Goal: Task Accomplishment & Management: Use online tool/utility

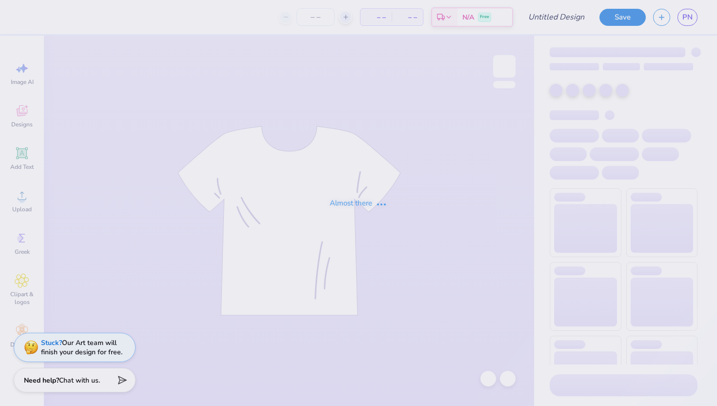
click at [97, 377] on div "Almost there" at bounding box center [358, 203] width 717 height 406
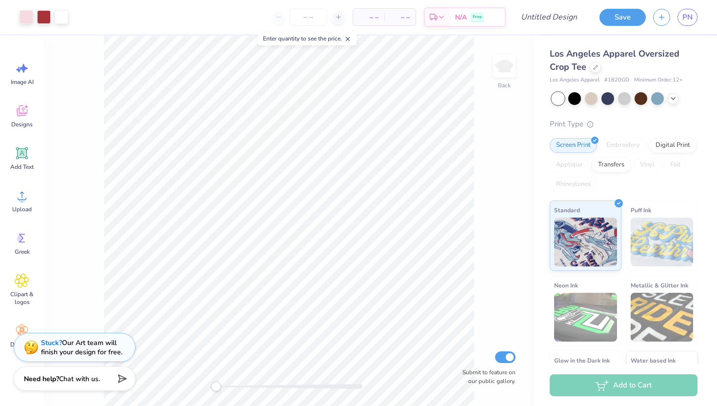
click at [73, 381] on span "Chat with us." at bounding box center [79, 378] width 41 height 9
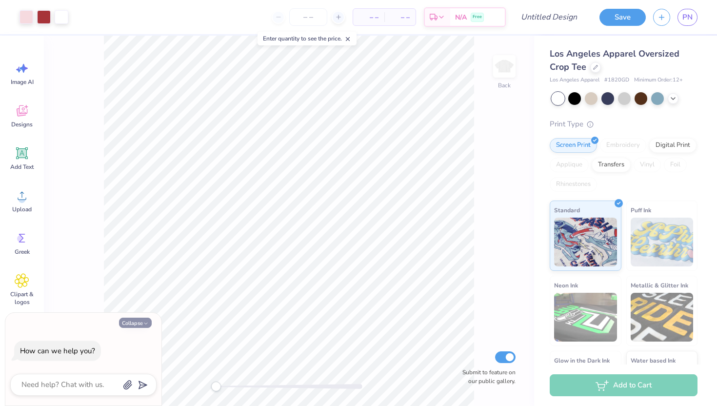
click at [126, 321] on button "Collapse" at bounding box center [135, 322] width 33 height 10
type textarea "x"
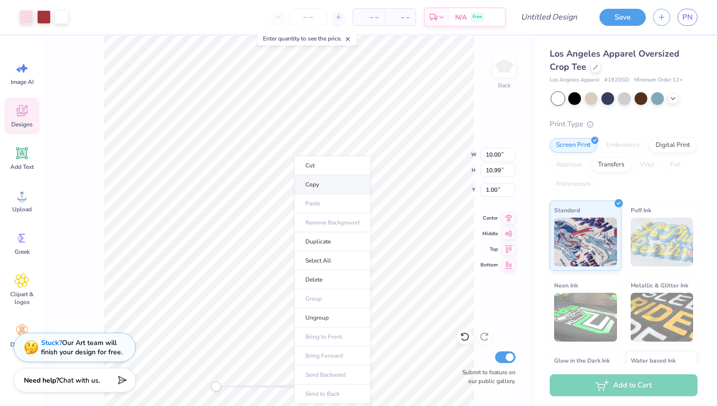
click at [330, 181] on li "Copy" at bounding box center [332, 184] width 77 height 19
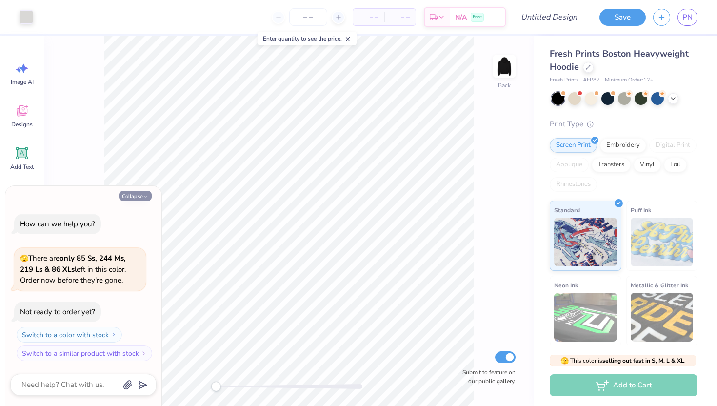
click at [130, 195] on button "Collapse" at bounding box center [135, 196] width 33 height 10
type textarea "x"
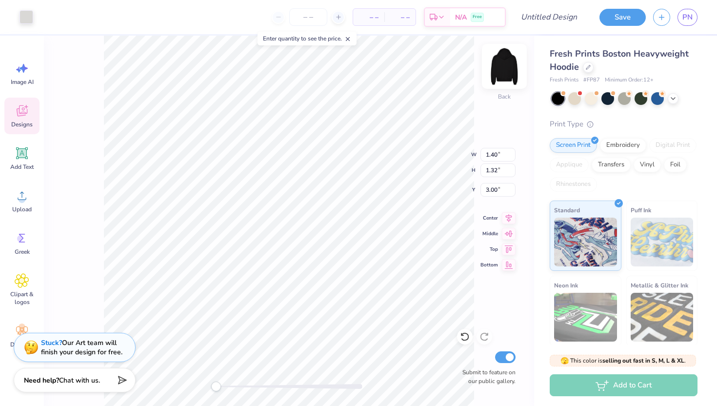
click at [499, 72] on img at bounding box center [504, 66] width 39 height 39
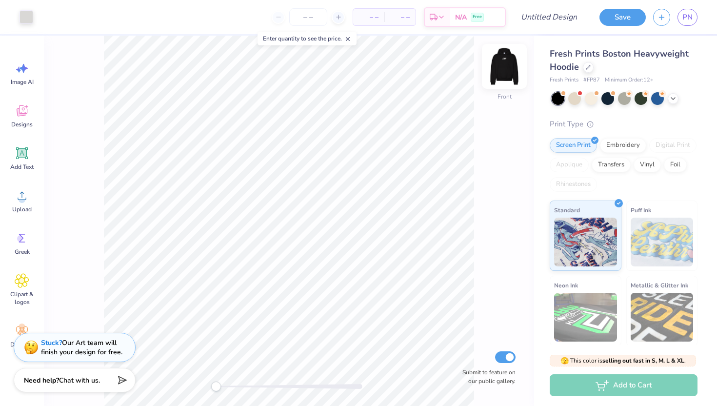
click at [500, 72] on img at bounding box center [504, 66] width 39 height 39
click at [504, 76] on img at bounding box center [504, 66] width 39 height 39
click at [504, 79] on img at bounding box center [504, 66] width 39 height 39
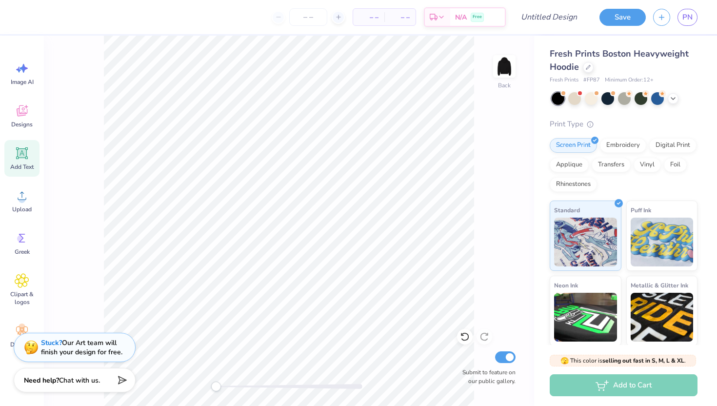
click at [19, 155] on icon at bounding box center [22, 153] width 9 height 9
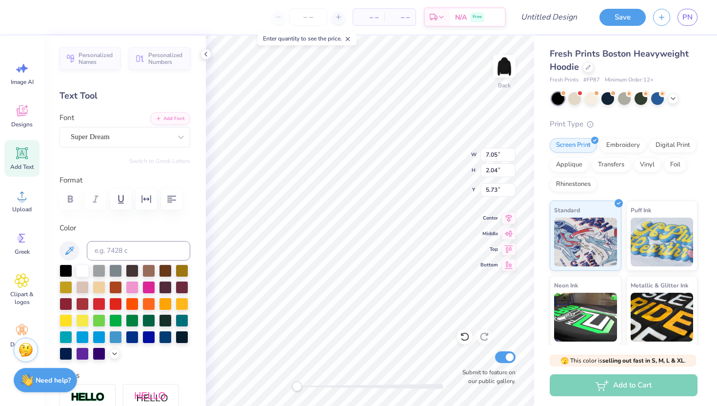
scroll to position [1, 0]
type textarea "N S"
type input "3.00"
click at [511, 151] on input "1.87" at bounding box center [497, 155] width 35 height 14
click at [511, 151] on input "1.88" at bounding box center [497, 155] width 35 height 14
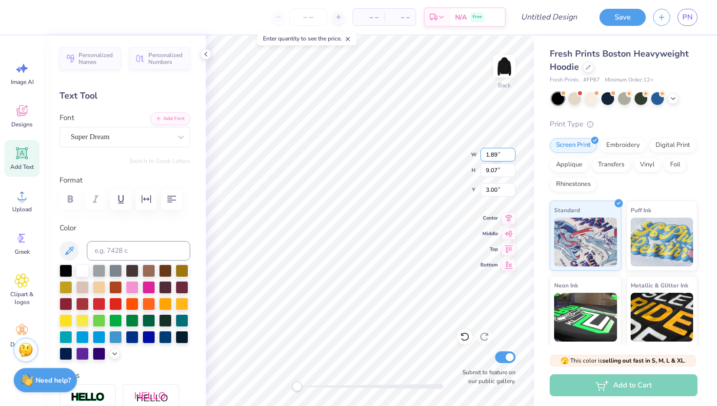
click at [511, 151] on input "1.89" at bounding box center [497, 155] width 35 height 14
click at [511, 151] on input "1.9" at bounding box center [497, 155] width 35 height 14
type input "1.91"
click at [511, 151] on input "1.91" at bounding box center [497, 155] width 35 height 14
click at [509, 165] on input "9.08" at bounding box center [497, 170] width 35 height 14
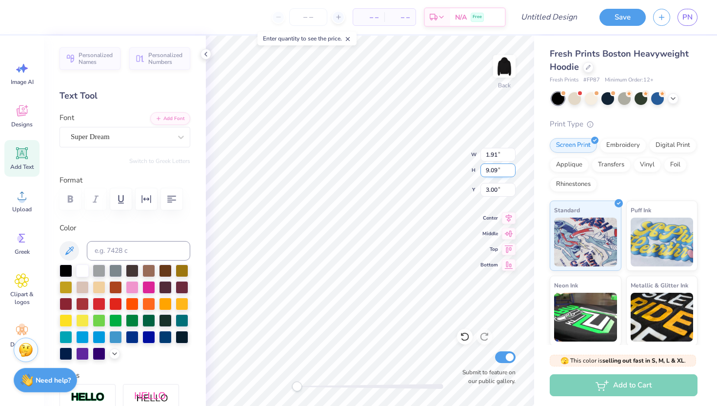
click at [509, 165] on input "9.09" at bounding box center [497, 170] width 35 height 14
click at [509, 165] on input "9.1" at bounding box center [497, 170] width 35 height 14
click at [509, 165] on input "9.11" at bounding box center [497, 170] width 35 height 14
click at [509, 165] on input "9.12" at bounding box center [497, 170] width 35 height 14
click at [509, 165] on input "9.13" at bounding box center [497, 170] width 35 height 14
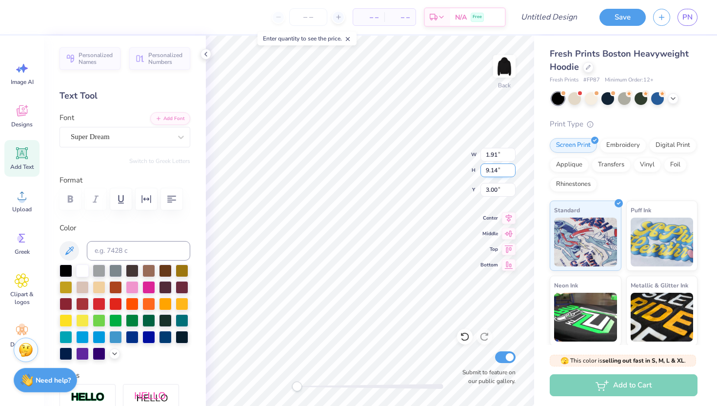
click at [509, 165] on input "9.14" at bounding box center [497, 170] width 35 height 14
click at [509, 165] on input "9.15" at bounding box center [497, 170] width 35 height 14
click at [509, 165] on input "9.16" at bounding box center [497, 170] width 35 height 14
click at [509, 165] on input "9.17" at bounding box center [497, 170] width 35 height 14
click at [509, 165] on input "9.18" at bounding box center [497, 170] width 35 height 14
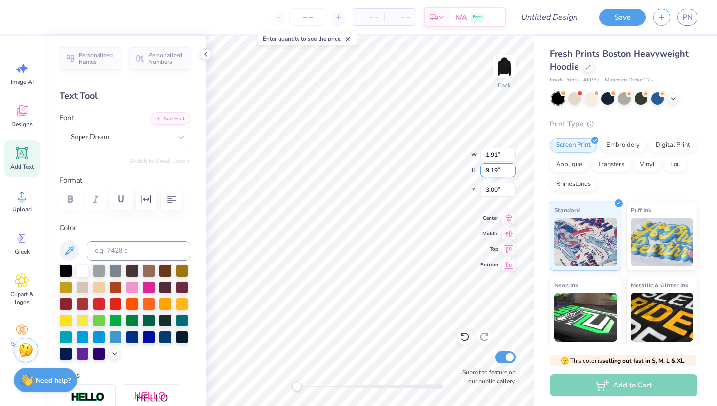
click at [509, 165] on input "9.19" at bounding box center [497, 170] width 35 height 14
click at [509, 165] on input "9.2" at bounding box center [497, 170] width 35 height 14
click at [509, 165] on input "9.21" at bounding box center [497, 170] width 35 height 14
click at [509, 165] on input "9.22" at bounding box center [497, 170] width 35 height 14
click at [509, 165] on input "9.23" at bounding box center [497, 170] width 35 height 14
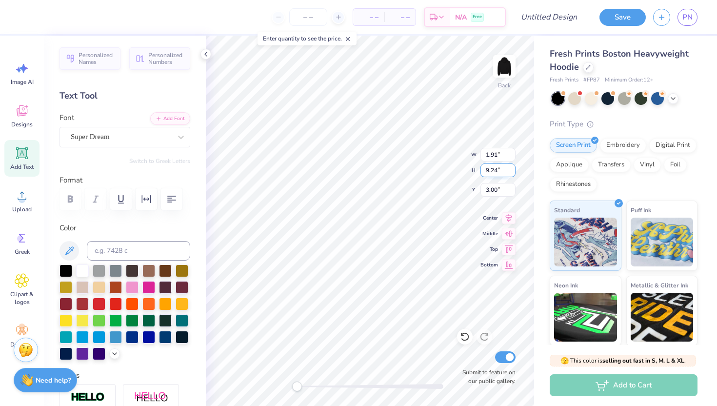
type input "9.24"
click at [509, 165] on input "9.24" at bounding box center [497, 170] width 35 height 14
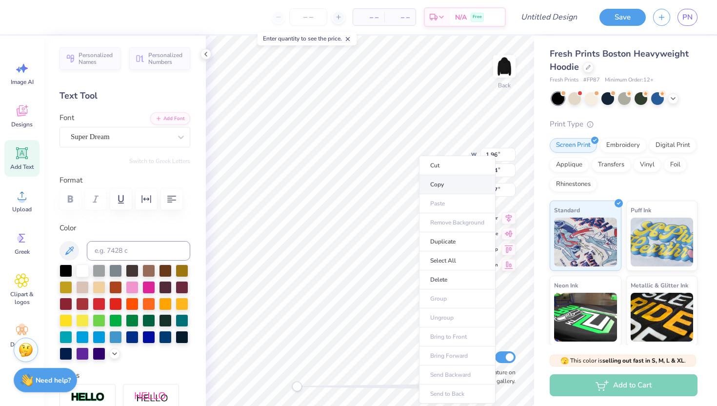
click at [443, 186] on li "Copy" at bounding box center [457, 184] width 77 height 19
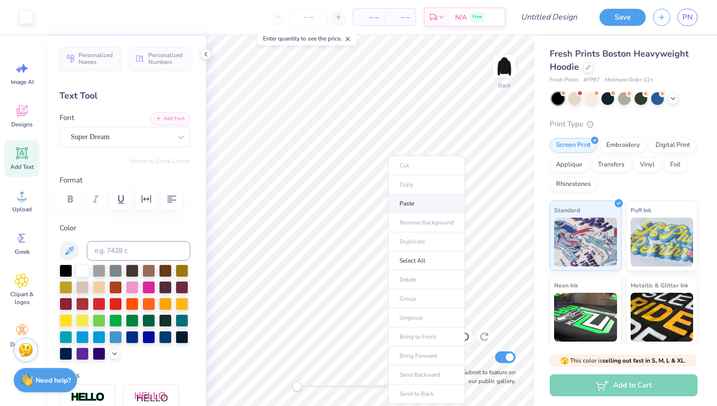
click at [413, 200] on li "Paste" at bounding box center [426, 203] width 77 height 19
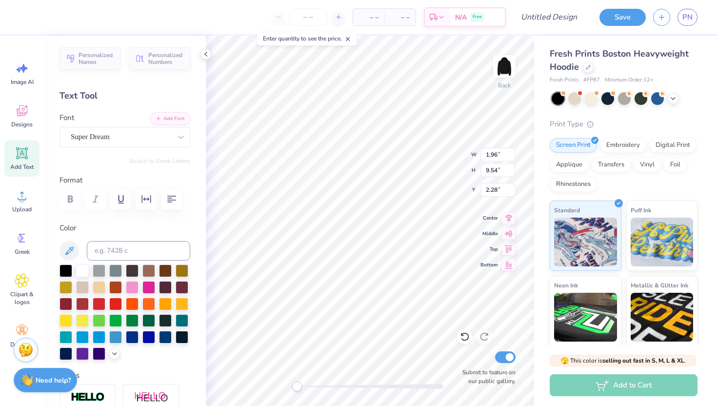
type textarea "S"
type textarea "D"
type input "1.91"
type input "9.30"
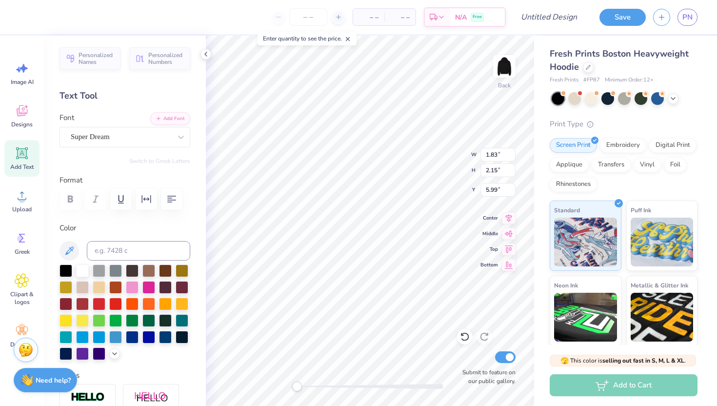
type input "2.88"
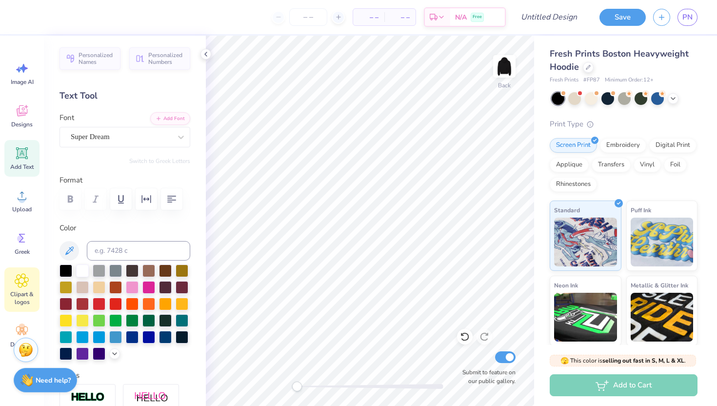
click at [17, 305] on span "Clipart & logos" at bounding box center [22, 298] width 32 height 16
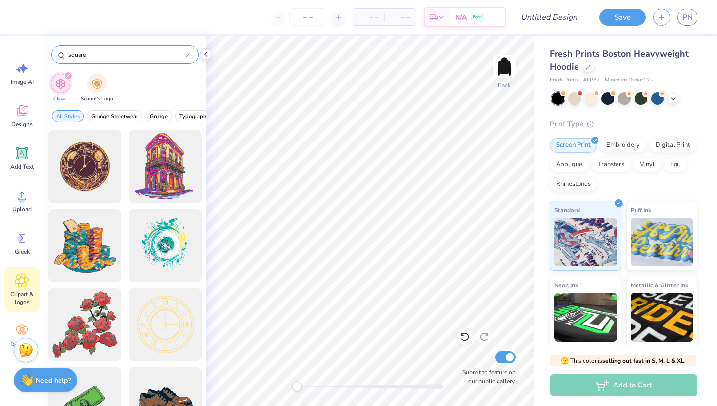
type input "square"
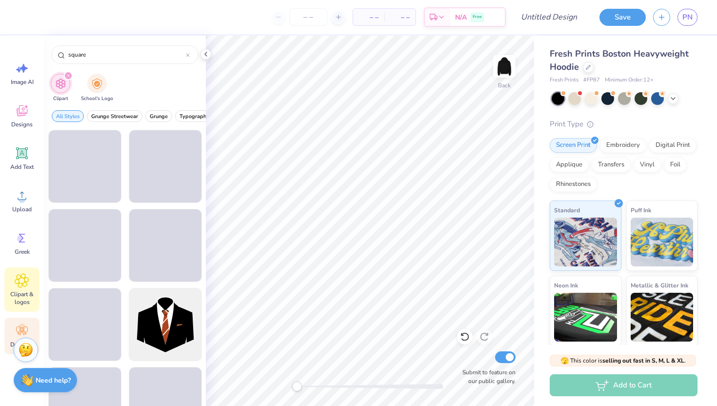
click at [24, 327] on icon at bounding box center [22, 330] width 12 height 9
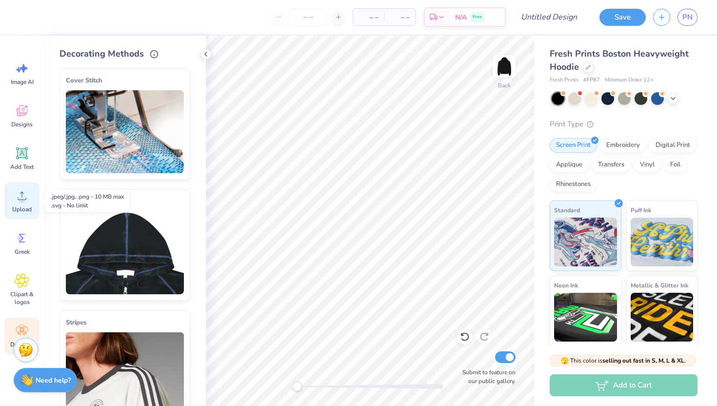
click at [29, 210] on span "Upload" at bounding box center [22, 209] width 20 height 8
click at [23, 252] on span "Greek" at bounding box center [22, 252] width 15 height 8
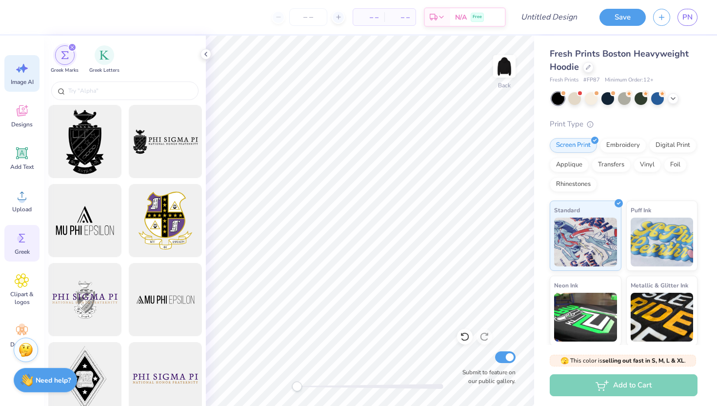
click at [26, 88] on div "Image AI" at bounding box center [21, 73] width 35 height 37
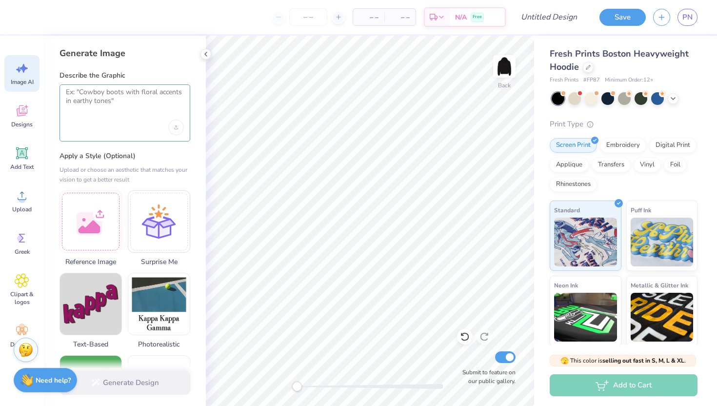
click at [92, 102] on textarea at bounding box center [125, 100] width 118 height 24
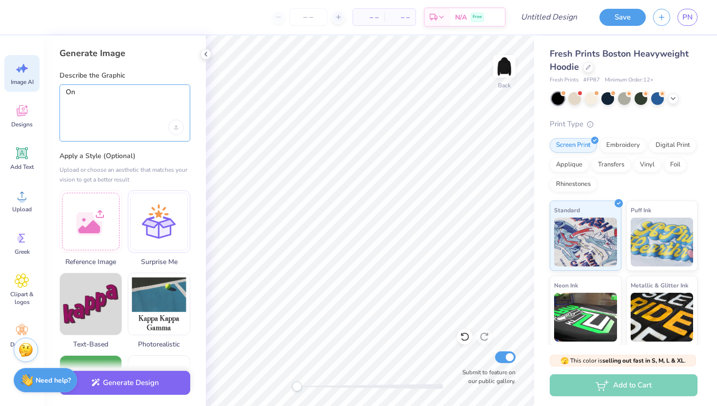
type textarea "O"
click at [70, 91] on textarea "A poka dot" at bounding box center [125, 100] width 118 height 24
click at [100, 92] on textarea "poka dot" at bounding box center [125, 100] width 118 height 24
drag, startPoint x: 136, startPoint y: 96, endPoint x: 117, endPoint y: 96, distance: 19.0
click at [117, 96] on textarea "poka dot words saying N" at bounding box center [125, 100] width 118 height 24
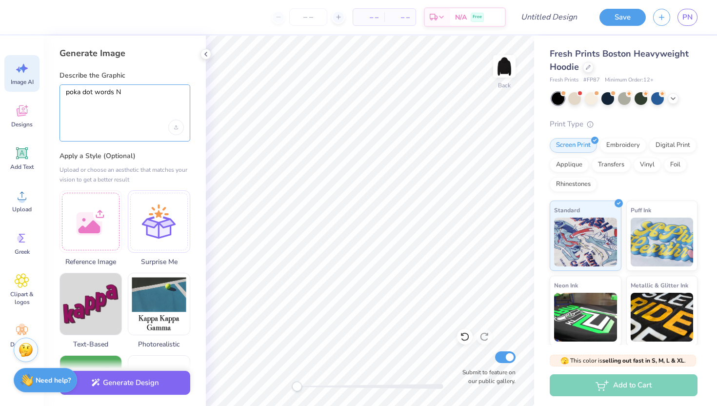
drag, startPoint x: 98, startPoint y: 93, endPoint x: 117, endPoint y: 94, distance: 19.0
click at [118, 94] on textarea "poka dot words N" at bounding box center [125, 100] width 118 height 24
type textarea "poka dot N"
click at [178, 128] on div "Upload image" at bounding box center [176, 127] width 16 height 16
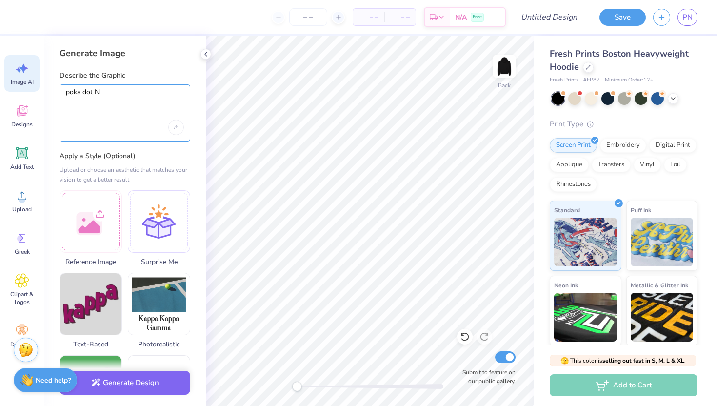
click at [129, 99] on textarea "poka dot N" at bounding box center [125, 100] width 118 height 24
click at [148, 380] on button "Generate Design" at bounding box center [124, 380] width 131 height 24
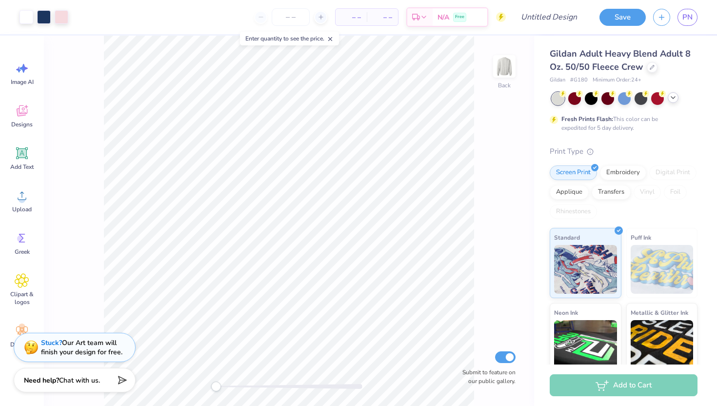
click at [675, 94] on icon at bounding box center [673, 98] width 8 height 8
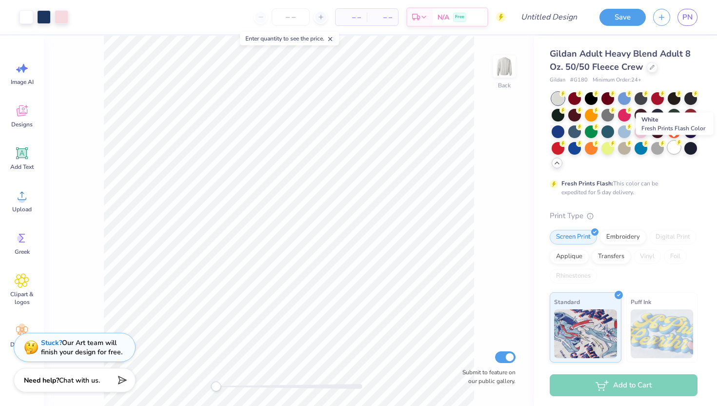
click at [674, 149] on div at bounding box center [673, 147] width 13 height 13
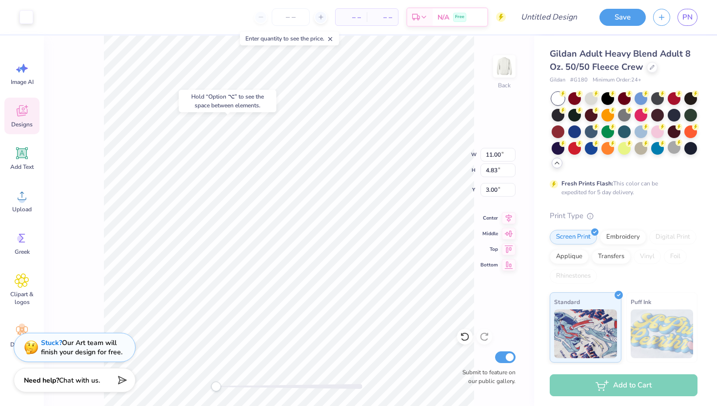
type input "10.81"
type input "4.61"
type input "3.09"
type input "11.00"
type input "4.83"
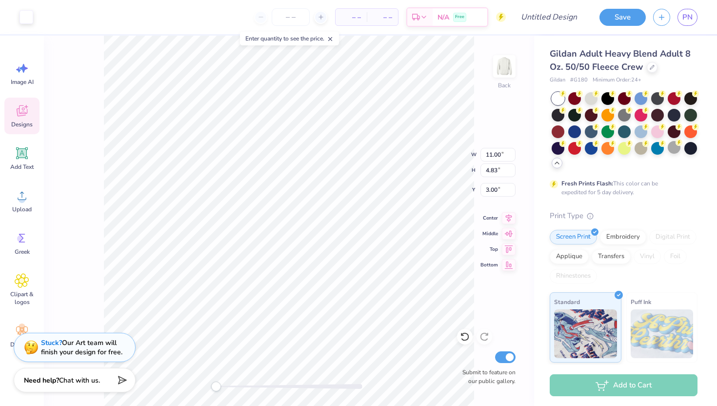
click at [15, 108] on icon at bounding box center [22, 110] width 15 height 15
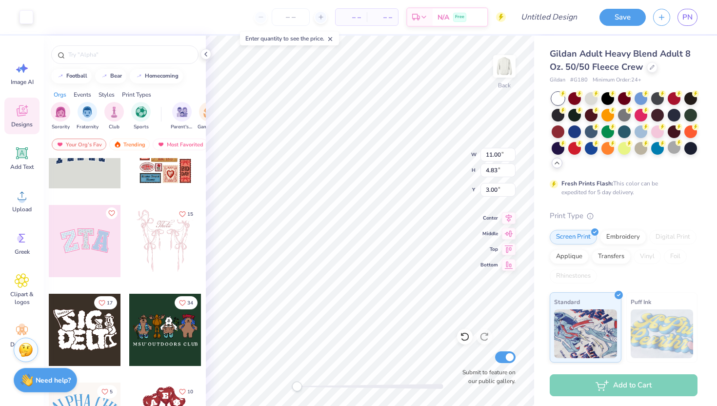
scroll to position [40, 0]
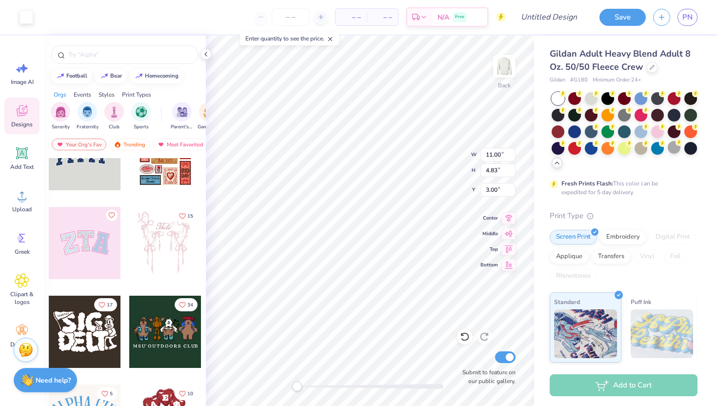
click at [105, 227] on div at bounding box center [85, 243] width 72 height 72
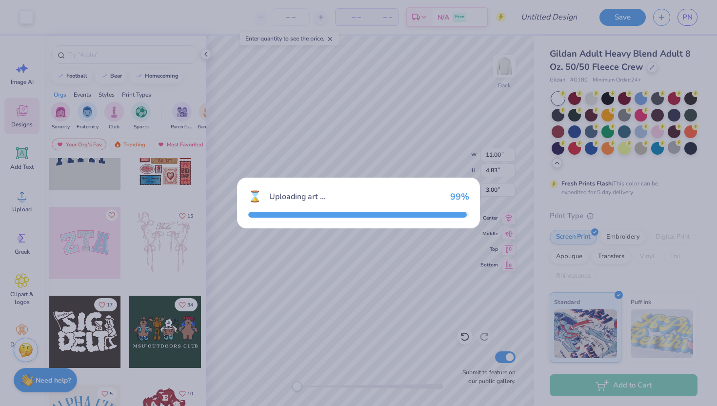
type input "10.23"
type input "5.12"
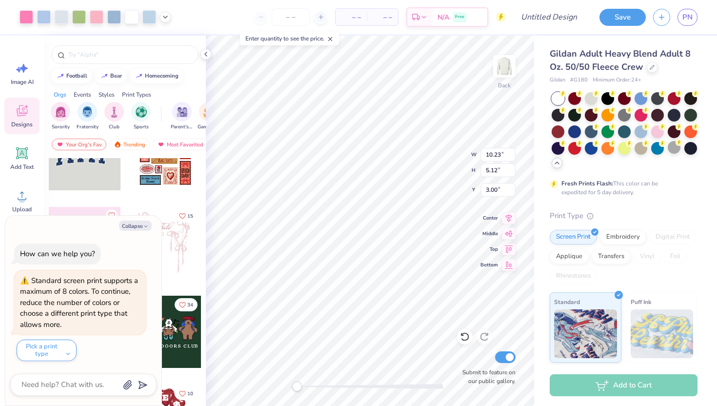
type textarea "x"
type input "3.13"
type input "4.08"
type input "7.73"
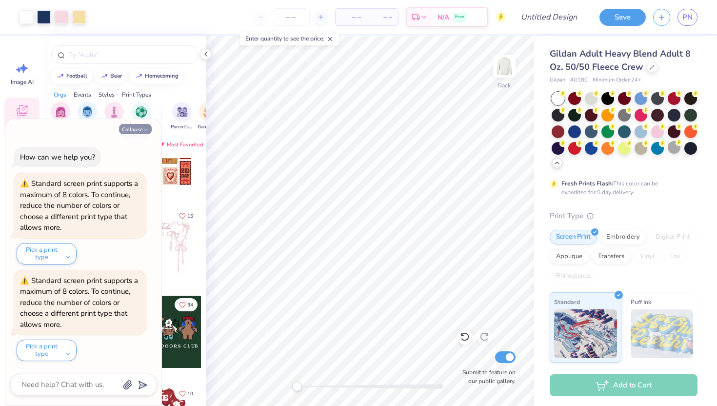
click at [128, 129] on button "Collapse" at bounding box center [135, 129] width 33 height 10
type textarea "x"
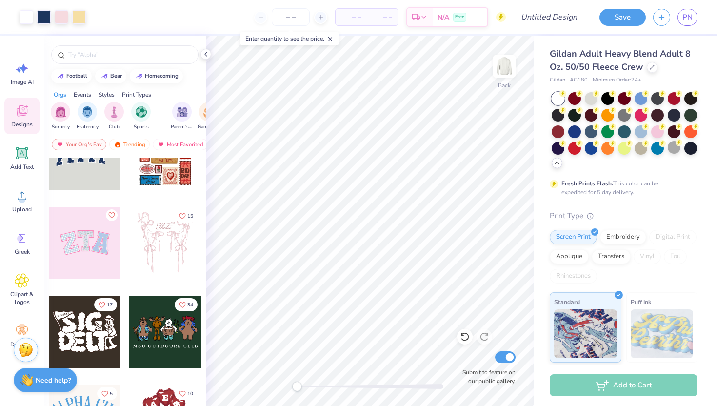
click at [89, 177] on div at bounding box center [85, 154] width 72 height 72
click at [98, 179] on div at bounding box center [85, 154] width 72 height 72
type input "11.00"
type input "4.83"
type input "3.00"
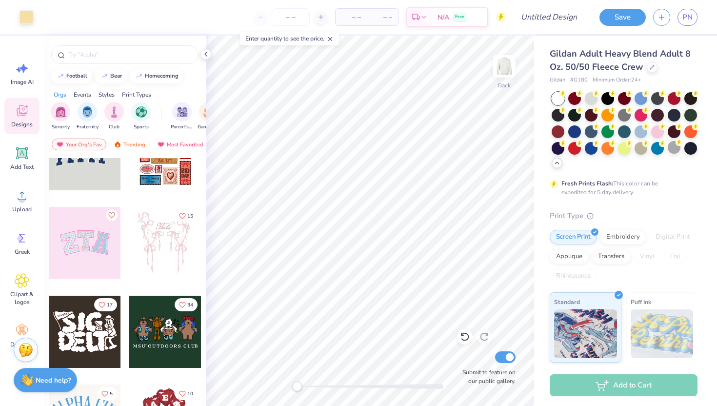
click at [94, 266] on div at bounding box center [85, 243] width 72 height 72
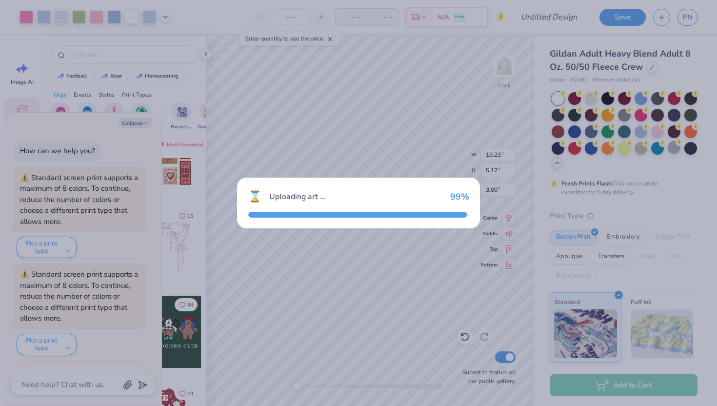
scroll to position [91, 0]
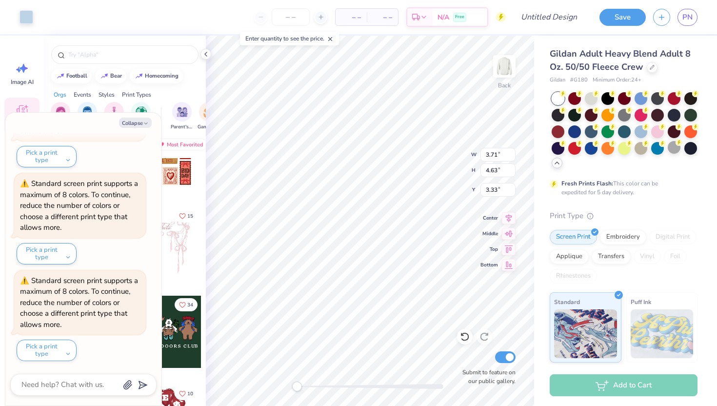
type textarea "x"
type input "10.05"
type input "4.95"
type input "3.08"
type textarea "x"
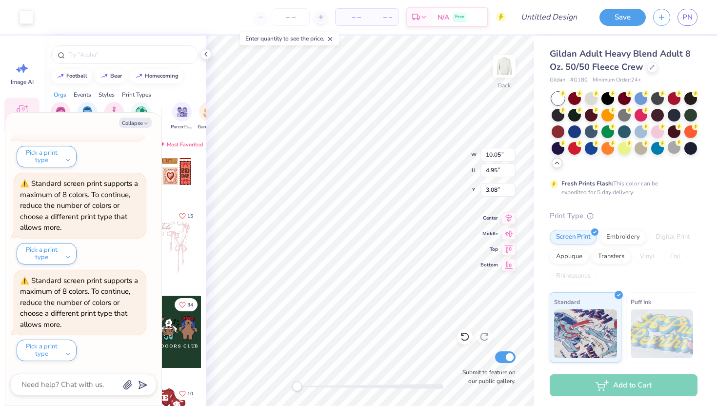
type input "10.23"
type input "5.12"
type input "3.00"
type textarea "x"
type input "3.71"
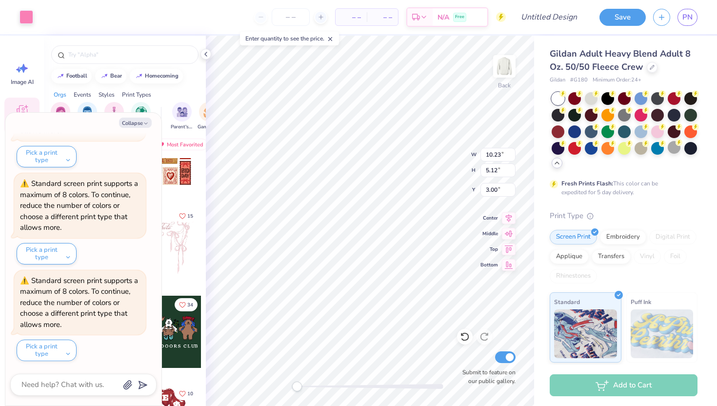
type input "4.63"
type input "3.40"
click at [134, 120] on button "Collapse" at bounding box center [135, 122] width 33 height 10
type textarea "x"
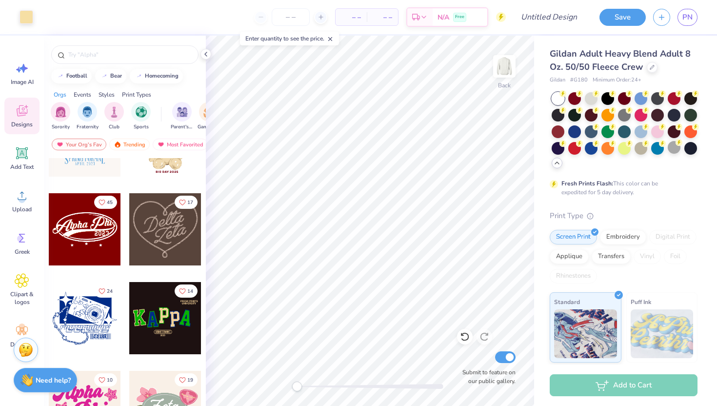
scroll to position [321, 0]
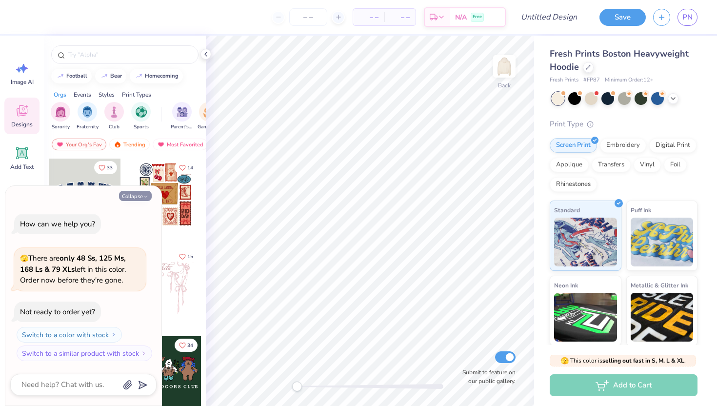
click at [137, 193] on button "Collapse" at bounding box center [135, 196] width 33 height 10
type textarea "x"
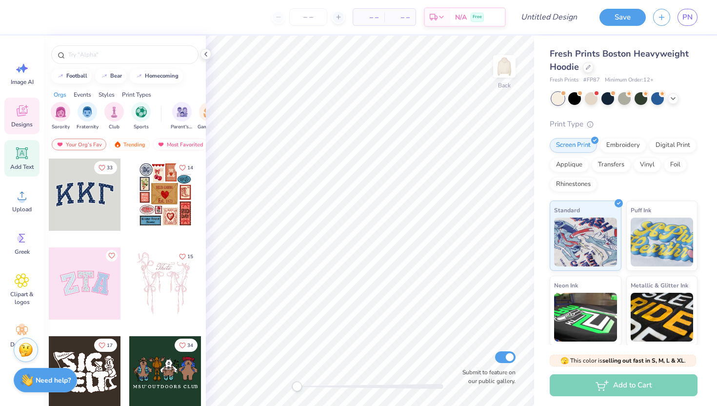
click at [22, 160] on icon at bounding box center [22, 153] width 15 height 15
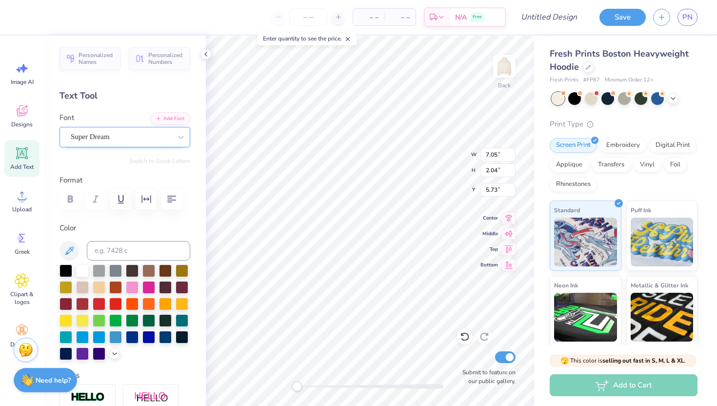
click at [153, 137] on div "Super Dream" at bounding box center [121, 136] width 102 height 15
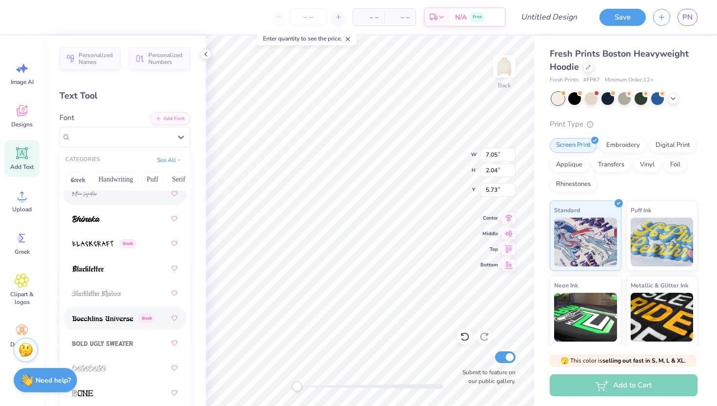
scroll to position [695, 0]
click at [110, 317] on img at bounding box center [102, 318] width 61 height 7
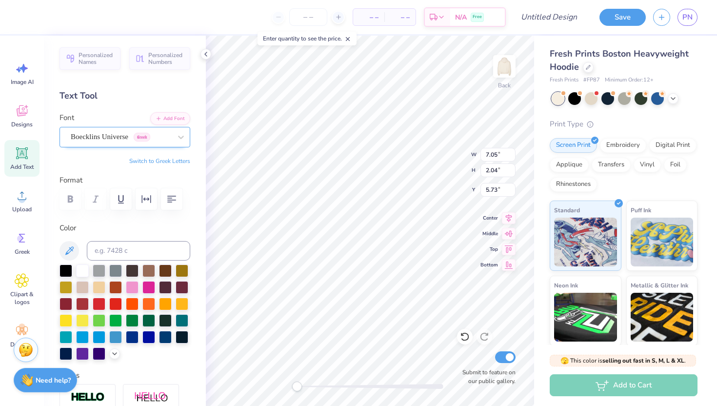
click at [115, 144] on div "Boecklins Universe Greek" at bounding box center [121, 136] width 102 height 15
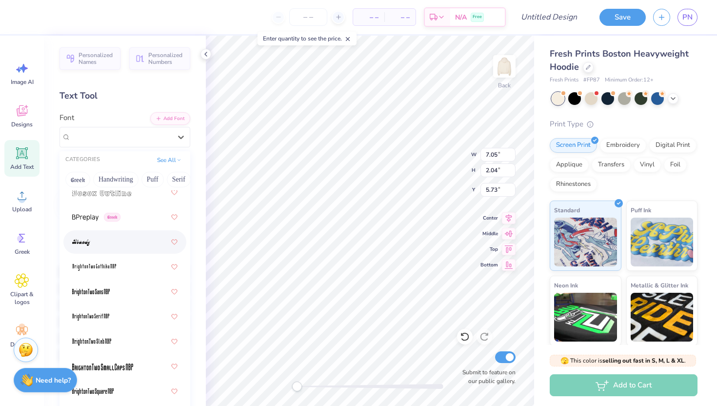
scroll to position [971, 0]
click at [175, 159] on button "See All" at bounding box center [169, 159] width 30 height 10
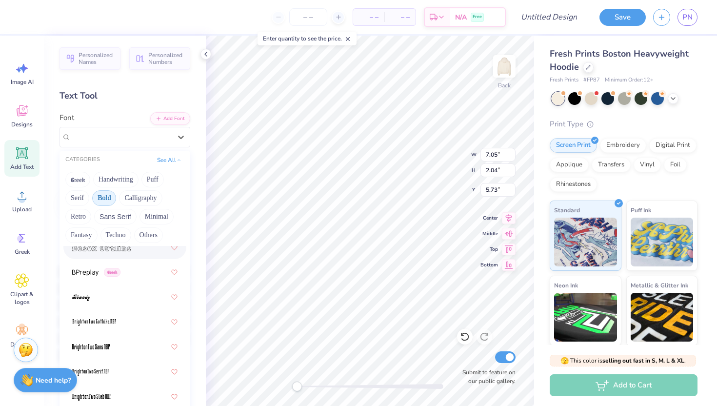
click at [110, 196] on button "Bold" at bounding box center [104, 198] width 24 height 16
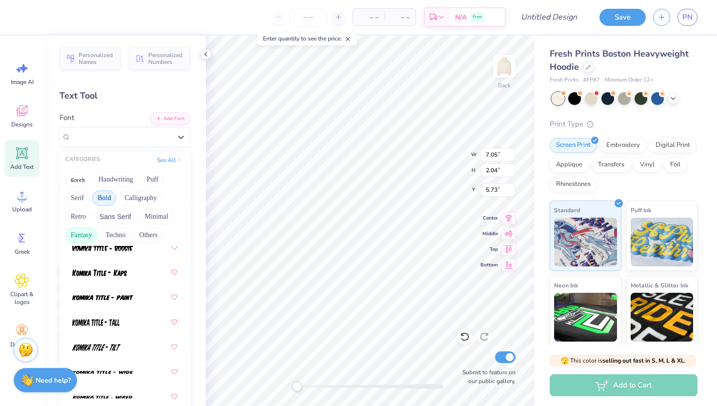
click at [91, 232] on button "Fantasy" at bounding box center [81, 235] width 32 height 16
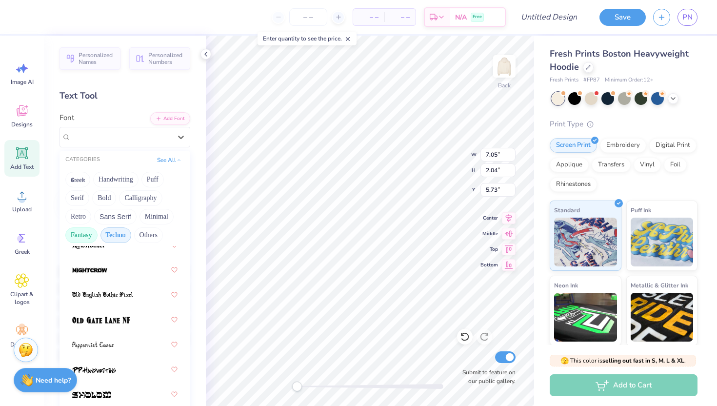
click at [117, 232] on button "Techno" at bounding box center [115, 235] width 31 height 16
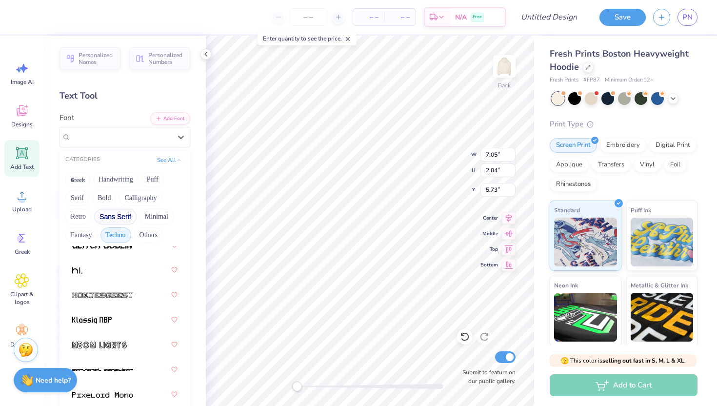
click at [116, 221] on button "Sans Serif" at bounding box center [115, 217] width 42 height 16
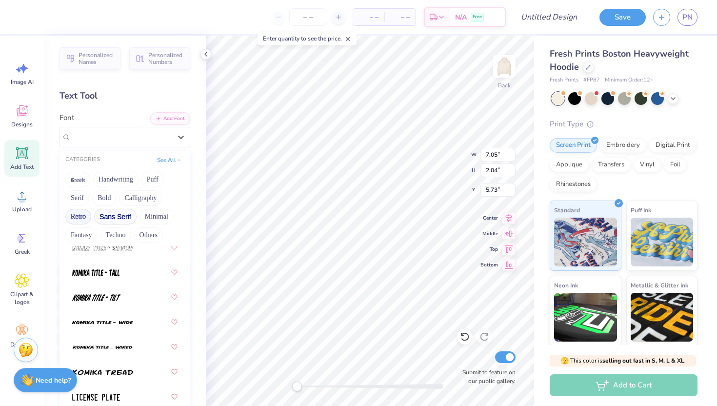
click at [82, 214] on button "Retro" at bounding box center [78, 217] width 26 height 16
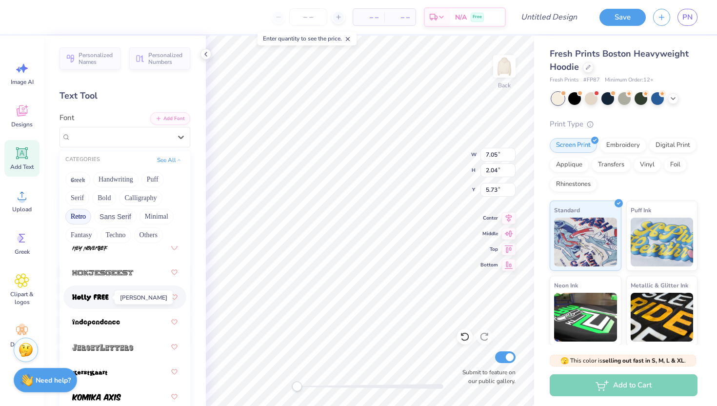
click at [97, 293] on span at bounding box center [90, 297] width 37 height 10
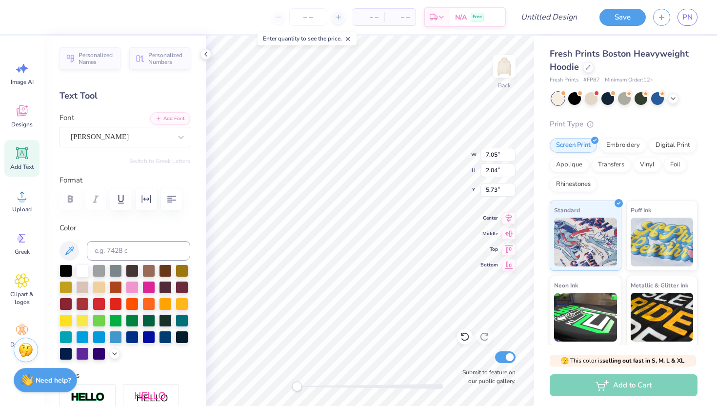
scroll to position [0, 3]
type textarea "Notre Dame de Sion"
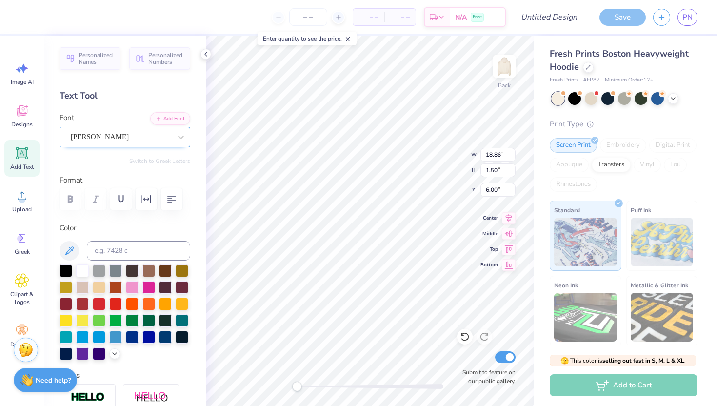
click at [168, 133] on div "Holly FREE" at bounding box center [121, 136] width 102 height 15
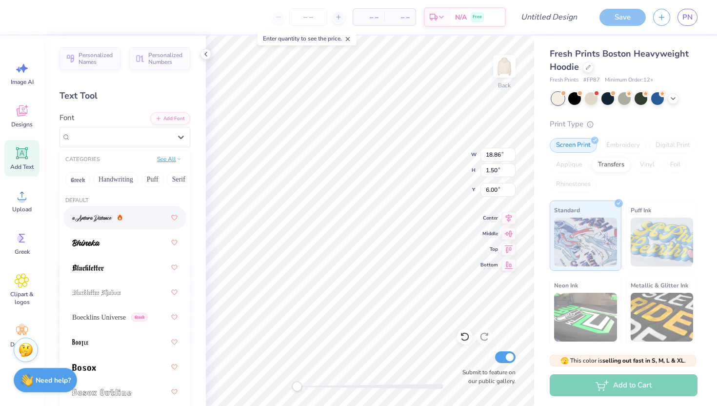
click at [170, 160] on button "See All" at bounding box center [169, 159] width 30 height 10
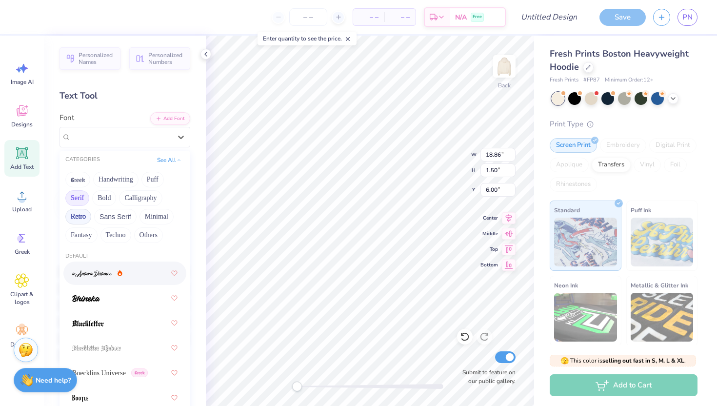
click at [77, 196] on button "Serif" at bounding box center [77, 198] width 24 height 16
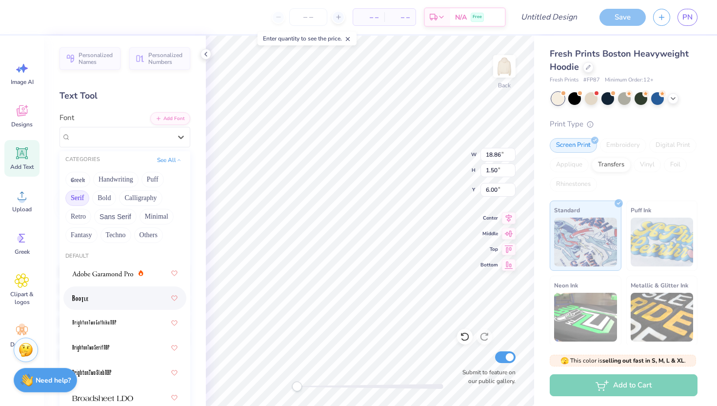
click at [98, 299] on div at bounding box center [124, 298] width 105 height 18
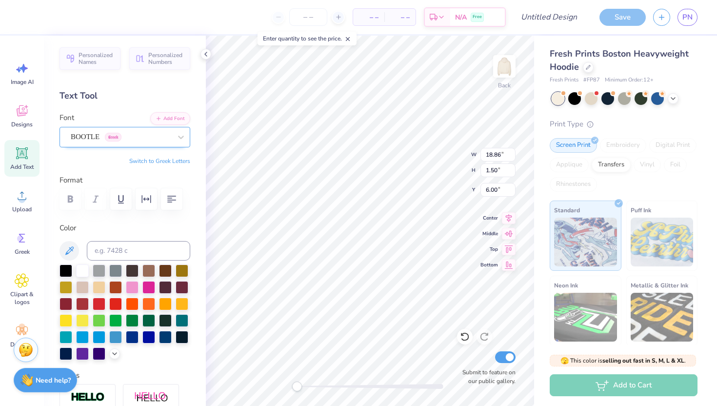
click at [153, 142] on div at bounding box center [121, 136] width 100 height 13
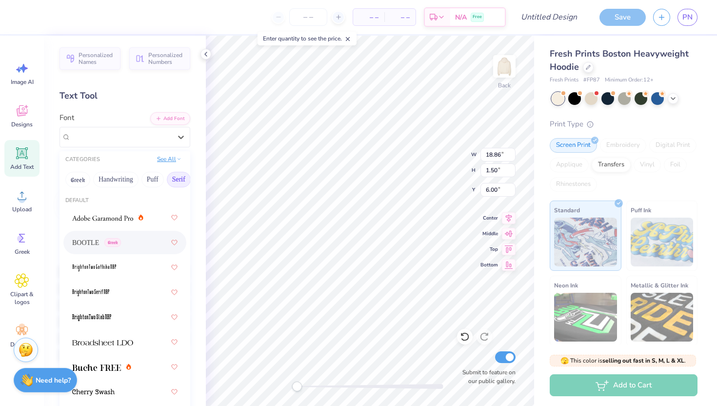
click at [168, 163] on button "See All" at bounding box center [169, 159] width 30 height 10
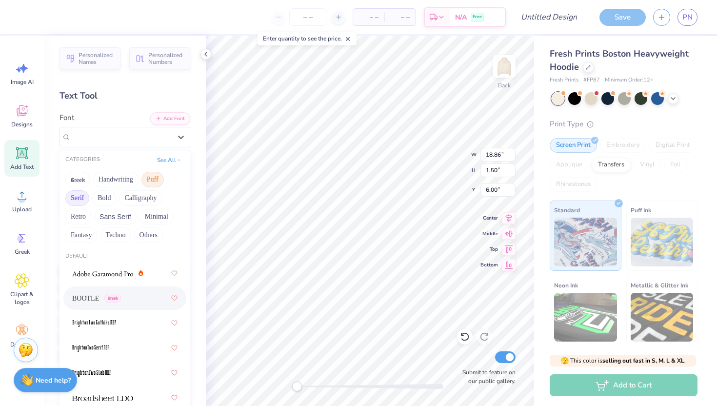
click at [153, 176] on button "Puff" at bounding box center [152, 180] width 22 height 16
click at [112, 300] on div at bounding box center [124, 298] width 105 height 18
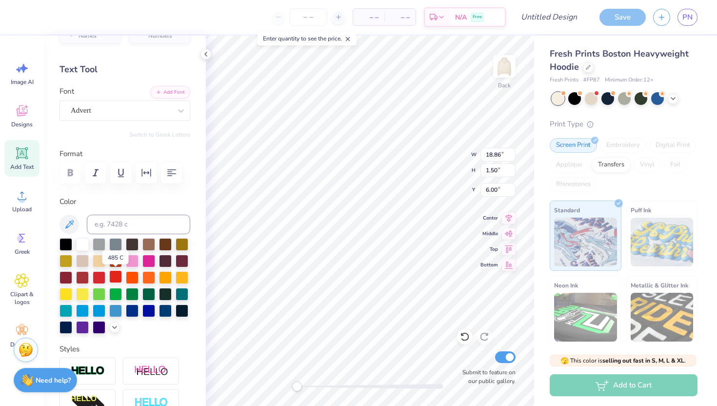
scroll to position [26, 0]
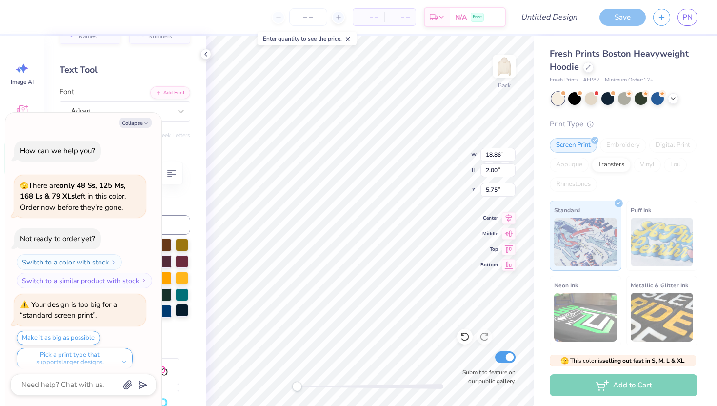
type textarea "x"
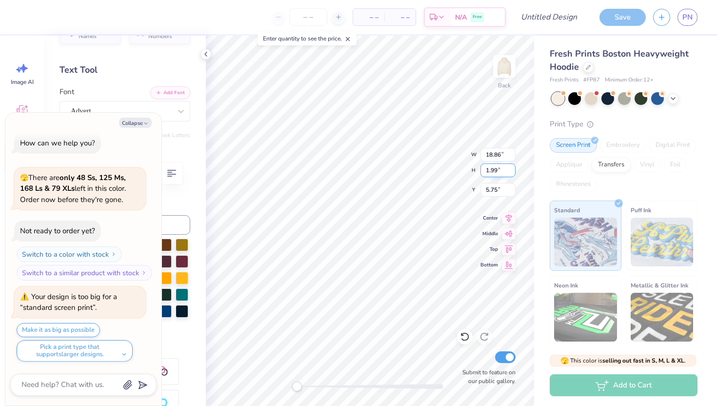
click at [512, 171] on input "1.99" at bounding box center [497, 170] width 35 height 14
click at [512, 171] on input "1.98" at bounding box center [497, 170] width 35 height 14
click at [512, 171] on input "1.97" at bounding box center [497, 170] width 35 height 14
type input "1.96"
click at [512, 171] on input "1.96" at bounding box center [497, 170] width 35 height 14
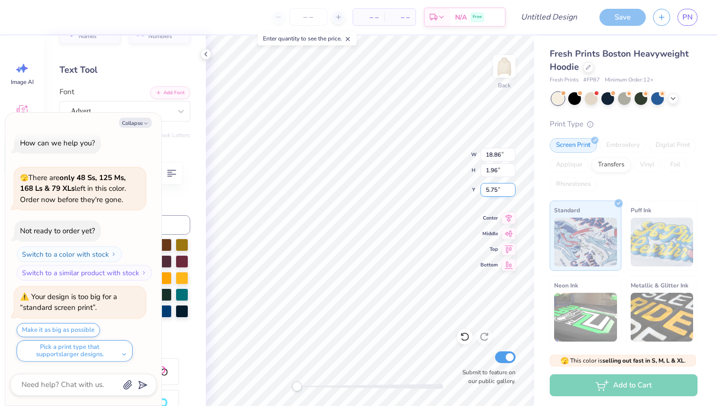
type input "5.74"
click at [510, 191] on input "5.74" at bounding box center [497, 190] width 35 height 14
type textarea "x"
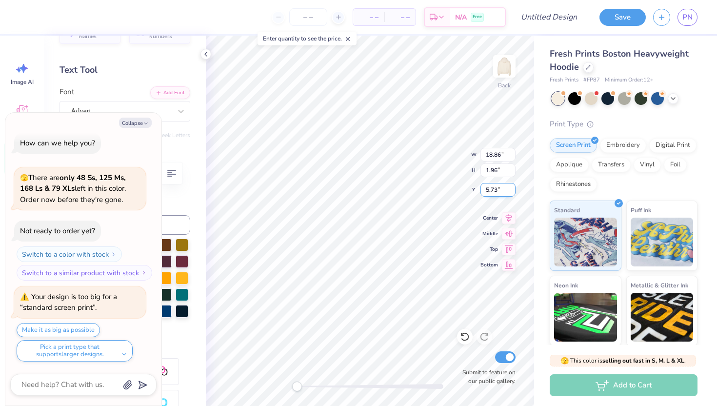
click at [510, 191] on input "5.73" at bounding box center [497, 190] width 35 height 14
type input "5.72"
click at [510, 191] on input "5.72" at bounding box center [497, 190] width 35 height 14
type textarea "x"
click at [510, 168] on input "1.97" at bounding box center [497, 170] width 35 height 14
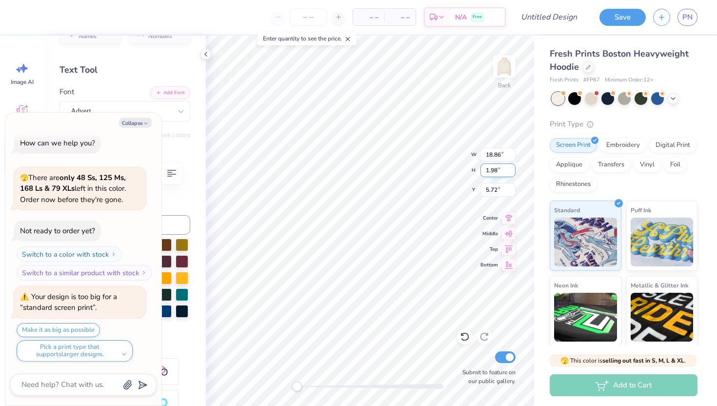
type input "1.98"
click at [510, 168] on input "1.98" at bounding box center [497, 170] width 35 height 14
click at [137, 121] on button "Collapse" at bounding box center [135, 122] width 33 height 10
type textarea "x"
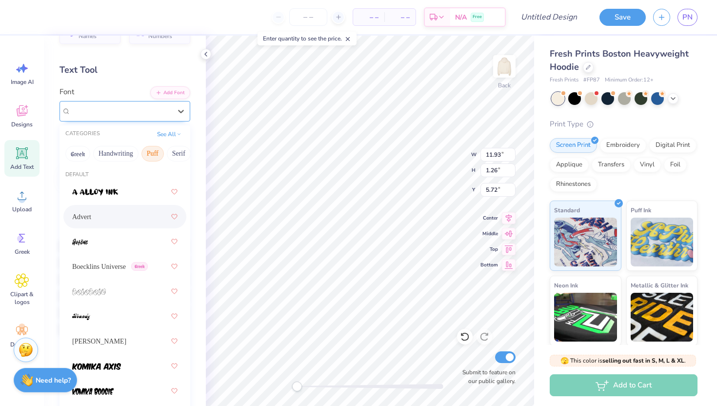
click at [131, 117] on div "Advert" at bounding box center [121, 110] width 102 height 15
click at [120, 341] on div "Holly FREE" at bounding box center [124, 341] width 105 height 18
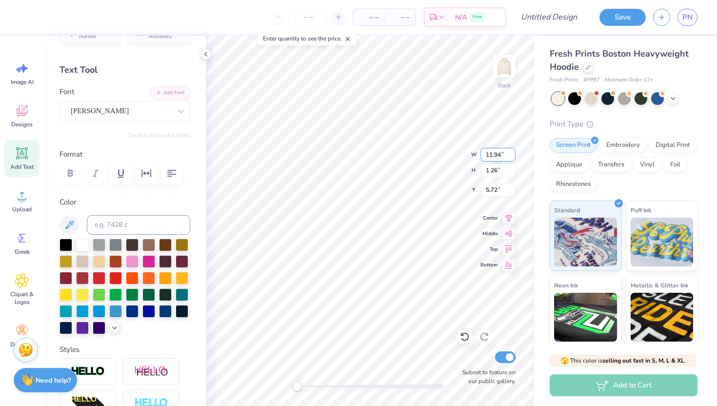
click at [512, 152] on input "11.94" at bounding box center [497, 155] width 35 height 14
click at [512, 152] on input "11.95" at bounding box center [497, 155] width 35 height 14
type input "11.96"
click at [512, 152] on input "11.96" at bounding box center [497, 155] width 35 height 14
click at [510, 167] on input "0.94" at bounding box center [497, 170] width 35 height 14
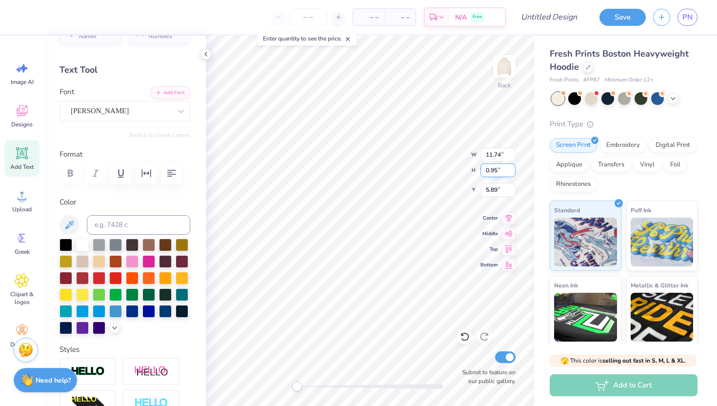
click at [510, 167] on input "0.95" at bounding box center [497, 170] width 35 height 14
click at [510, 167] on input "0.96" at bounding box center [497, 170] width 35 height 14
click at [510, 167] on input "0.97" at bounding box center [497, 170] width 35 height 14
click at [510, 167] on input "0.98" at bounding box center [497, 170] width 35 height 14
type input "0.99"
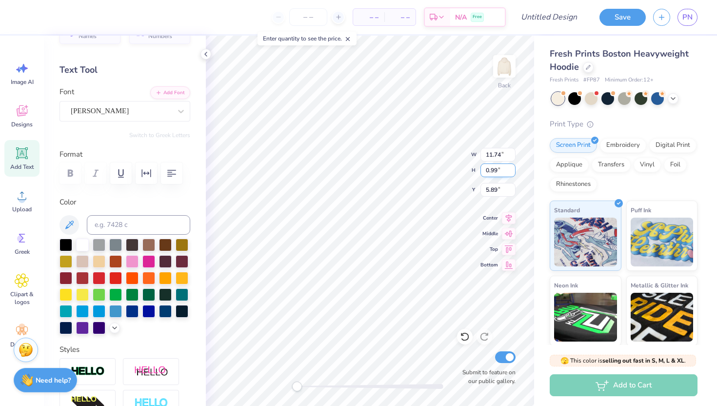
click at [510, 167] on input "0.99" at bounding box center [497, 170] width 35 height 14
click at [510, 150] on input "11.75" at bounding box center [497, 155] width 35 height 14
click at [510, 150] on input "11.76" at bounding box center [497, 155] width 35 height 14
click at [510, 150] on input "11.77" at bounding box center [497, 155] width 35 height 14
click at [510, 150] on input "11.78" at bounding box center [497, 155] width 35 height 14
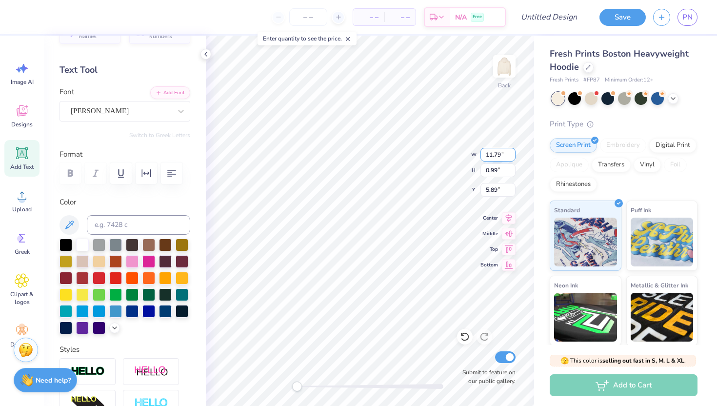
type input "11.79"
click at [510, 150] on input "11.79" at bounding box center [497, 155] width 35 height 14
click at [508, 169] on input "1" at bounding box center [497, 170] width 35 height 14
click at [511, 167] on input "1.01" at bounding box center [497, 170] width 35 height 14
click at [511, 167] on input "1.02" at bounding box center [497, 170] width 35 height 14
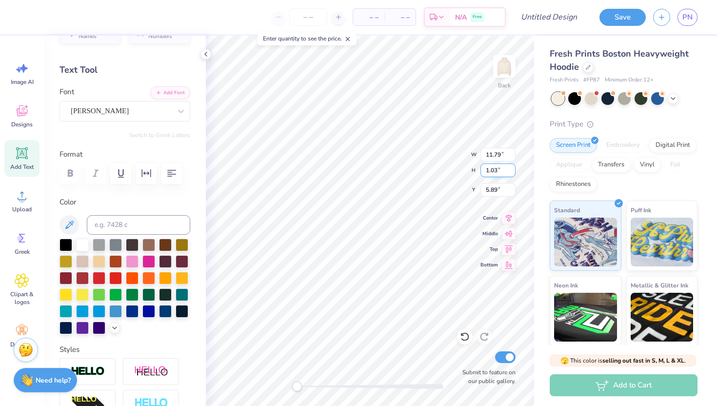
click at [511, 167] on input "1.03" at bounding box center [497, 170] width 35 height 14
click at [511, 167] on input "1.04" at bounding box center [497, 170] width 35 height 14
click at [511, 167] on input "1.05" at bounding box center [497, 170] width 35 height 14
click at [511, 167] on input "1.06" at bounding box center [497, 170] width 35 height 14
type input "1.07"
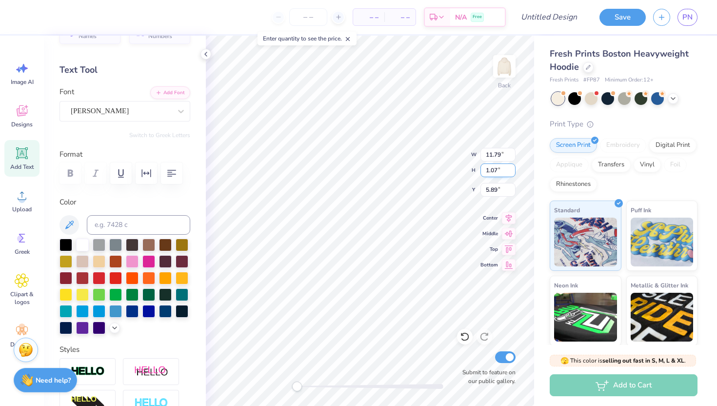
click at [511, 167] on input "1.07" at bounding box center [497, 170] width 35 height 14
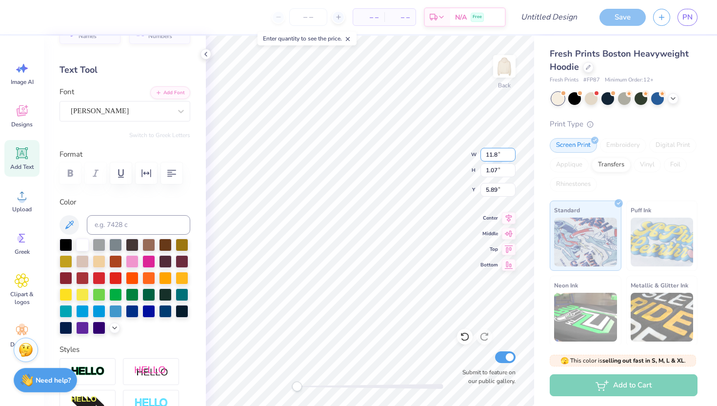
click at [510, 150] on input "11.8" at bounding box center [497, 155] width 35 height 14
click at [510, 150] on input "11.81" at bounding box center [497, 155] width 35 height 14
click at [510, 150] on input "11.82" at bounding box center [497, 155] width 35 height 14
click at [510, 150] on input "11.83" at bounding box center [497, 155] width 35 height 14
type input "11.84"
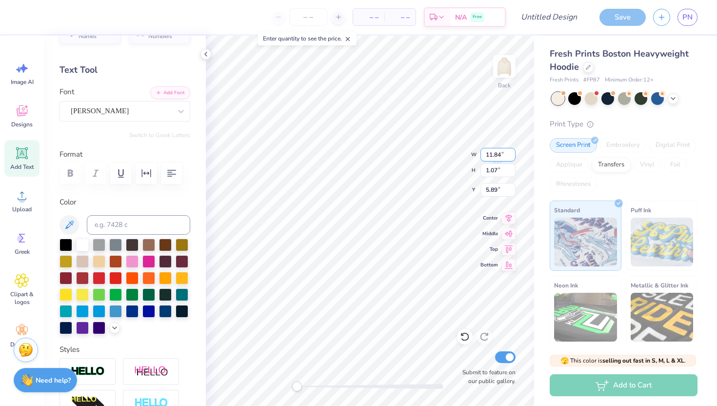
click at [510, 150] on input "11.84" at bounding box center [497, 155] width 35 height 14
click at [323, 180] on li "Copy" at bounding box center [335, 184] width 77 height 19
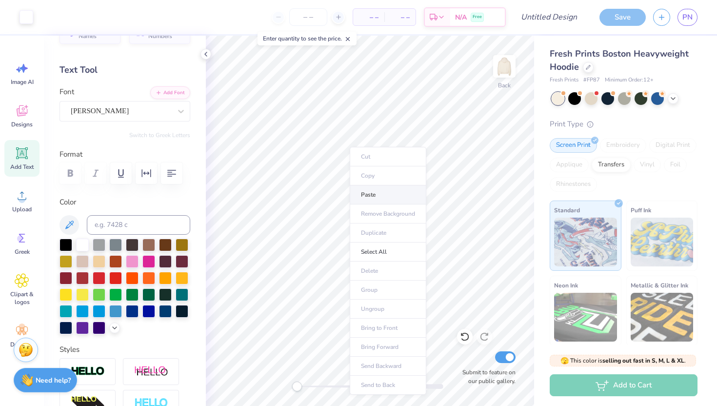
click at [362, 188] on li "Paste" at bounding box center [388, 194] width 77 height 19
type textarea "EST 1912"
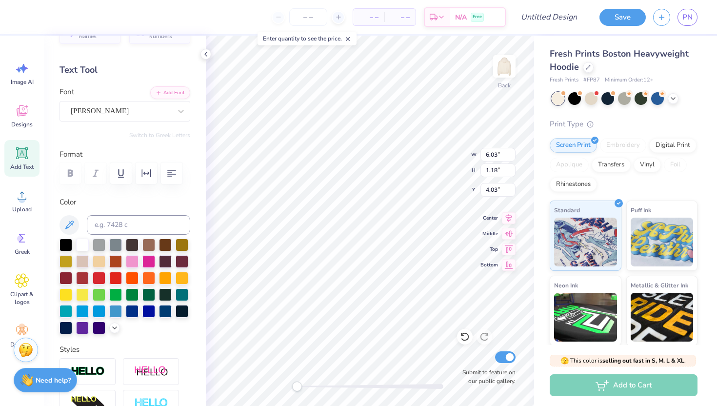
type textarea "EST 1912"
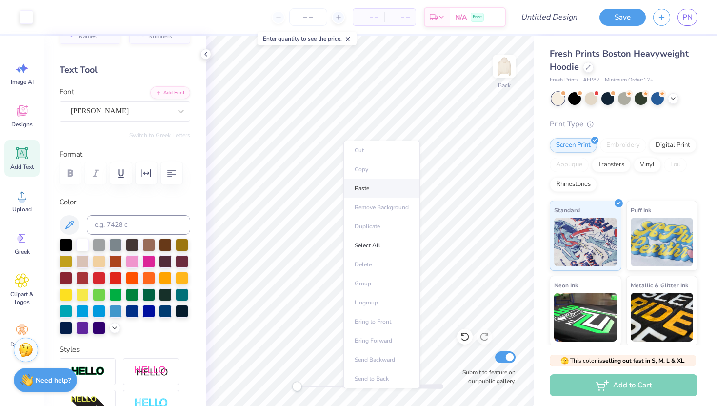
click at [373, 188] on li "Paste" at bounding box center [381, 188] width 77 height 19
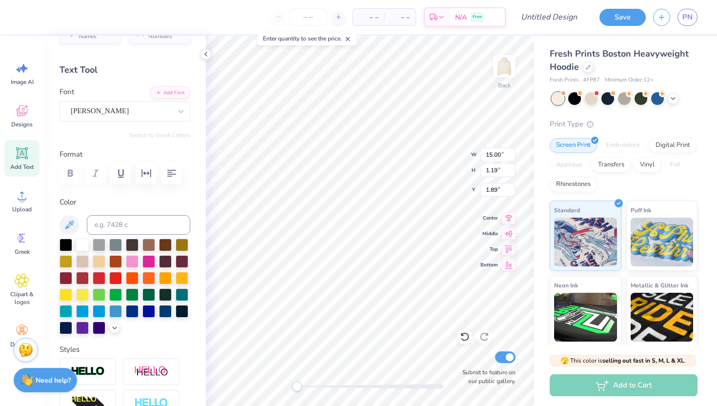
type textarea "EST 1912"
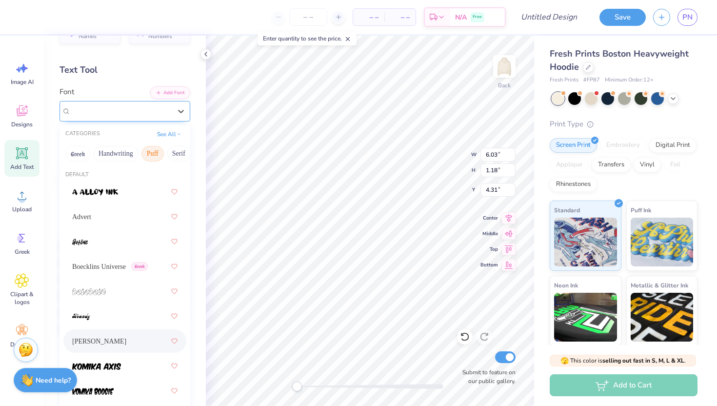
click at [164, 105] on div "Holly FREE" at bounding box center [121, 110] width 102 height 15
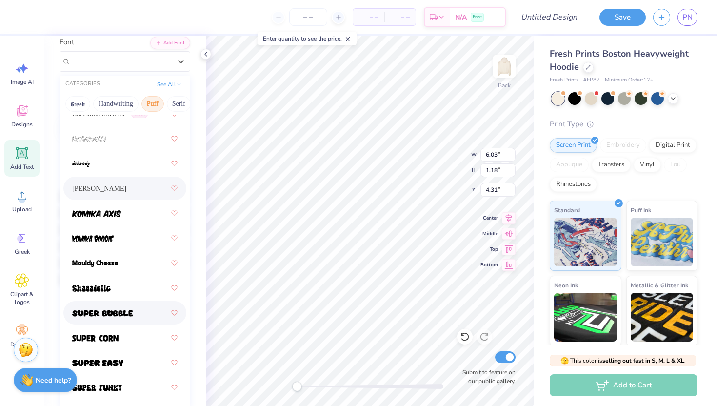
scroll to position [100, 0]
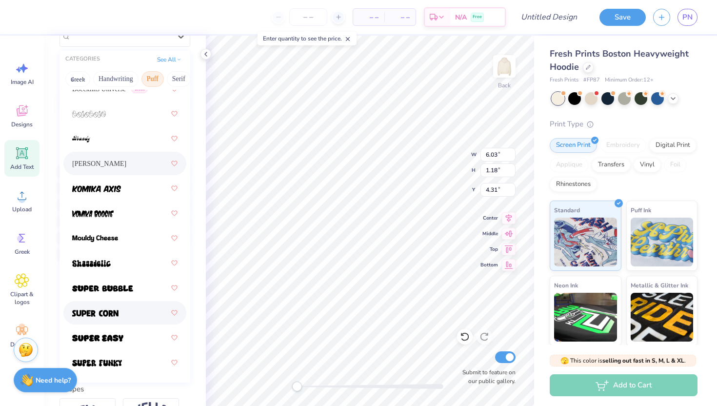
click at [120, 311] on div at bounding box center [124, 313] width 105 height 18
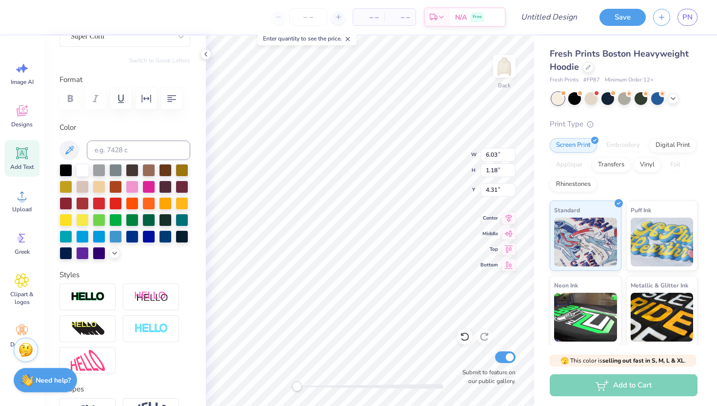
scroll to position [101, 0]
type input "15.00"
type input "1.19"
type input "5.49"
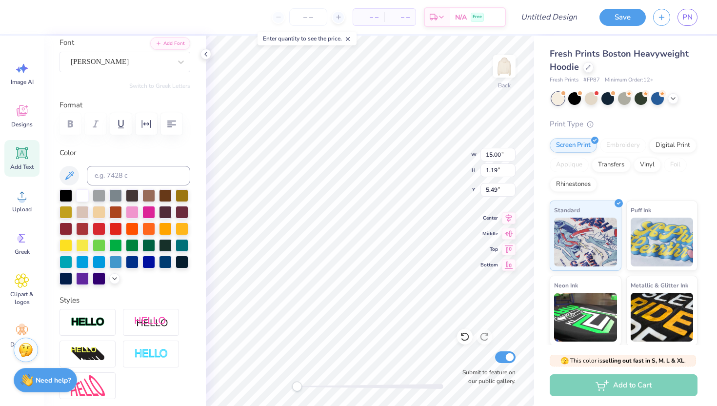
scroll to position [60, 0]
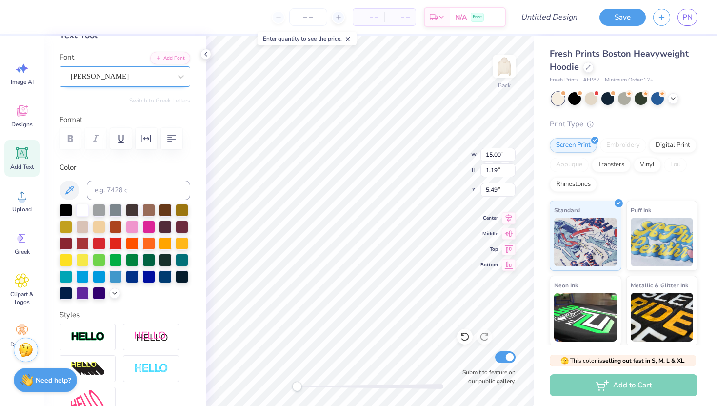
click at [156, 73] on div "Holly FREE" at bounding box center [121, 76] width 102 height 15
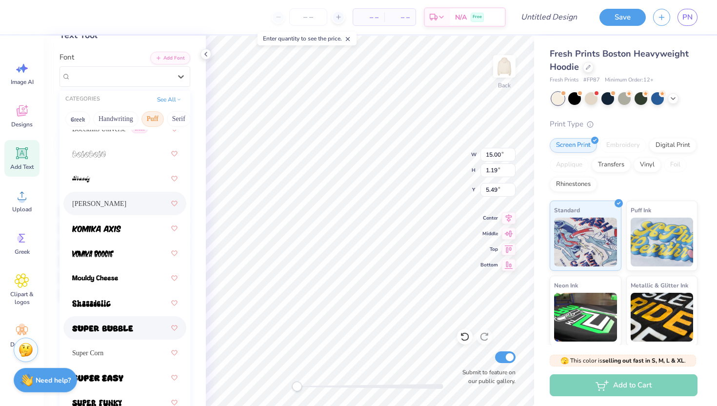
scroll to position [102, 0]
click at [115, 360] on div "Super Corn" at bounding box center [124, 353] width 105 height 18
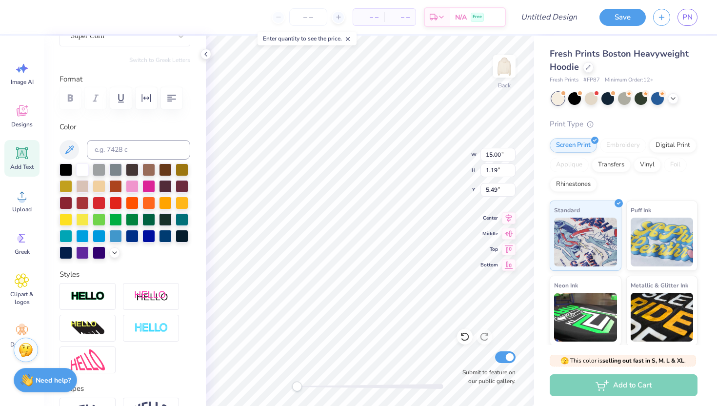
scroll to position [98, 0]
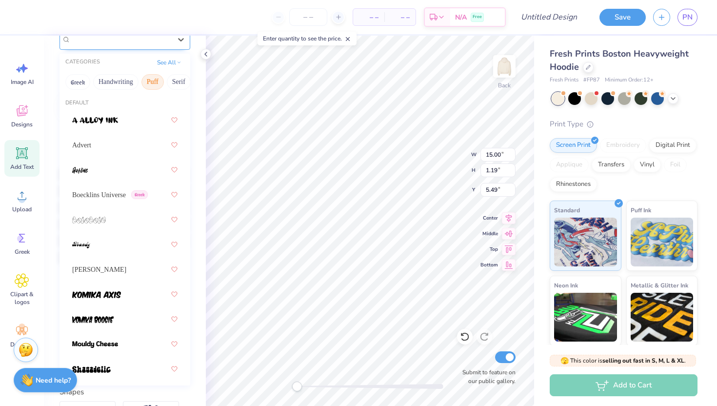
click at [165, 39] on div "Super Corn" at bounding box center [121, 39] width 102 height 15
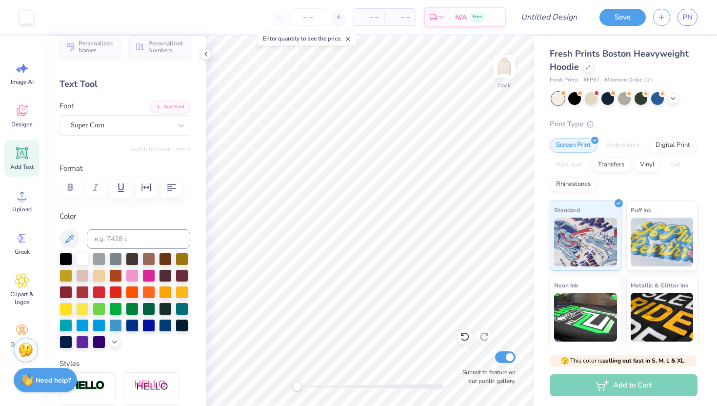
scroll to position [2, 0]
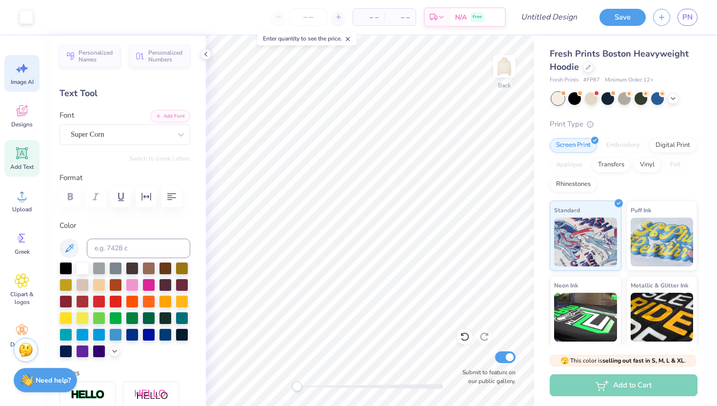
click at [28, 81] on span "Image AI" at bounding box center [22, 82] width 23 height 8
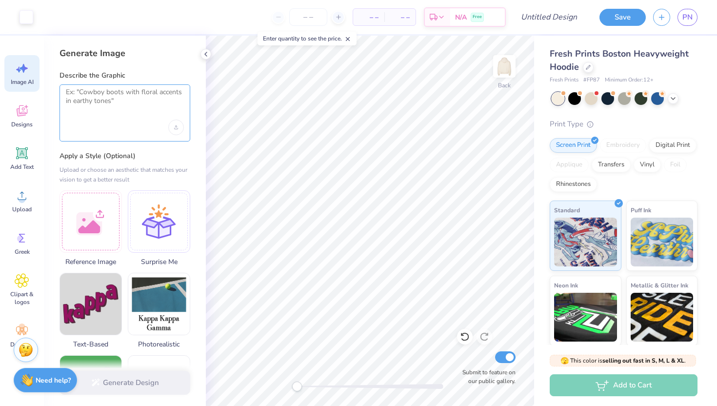
click at [112, 111] on textarea at bounding box center [125, 100] width 118 height 24
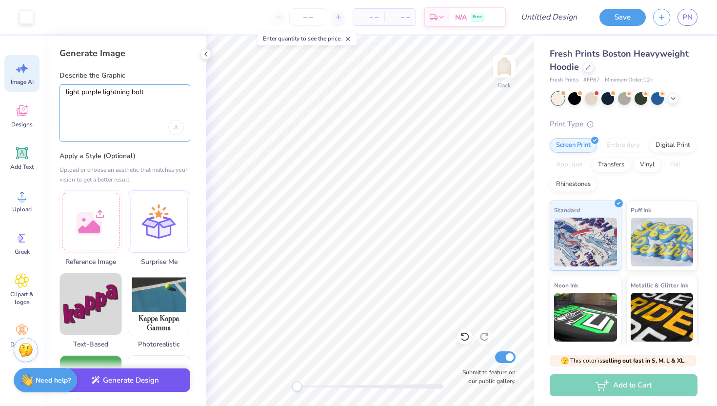
type textarea "light purple lightning bolt"
click at [130, 384] on button "Generate Design" at bounding box center [124, 380] width 131 height 24
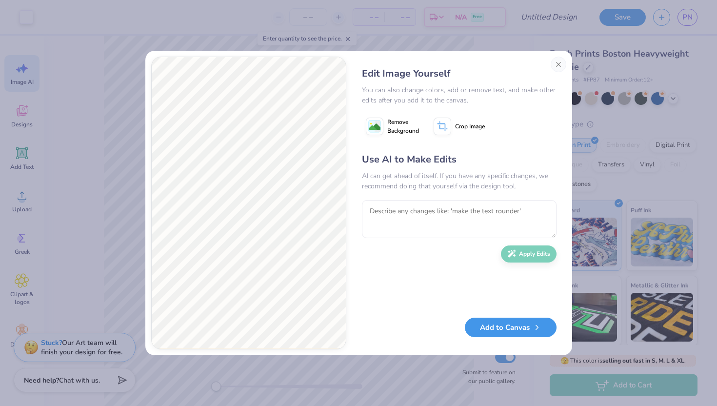
click at [518, 330] on button "Add to Canvas" at bounding box center [511, 327] width 92 height 20
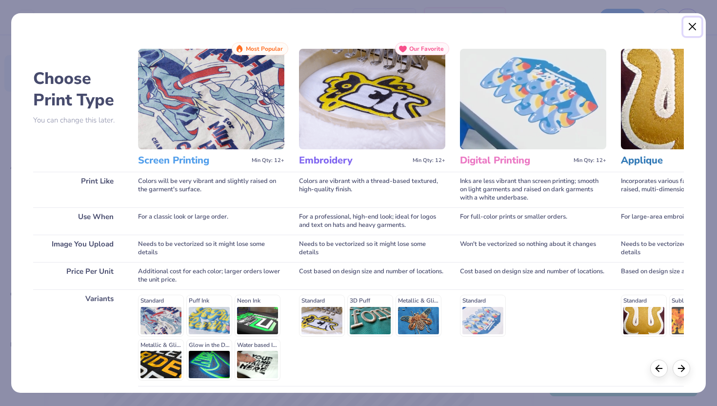
click at [688, 27] on button "Close" at bounding box center [692, 27] width 19 height 19
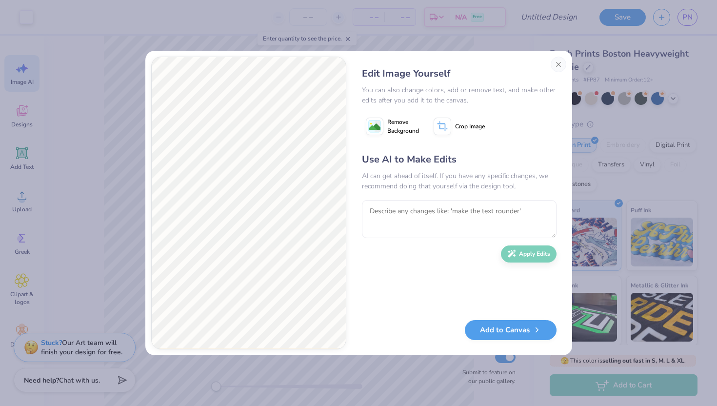
click at [394, 130] on span "Remove Background" at bounding box center [403, 126] width 32 height 18
click at [489, 325] on button "Add to Canvas" at bounding box center [511, 327] width 92 height 20
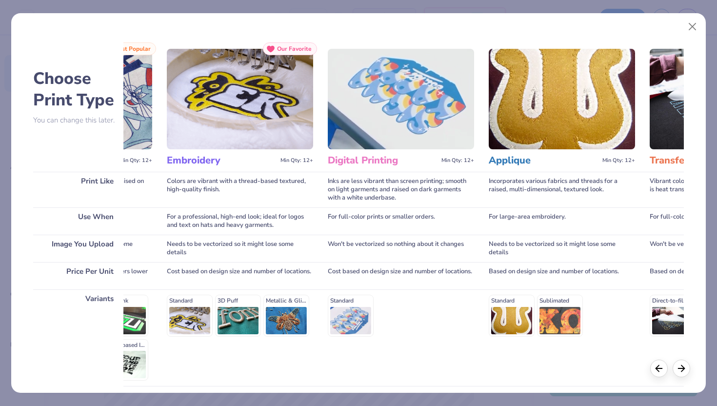
scroll to position [0, 121]
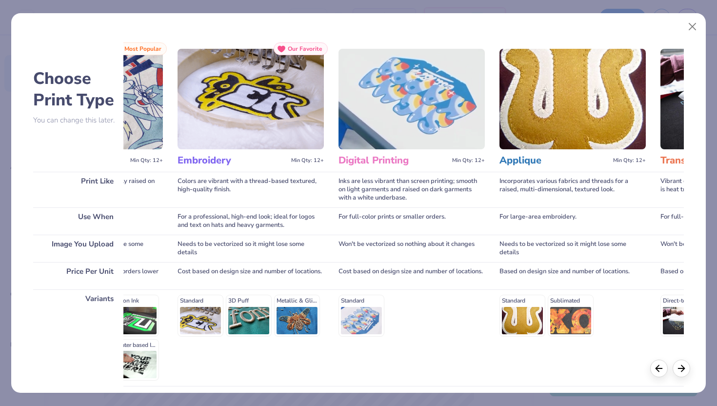
click at [304, 136] on img at bounding box center [250, 99] width 146 height 100
click at [299, 144] on img at bounding box center [250, 99] width 146 height 100
click at [269, 129] on img at bounding box center [250, 99] width 146 height 100
click at [238, 189] on div "Colors are vibrant with a thread-based textured, high-quality finish." at bounding box center [250, 190] width 146 height 36
click at [677, 360] on div at bounding box center [681, 367] width 18 height 18
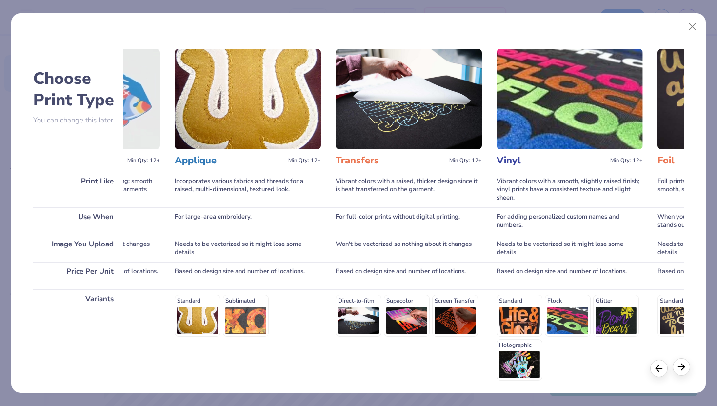
click at [678, 367] on icon at bounding box center [681, 366] width 11 height 11
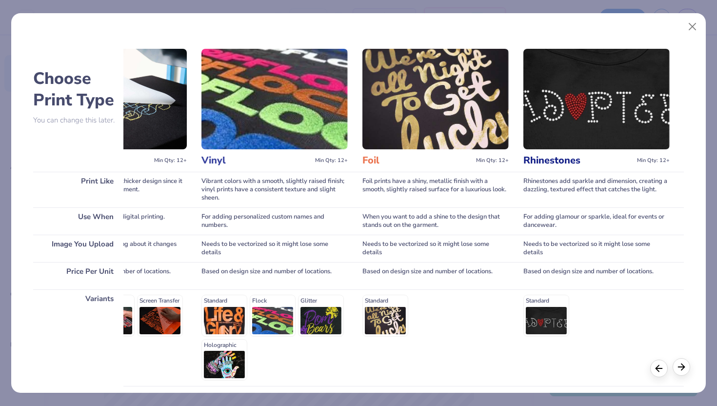
click at [679, 369] on icon at bounding box center [681, 366] width 11 height 11
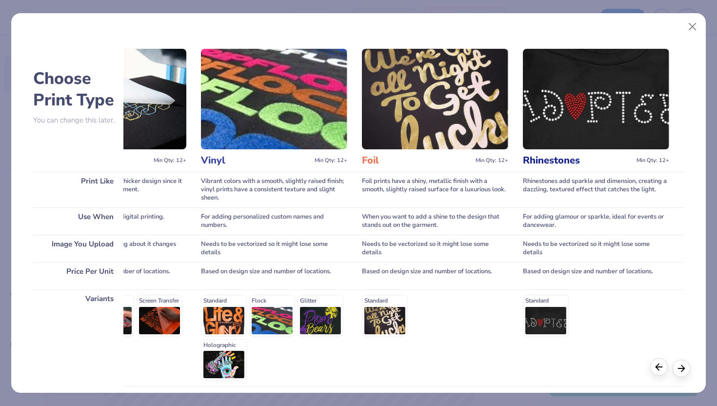
click at [656, 373] on div at bounding box center [659, 367] width 18 height 18
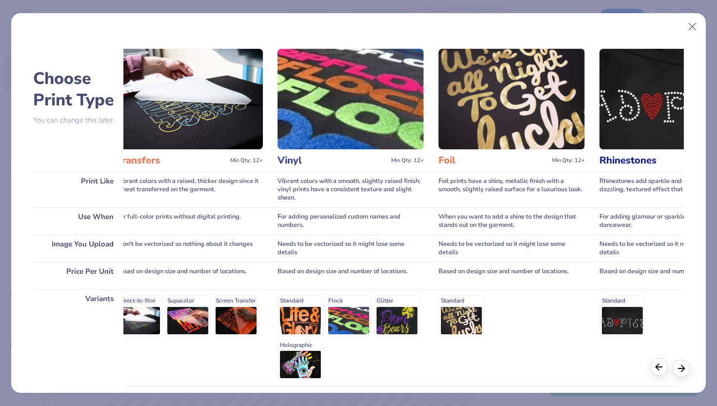
click at [656, 373] on div at bounding box center [659, 367] width 18 height 18
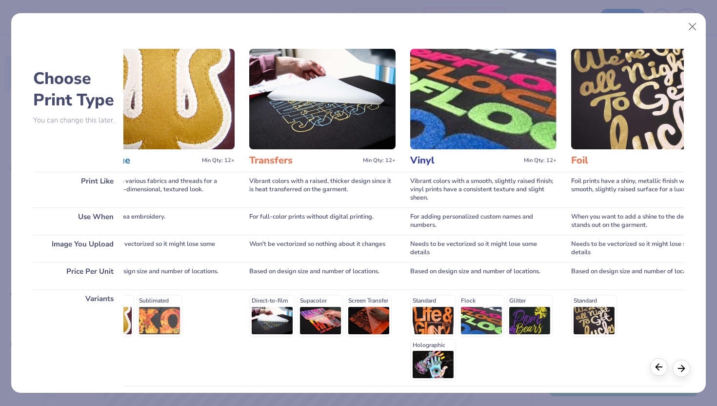
click at [656, 373] on div at bounding box center [659, 367] width 18 height 18
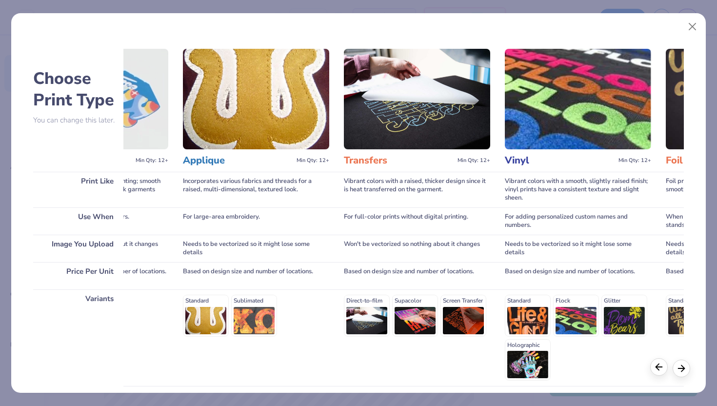
click at [656, 373] on div at bounding box center [659, 367] width 18 height 18
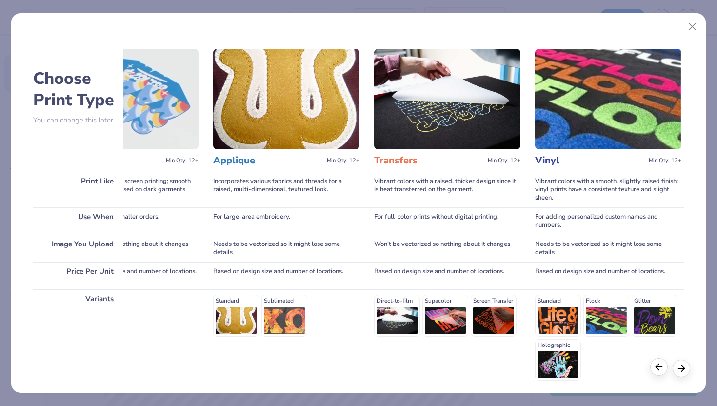
click at [656, 373] on div at bounding box center [659, 367] width 18 height 18
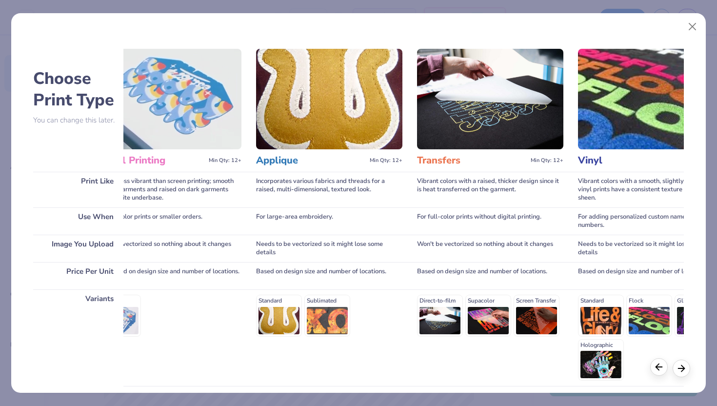
click at [656, 373] on div at bounding box center [659, 367] width 18 height 18
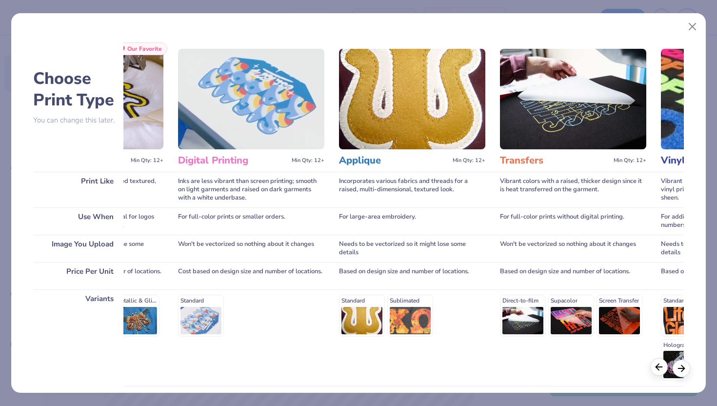
click at [656, 373] on div at bounding box center [659, 367] width 18 height 18
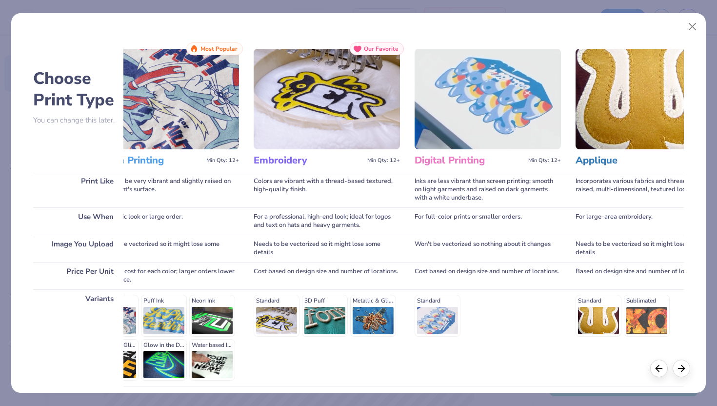
scroll to position [0, 0]
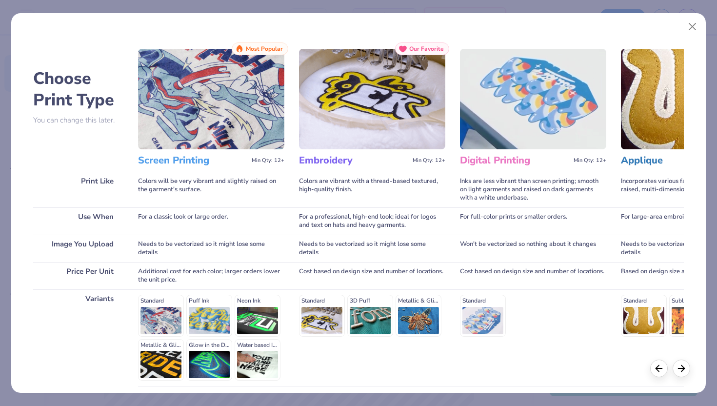
click at [390, 120] on img at bounding box center [372, 99] width 146 height 100
click at [385, 116] on img at bounding box center [372, 99] width 146 height 100
click at [410, 52] on span "Our Favorite" at bounding box center [426, 48] width 35 height 7
click at [385, 113] on img at bounding box center [372, 99] width 146 height 100
click at [330, 327] on div "Standard 3D Puff Metallic & Glitter" at bounding box center [372, 314] width 146 height 41
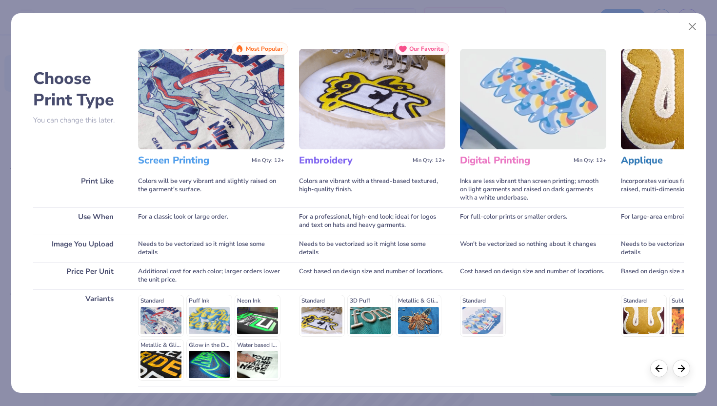
click at [318, 305] on div "Standard 3D Puff Metallic & Glitter" at bounding box center [372, 314] width 146 height 41
click at [319, 286] on div "Cost based on design size and number of locations." at bounding box center [372, 275] width 146 height 27
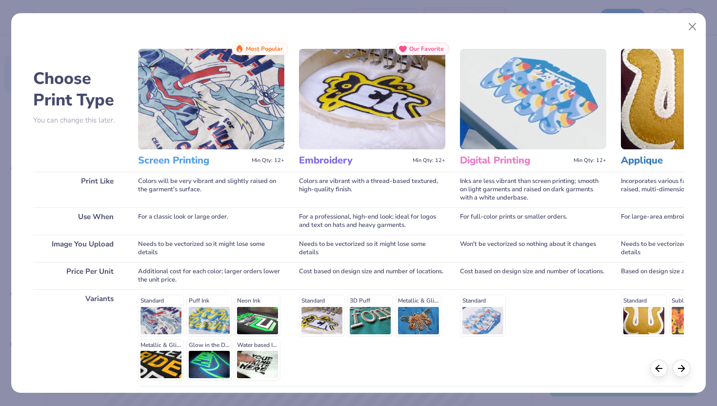
click at [320, 277] on div "Cost based on design size and number of locations." at bounding box center [372, 275] width 146 height 27
click at [320, 278] on div "Cost based on design size and number of locations." at bounding box center [372, 275] width 146 height 27
click at [323, 278] on div "Cost based on design size and number of locations." at bounding box center [372, 275] width 146 height 27
click at [692, 29] on button "Close" at bounding box center [692, 27] width 19 height 19
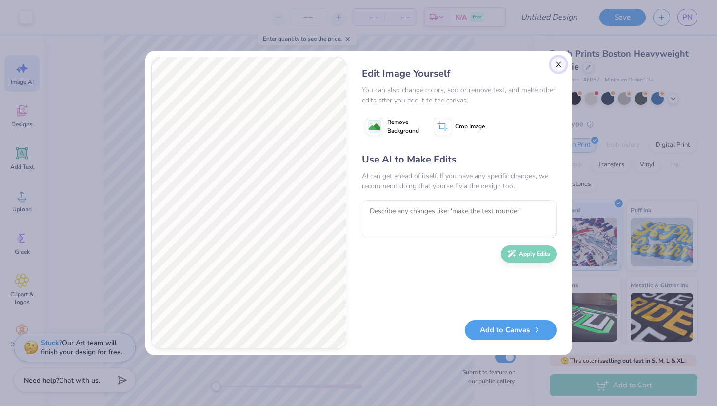
click at [558, 63] on button "Close" at bounding box center [558, 65] width 16 height 16
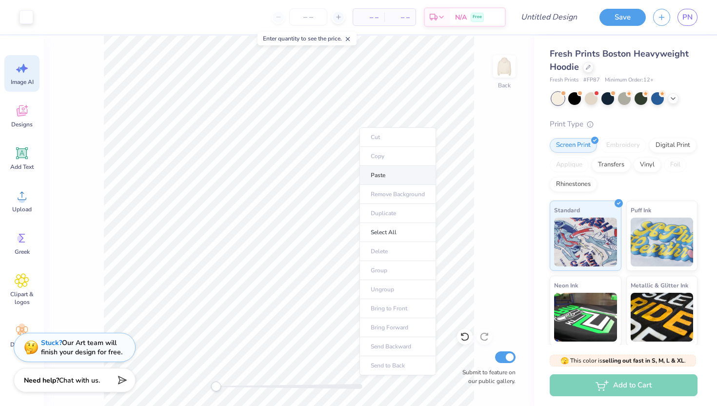
click at [379, 178] on li "Paste" at bounding box center [397, 175] width 77 height 19
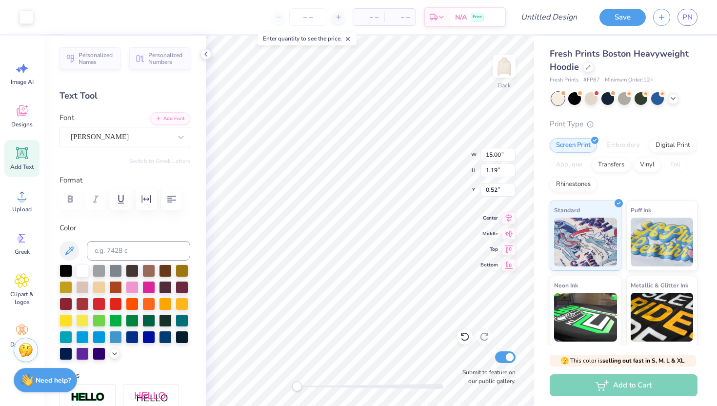
scroll to position [0, 0]
click at [207, 59] on div at bounding box center [205, 54] width 11 height 11
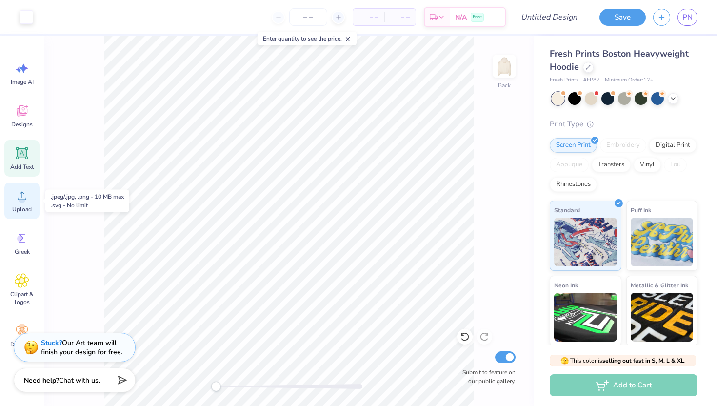
click at [33, 200] on div "Upload" at bounding box center [21, 200] width 35 height 37
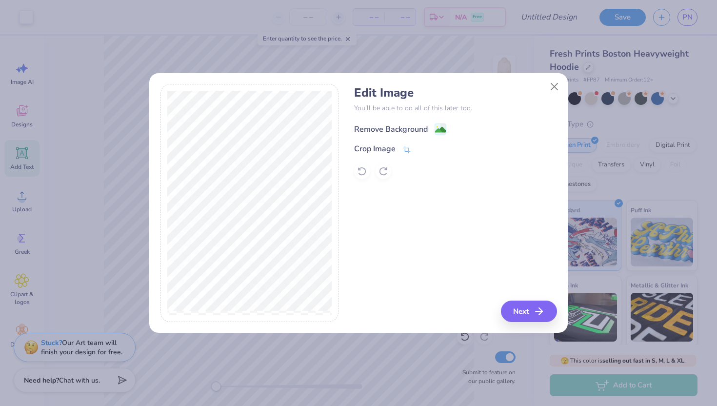
click at [405, 130] on div "Remove Background" at bounding box center [391, 129] width 74 height 12
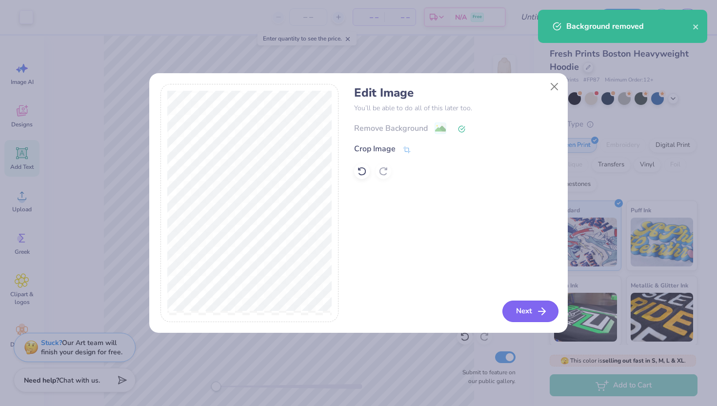
click at [528, 310] on button "Next" at bounding box center [530, 310] width 56 height 21
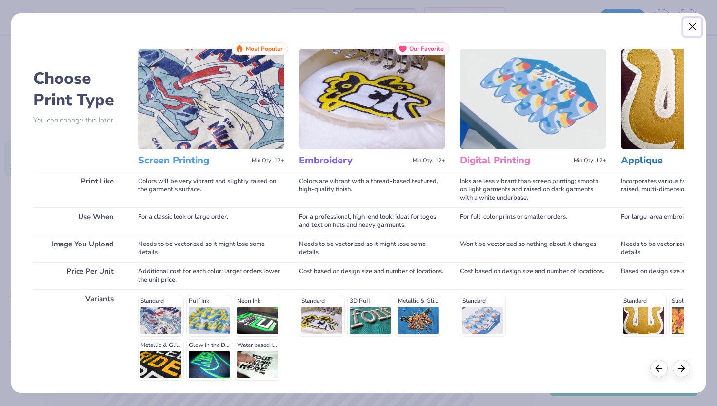
click at [683, 29] on button "Close" at bounding box center [692, 27] width 19 height 19
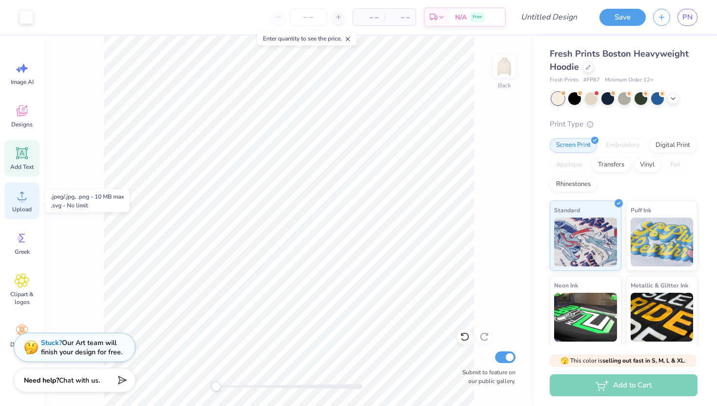
click at [27, 196] on icon at bounding box center [22, 195] width 15 height 15
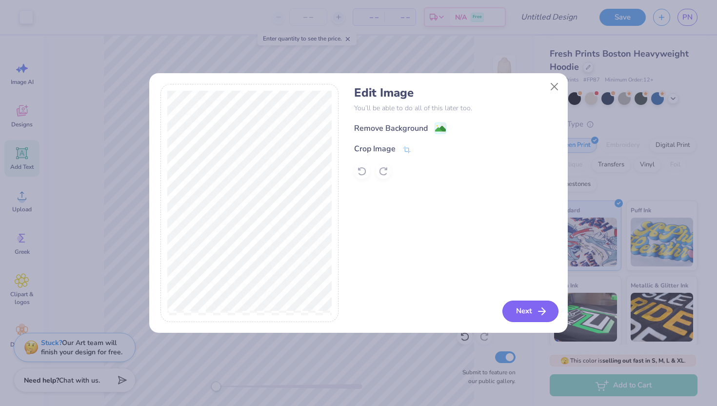
click at [527, 314] on button "Next" at bounding box center [530, 310] width 56 height 21
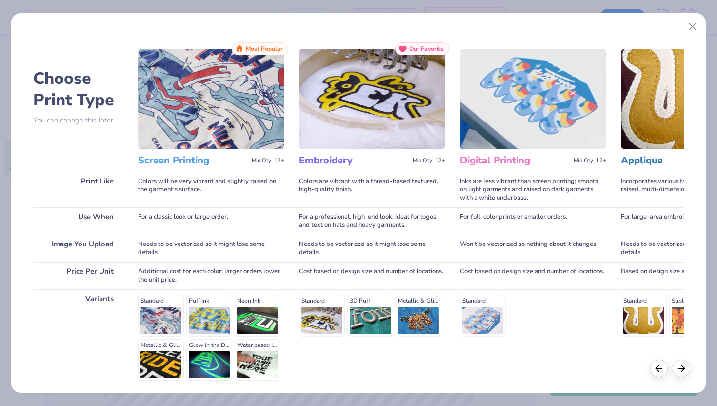
click at [313, 309] on div "Standard 3D Puff Metallic & Glitter" at bounding box center [372, 314] width 146 height 41
click at [347, 135] on img at bounding box center [372, 99] width 146 height 100
click at [437, 153] on div "Embroidery Min Qty: 12+" at bounding box center [372, 160] width 146 height 22
click at [394, 111] on img at bounding box center [372, 99] width 146 height 100
click at [685, 368] on icon at bounding box center [681, 366] width 11 height 11
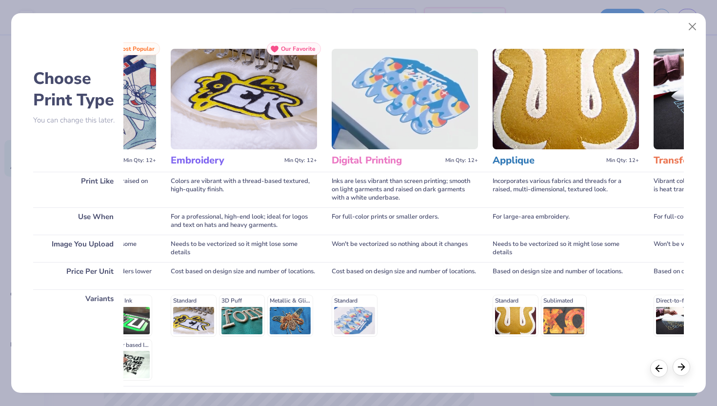
click at [685, 368] on icon at bounding box center [681, 366] width 11 height 11
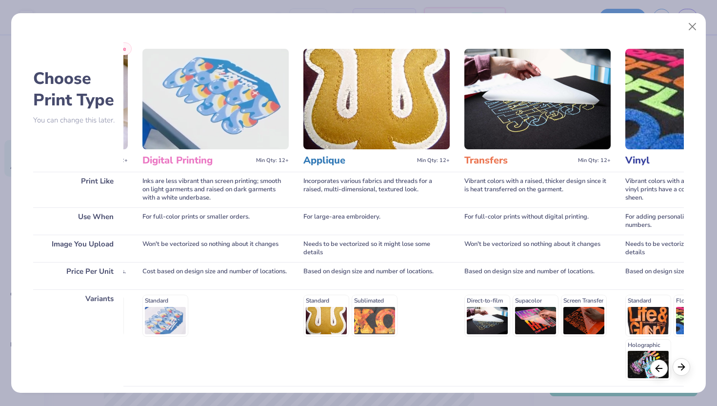
click at [685, 368] on icon at bounding box center [681, 366] width 11 height 11
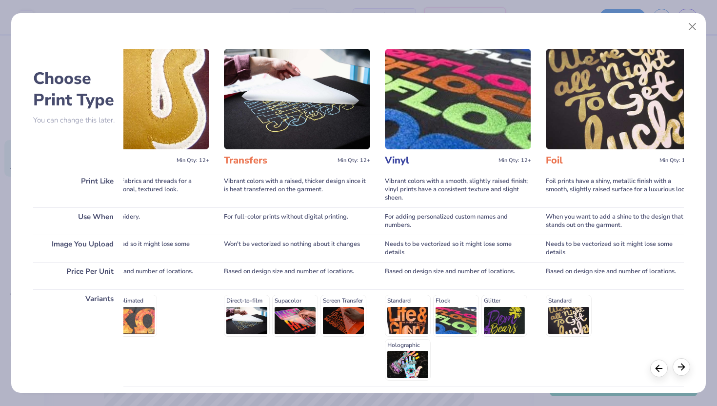
click at [685, 368] on icon at bounding box center [681, 366] width 11 height 11
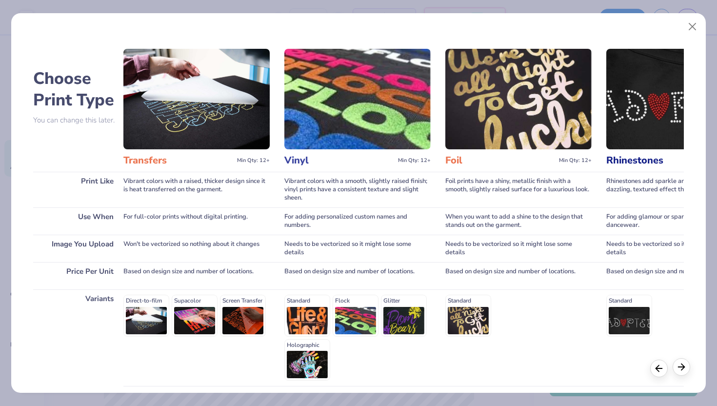
click at [685, 368] on icon at bounding box center [681, 366] width 11 height 11
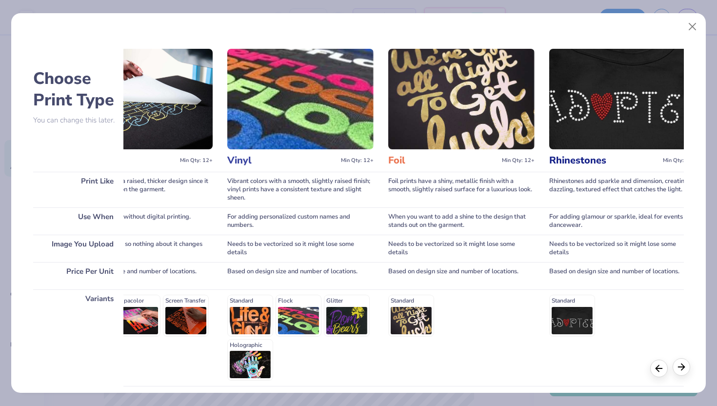
scroll to position [0, 742]
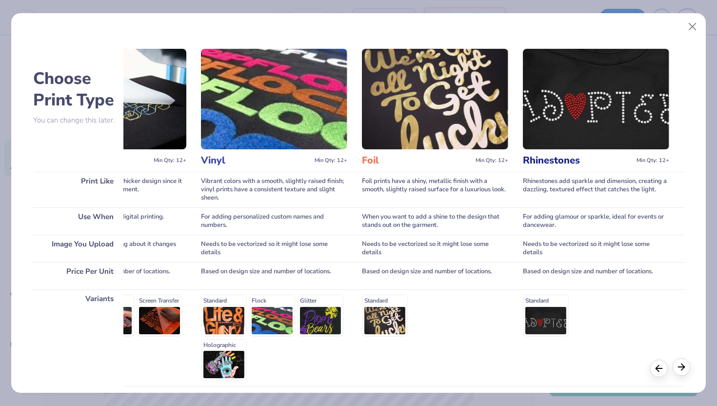
click at [685, 368] on icon at bounding box center [681, 366] width 11 height 11
click at [646, 374] on div "Standard" at bounding box center [596, 337] width 146 height 97
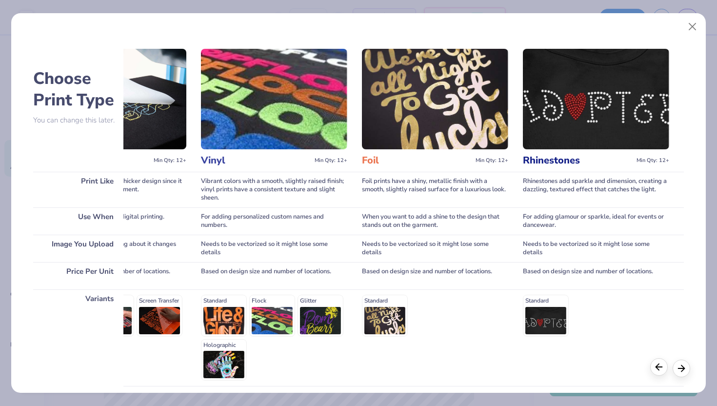
click at [661, 367] on line at bounding box center [659, 367] width 6 height 0
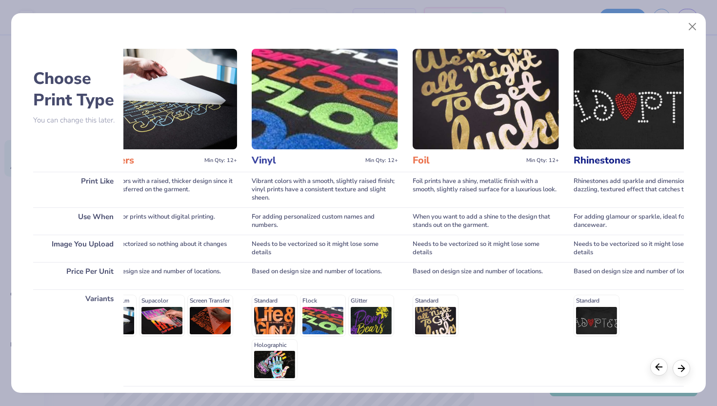
click at [661, 367] on line at bounding box center [659, 367] width 6 height 0
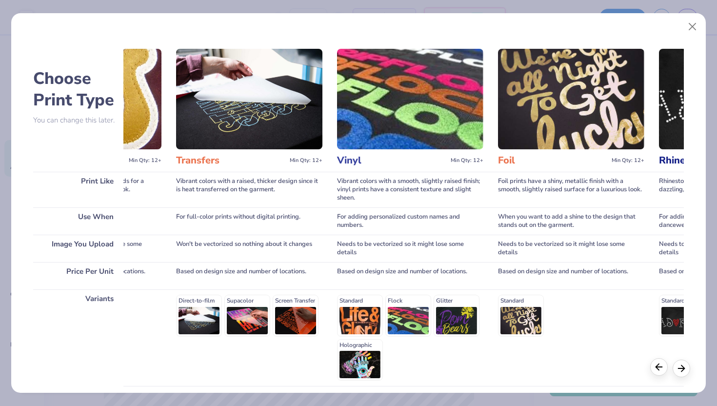
click at [661, 367] on line at bounding box center [659, 367] width 6 height 0
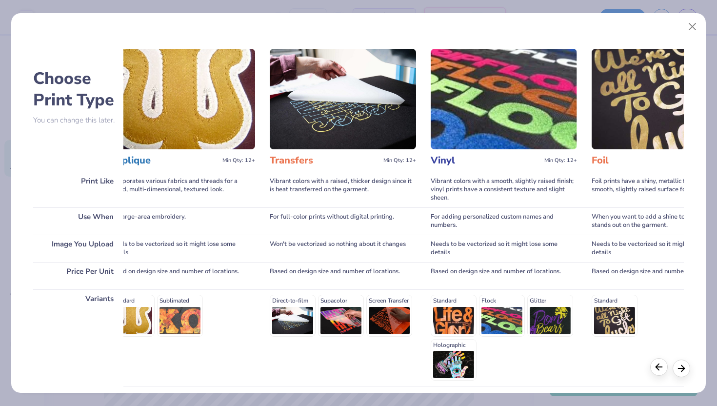
click at [661, 367] on line at bounding box center [659, 367] width 6 height 0
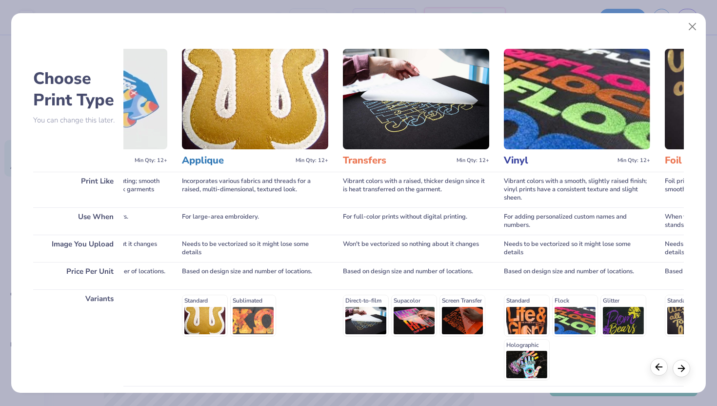
click at [661, 367] on line at bounding box center [659, 367] width 6 height 0
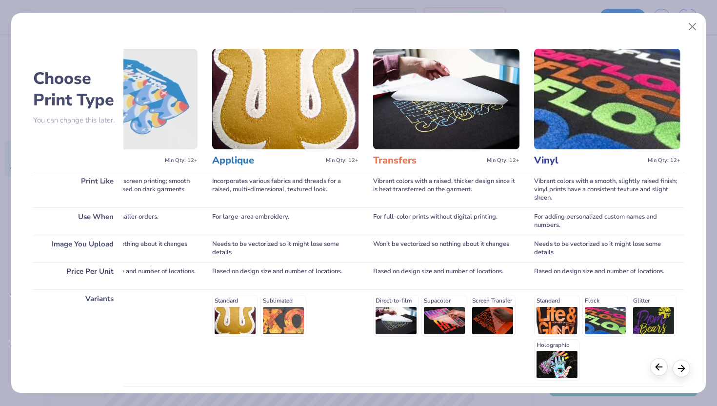
click at [661, 367] on line at bounding box center [659, 367] width 6 height 0
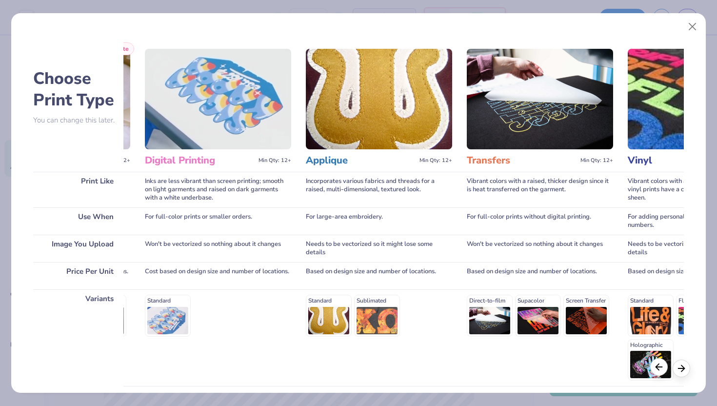
click at [661, 367] on line at bounding box center [659, 367] width 6 height 0
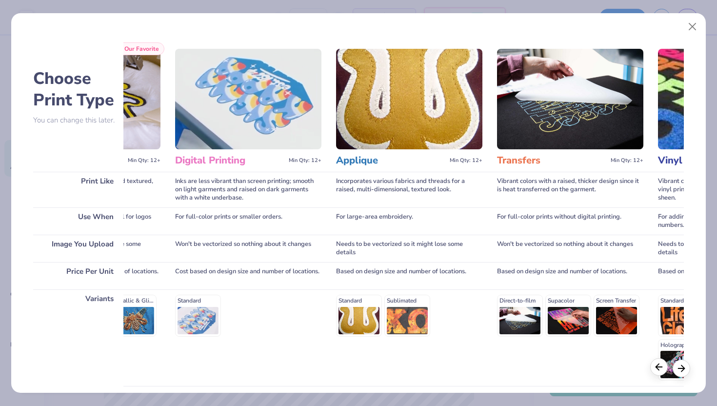
click at [661, 367] on line at bounding box center [659, 367] width 6 height 0
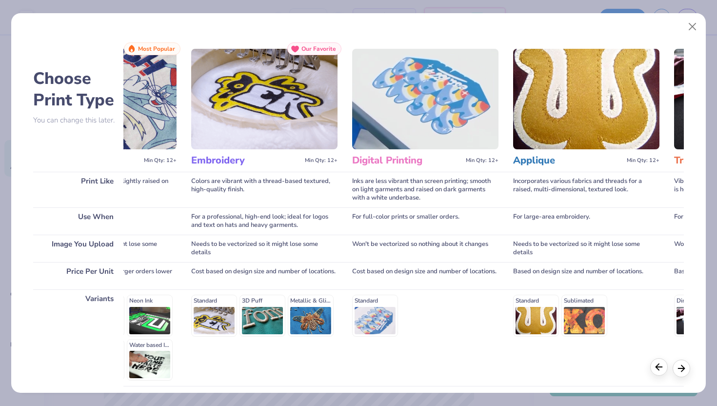
click at [661, 367] on line at bounding box center [659, 367] width 6 height 0
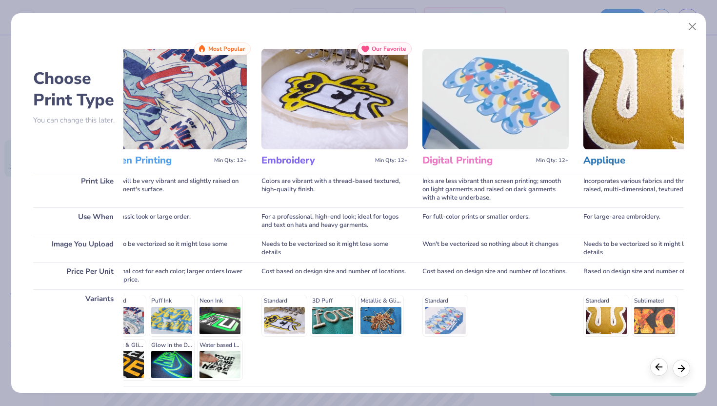
scroll to position [0, 0]
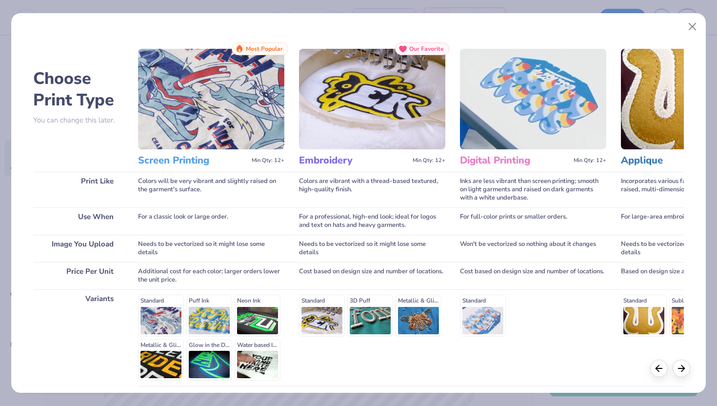
click at [364, 166] on h3 "Embroidery" at bounding box center [354, 160] width 110 height 13
drag, startPoint x: 333, startPoint y: 144, endPoint x: 345, endPoint y: 250, distance: 106.4
click at [345, 251] on div "Embroidery Min Qty: 12+ Our Favorite Colors are vibrant with a thread-based tex…" at bounding box center [372, 242] width 146 height 401
click at [345, 250] on div "Needs to be vectorized so it might lose some details" at bounding box center [372, 247] width 146 height 27
click at [343, 273] on div "Cost based on design size and number of locations." at bounding box center [372, 275] width 146 height 27
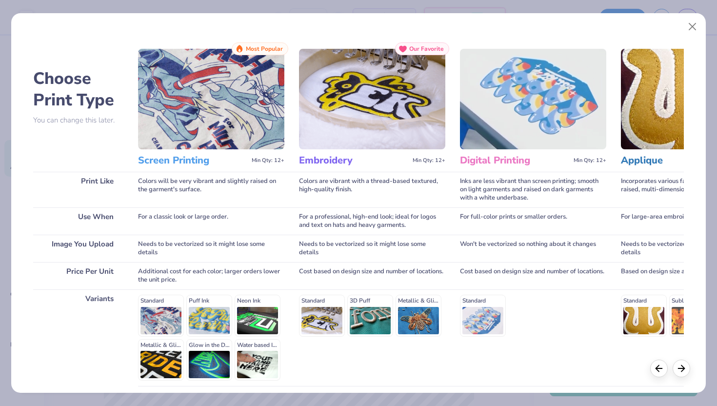
click at [341, 260] on div "Needs to be vectorized so it might lose some details" at bounding box center [372, 247] width 146 height 27
click at [332, 303] on div "Standard 3D Puff Metallic & Glitter" at bounding box center [372, 314] width 146 height 41
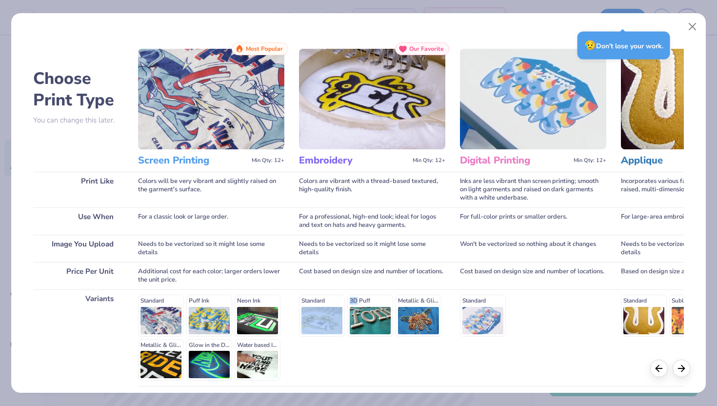
click at [332, 303] on div "Standard 3D Puff Metallic & Glitter" at bounding box center [372, 314] width 146 height 41
click at [612, 42] on div "😥 Don’t lose your work." at bounding box center [623, 46] width 93 height 28
click at [690, 23] on button "Close" at bounding box center [692, 27] width 19 height 19
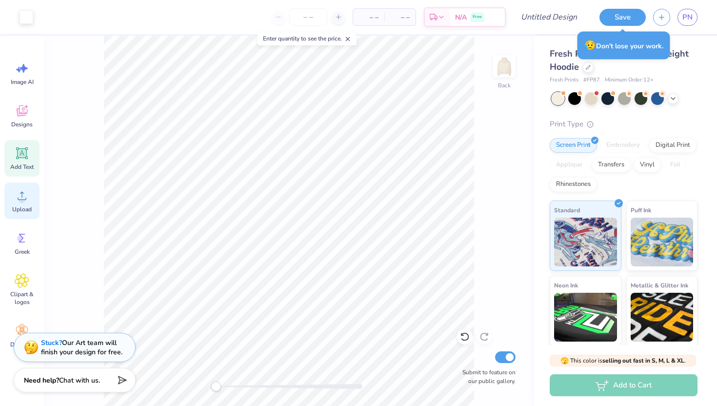
click at [23, 197] on circle at bounding box center [22, 199] width 7 height 7
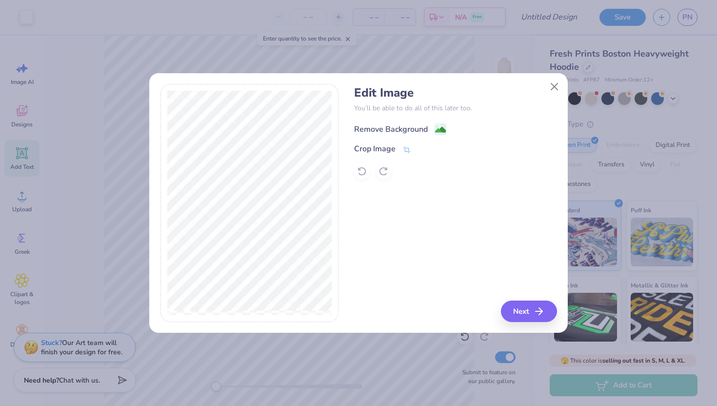
click at [426, 128] on div "Remove Background" at bounding box center [391, 129] width 74 height 12
click at [507, 308] on button "Next" at bounding box center [530, 310] width 56 height 21
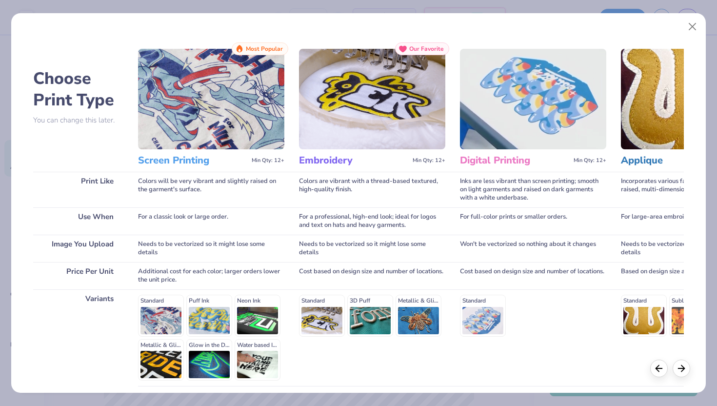
click at [339, 148] on img at bounding box center [372, 99] width 146 height 100
click at [74, 125] on div "Choose Print Type You can change this later." at bounding box center [78, 95] width 90 height 107
click at [312, 316] on div "Standard 3D Puff Metallic & Glitter" at bounding box center [372, 314] width 146 height 41
click at [311, 313] on div "Standard 3D Puff Metallic & Glitter" at bounding box center [372, 314] width 146 height 41
click at [206, 325] on div "Standard Puff Ink Neon Ink Metallic & Glitter Ink Glow in the Dark Ink Water ba…" at bounding box center [211, 337] width 146 height 86
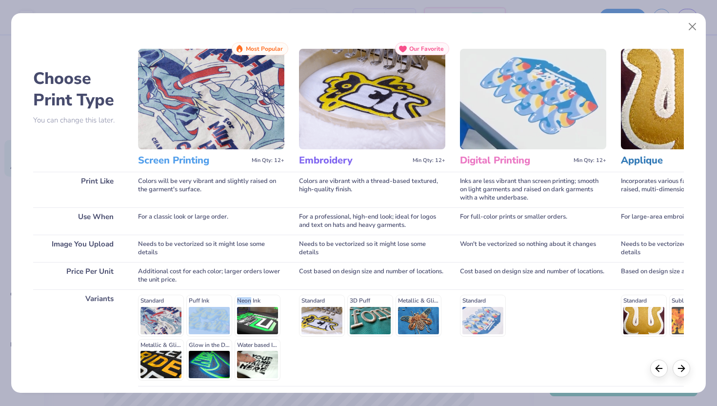
click at [206, 325] on div "Standard Puff Ink Neon Ink Metallic & Glitter Ink Glow in the Dark Ink Water ba…" at bounding box center [211, 337] width 146 height 86
click at [209, 324] on div "Standard Puff Ink Neon Ink Metallic & Glitter Ink Glow in the Dark Ink Water ba…" at bounding box center [211, 337] width 146 height 86
click at [303, 332] on div "Standard 3D Puff Metallic & Glitter" at bounding box center [372, 314] width 146 height 41
click at [306, 319] on div "Standard 3D Puff Metallic & Glitter" at bounding box center [372, 314] width 146 height 41
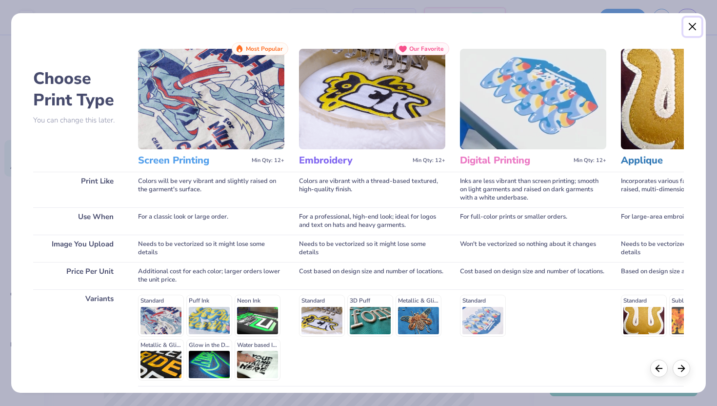
click at [694, 22] on button "Close" at bounding box center [692, 27] width 19 height 19
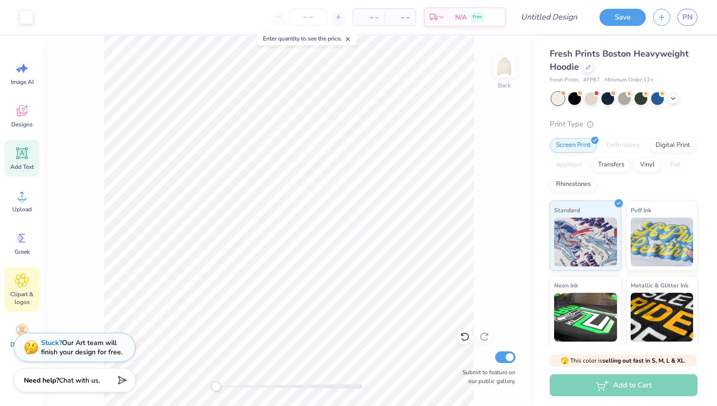
click at [26, 301] on span "Clipart & logos" at bounding box center [22, 298] width 32 height 16
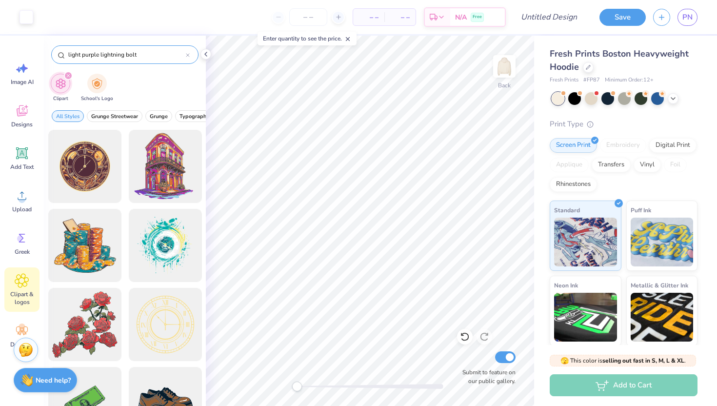
type input "light purple lightning bolt"
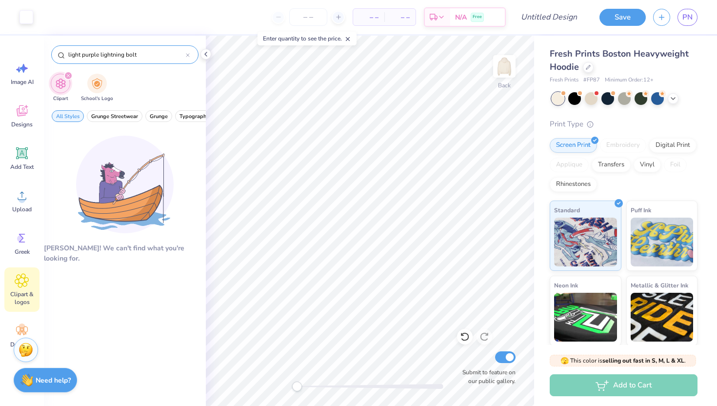
click at [187, 53] on icon at bounding box center [188, 55] width 4 height 4
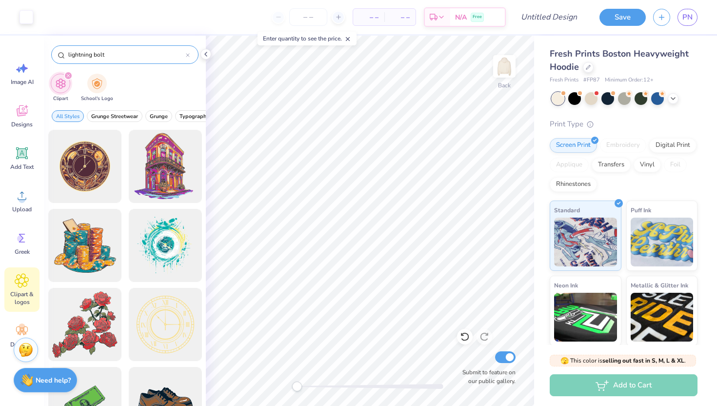
type input "lightning bolt"
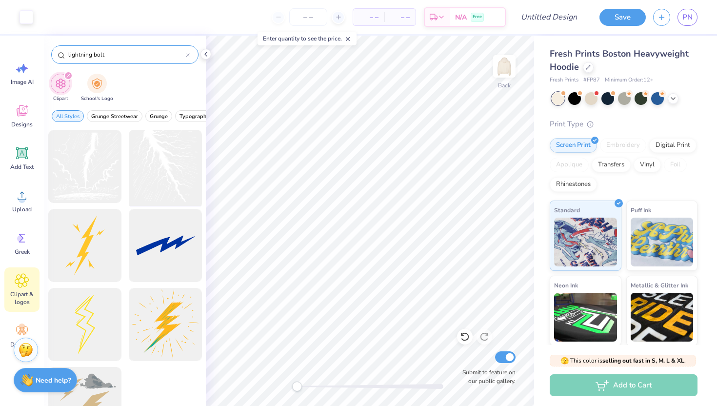
scroll to position [39, 0]
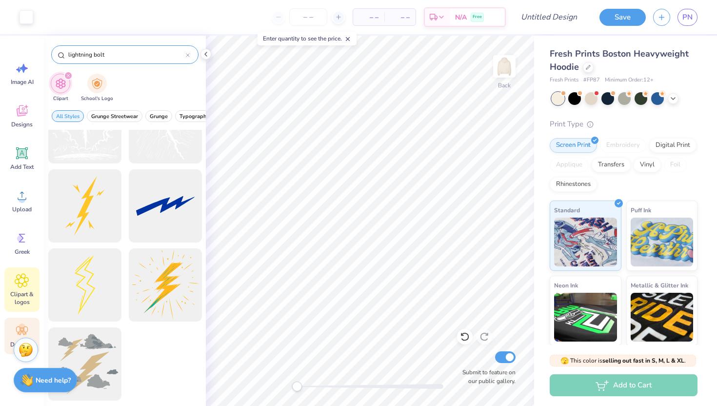
click at [22, 325] on circle at bounding box center [22, 326] width 7 height 7
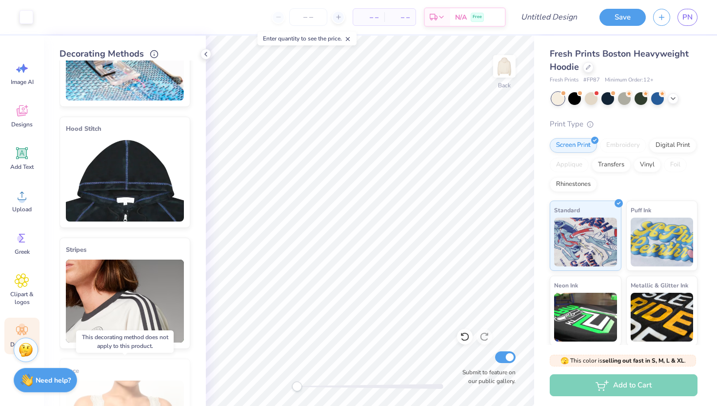
scroll to position [0, 0]
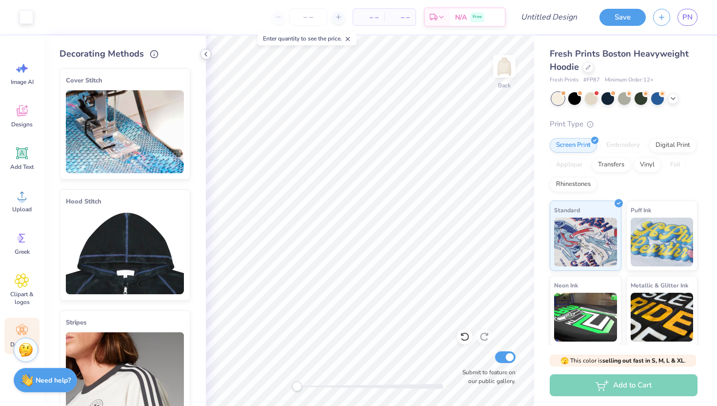
click at [205, 53] on polyline at bounding box center [206, 54] width 2 height 4
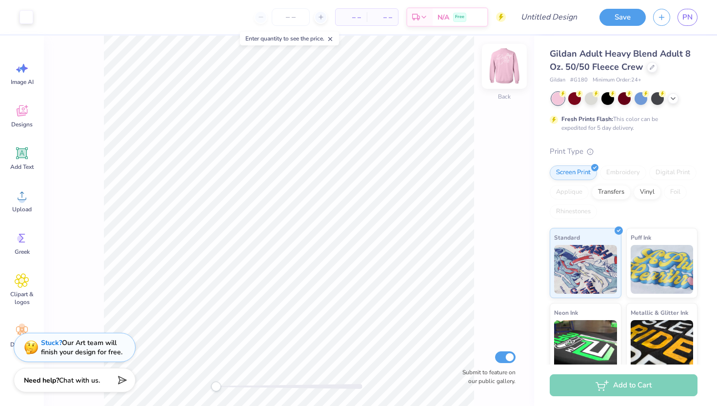
click at [508, 71] on img at bounding box center [504, 66] width 39 height 39
click at [508, 70] on img at bounding box center [504, 66] width 39 height 39
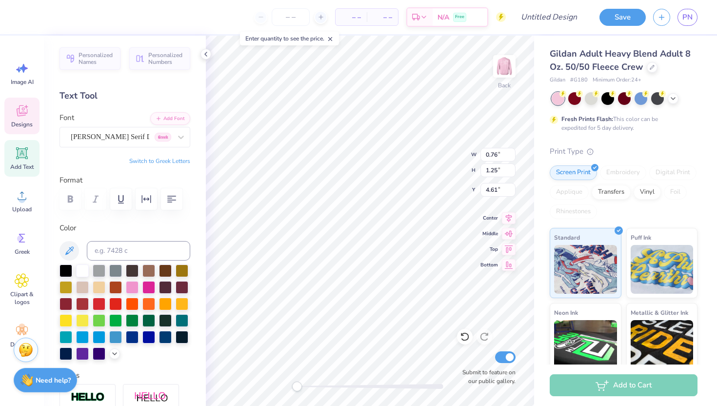
type input "1.07"
type input "1.24"
type input "4.62"
type textarea "Est. 1912"
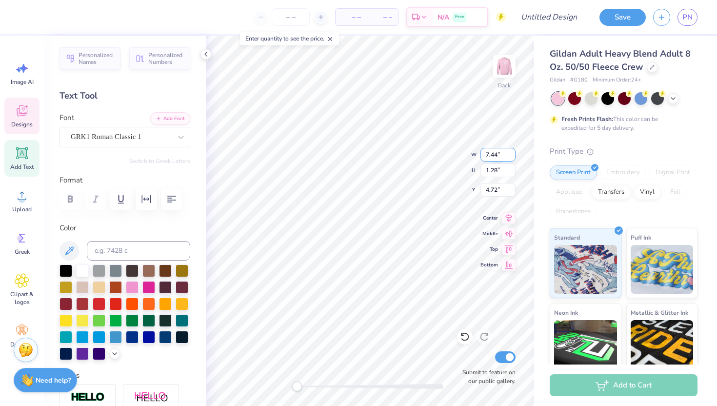
click at [512, 156] on input "7.44" at bounding box center [497, 155] width 35 height 14
click at [512, 156] on input "7.43" at bounding box center [497, 155] width 35 height 14
type input "7.42"
click at [512, 156] on input "7.42" at bounding box center [497, 155] width 35 height 14
click at [512, 173] on input "1.27" at bounding box center [497, 170] width 35 height 14
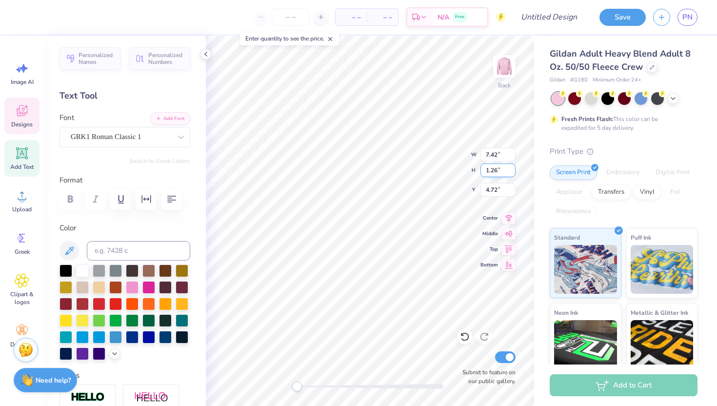
click at [512, 173] on input "1.26" at bounding box center [497, 170] width 35 height 14
click at [512, 173] on input "1.25" at bounding box center [497, 170] width 35 height 14
type input "1.24"
click at [512, 173] on input "1.24" at bounding box center [497, 170] width 35 height 14
click at [428, 148] on div "Back W 7.42 7.42 " H 1.24 1.24 " Y 4.72 4.72 " Center Middle Top Bottom Submit …" at bounding box center [370, 221] width 328 height 370
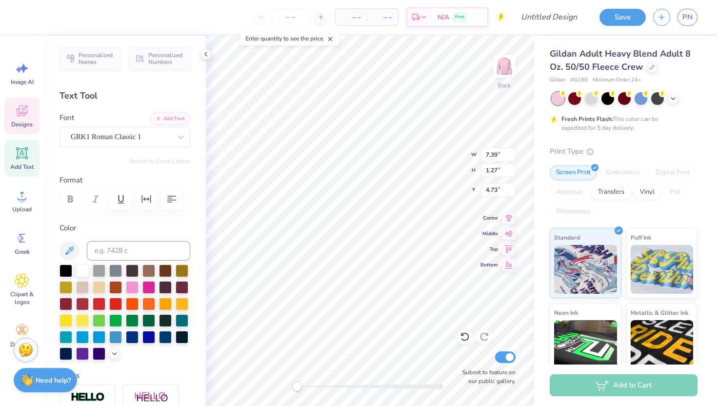
type input "7.42"
click at [510, 171] on input "1.26" at bounding box center [497, 170] width 35 height 14
click at [510, 171] on input "1.25" at bounding box center [497, 170] width 35 height 14
type input "1.24"
click at [510, 171] on input "1.24" at bounding box center [497, 170] width 35 height 14
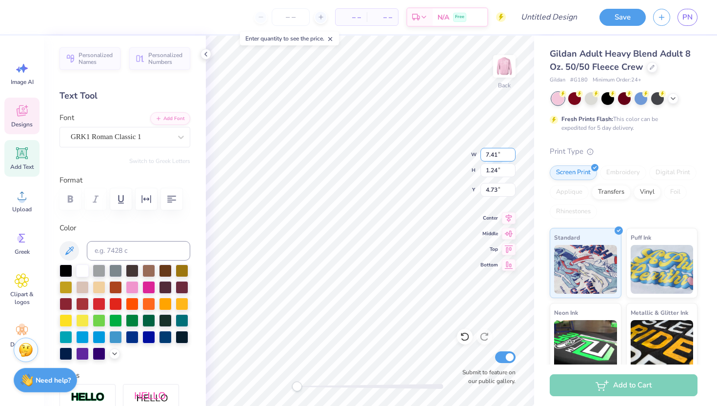
click at [510, 158] on input "7.41" at bounding box center [497, 155] width 35 height 14
click at [510, 158] on input "7.4" at bounding box center [497, 155] width 35 height 14
click at [510, 158] on input "7.39" at bounding box center [497, 155] width 35 height 14
type input "7.38"
click at [510, 158] on input "7.38" at bounding box center [497, 155] width 35 height 14
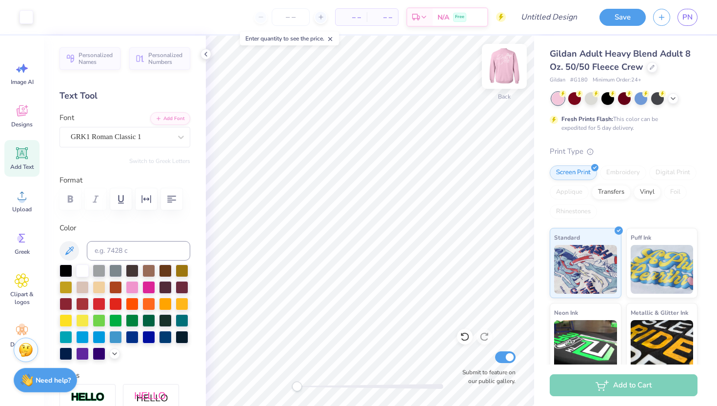
click at [500, 67] on img at bounding box center [504, 66] width 39 height 39
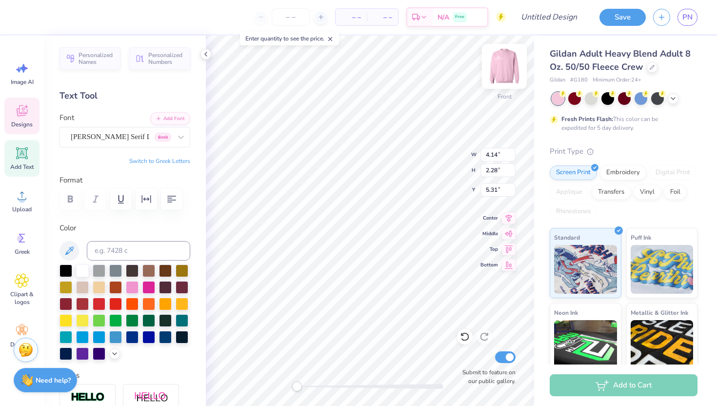
type textarea "Ion"
type input "5.36"
type input "4.56"
type input "3.90"
type textarea "S"
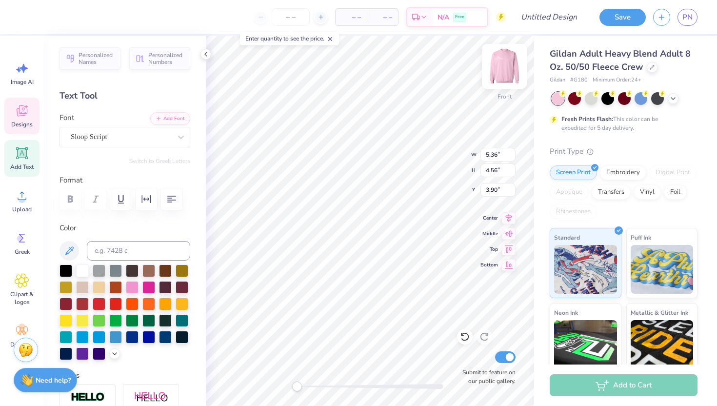
type input "3.37"
type input "1.99"
type input "7.70"
type textarea "torm"
type input "3.46"
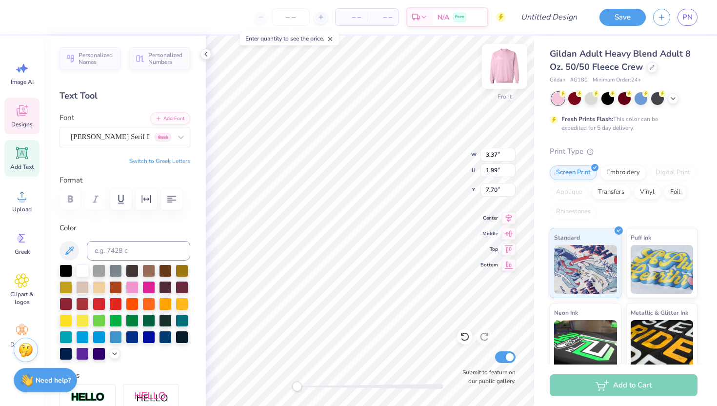
type input "4.77"
type input "7.97"
type textarea "S"
type input "4.03"
type input "5.60"
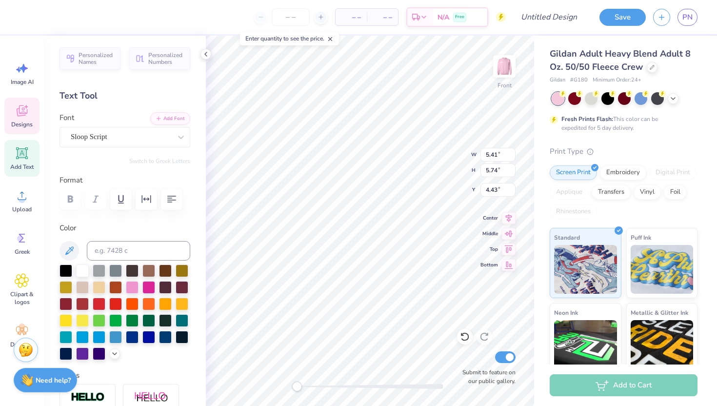
type input "1.96"
type input "7.85"
click at [466, 335] on icon at bounding box center [465, 337] width 10 height 10
type input "5.33"
type input "4.66"
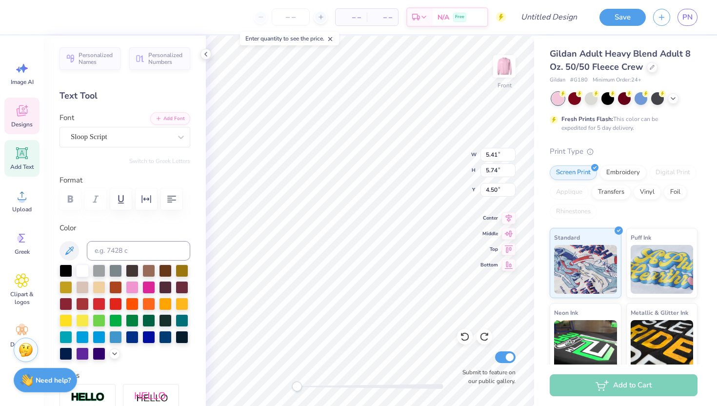
type input "3.00"
type input "5.60"
type input "1.96"
type input "7.66"
type input "3.69"
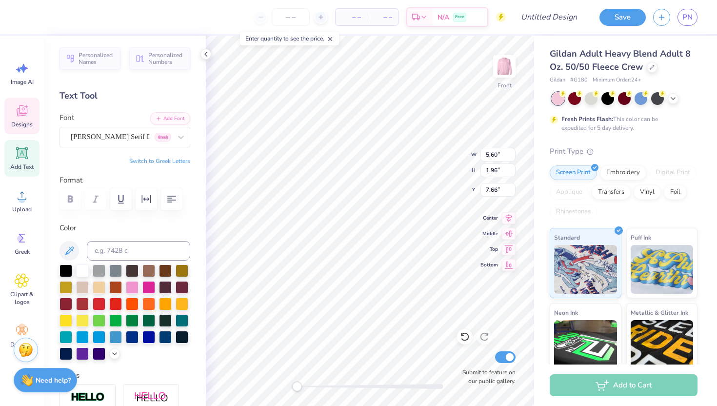
type input "2.13"
type input "5.67"
type input "5.41"
type input "5.74"
type input "4.50"
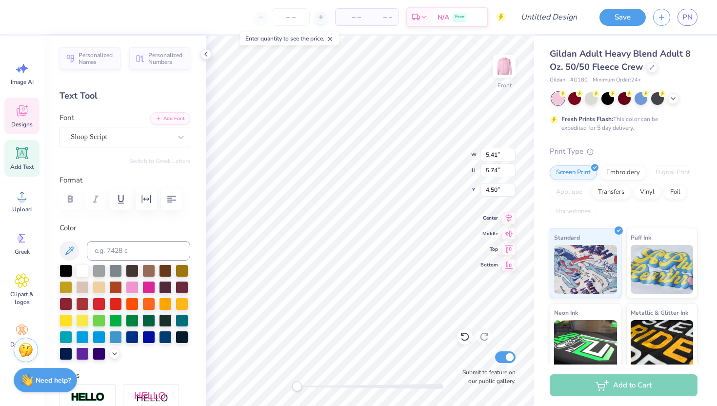
type input "3.69"
type input "2.13"
type input "5.53"
type input "5.41"
type input "5.74"
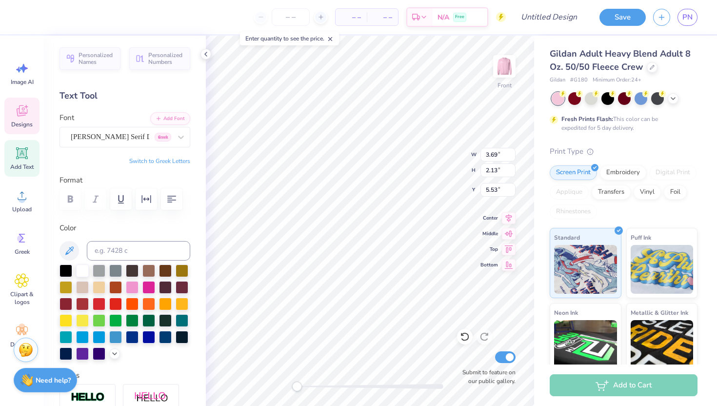
type input "4.50"
type input "3.69"
type input "2.13"
type input "5.53"
click at [468, 335] on icon at bounding box center [464, 336] width 8 height 9
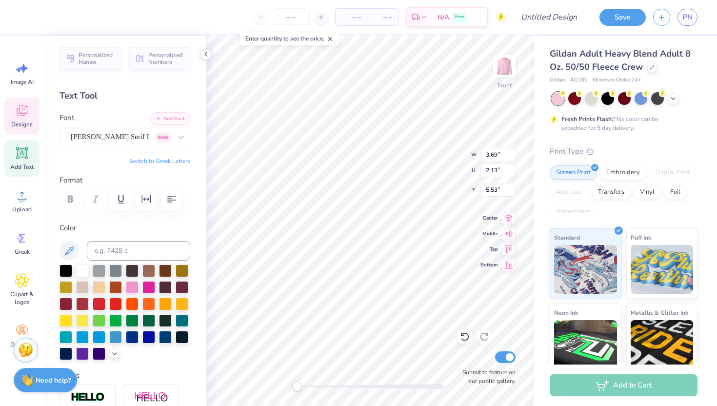
type textarea "ion"
type textarea "est. 1912"
type input "5.33"
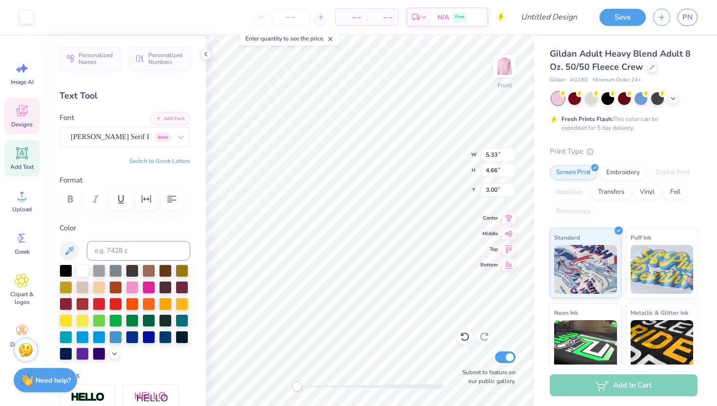
type input "4.66"
type input "3.00"
click at [507, 60] on img at bounding box center [504, 66] width 39 height 39
type input "5.32"
type input "4.65"
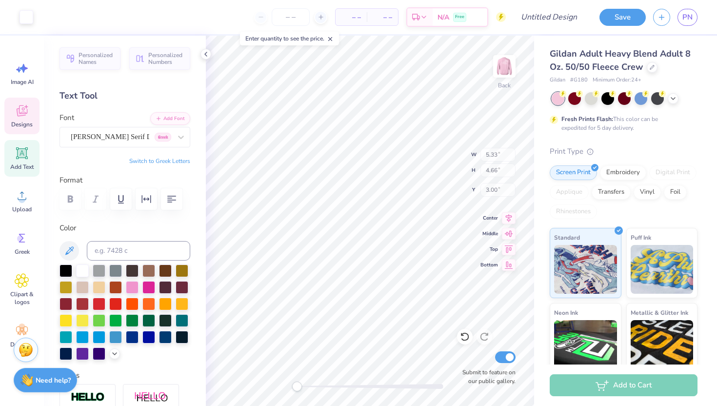
type input "0.69"
type input "7.22"
type input "1.24"
type input "4.55"
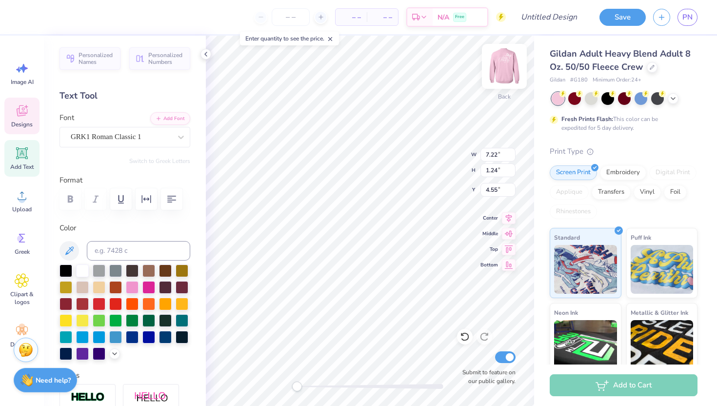
type textarea "est. 1912"
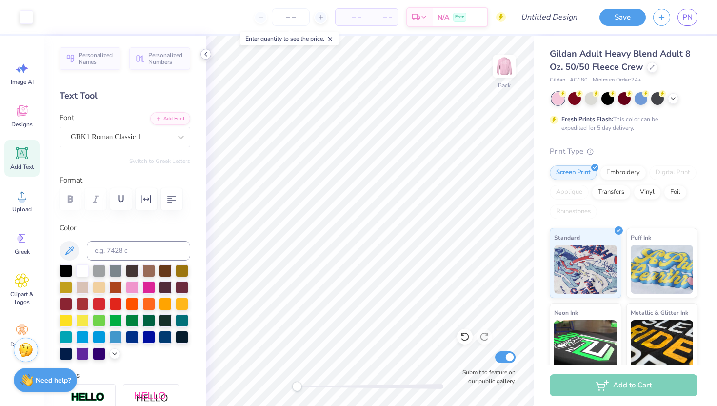
click at [205, 51] on icon at bounding box center [206, 54] width 8 height 8
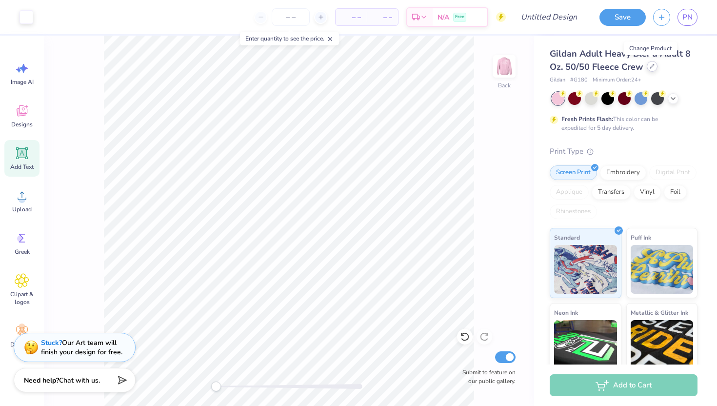
click at [649, 64] on icon at bounding box center [651, 66] width 5 height 5
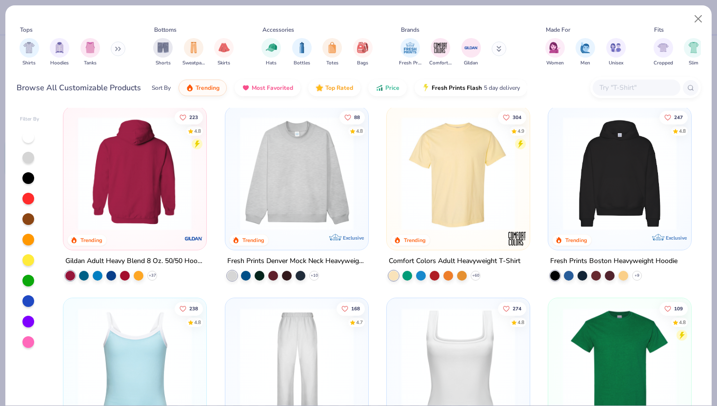
scroll to position [9, 0]
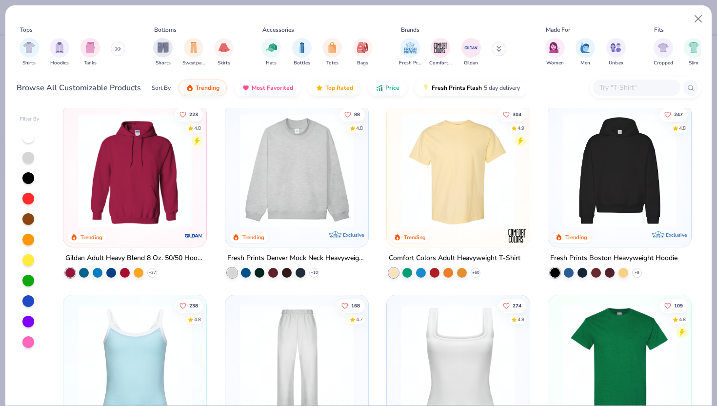
click at [601, 176] on img at bounding box center [619, 171] width 123 height 114
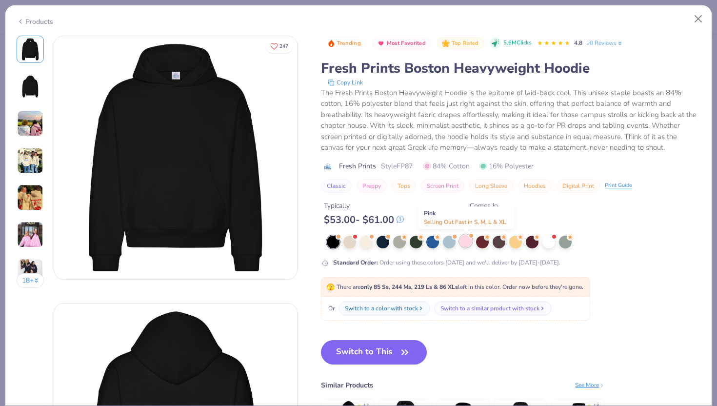
click at [468, 242] on div at bounding box center [465, 240] width 13 height 13
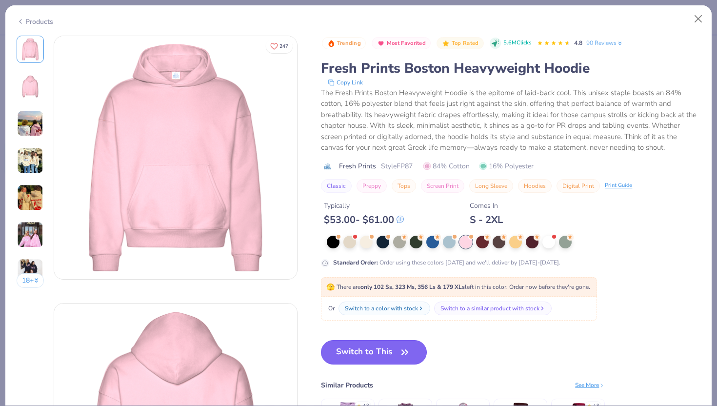
click at [365, 344] on button "Switch to This" at bounding box center [374, 352] width 106 height 24
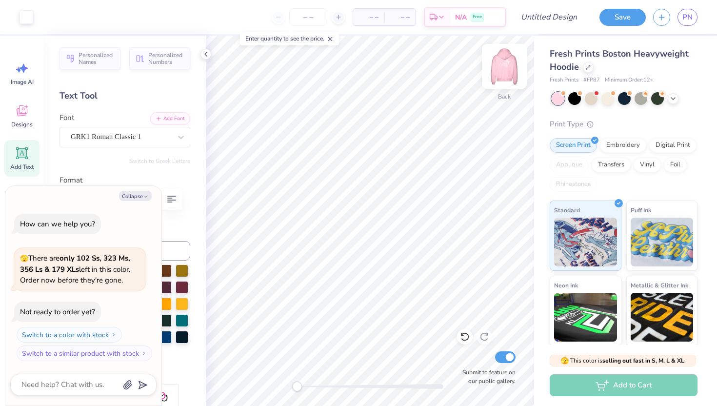
click at [505, 66] on img at bounding box center [504, 66] width 39 height 39
type textarea "x"
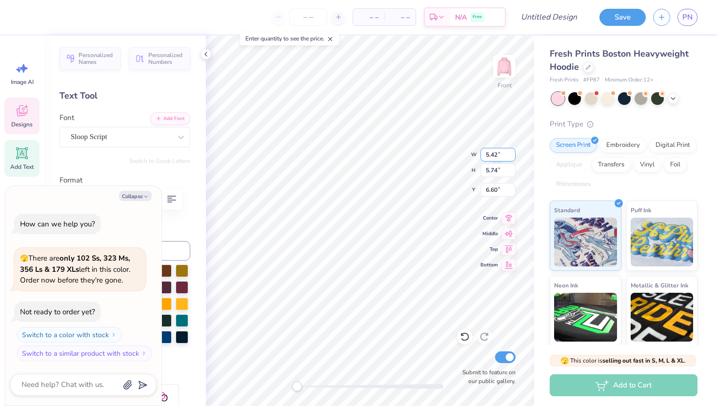
click at [510, 151] on input "5.42" at bounding box center [497, 155] width 35 height 14
click at [510, 151] on input "5.43" at bounding box center [497, 155] width 35 height 14
click at [510, 151] on input "5.44" at bounding box center [497, 155] width 35 height 14
click at [510, 151] on input "5.45" at bounding box center [497, 155] width 35 height 14
type input "5.46"
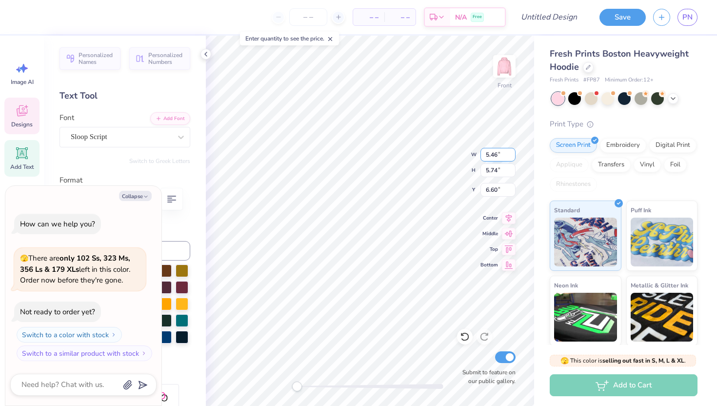
click at [510, 151] on input "5.46" at bounding box center [497, 155] width 35 height 14
type input "5.75"
click at [509, 166] on input "5.75" at bounding box center [497, 170] width 35 height 14
type textarea "x"
click at [509, 166] on input "5.76" at bounding box center [497, 170] width 35 height 14
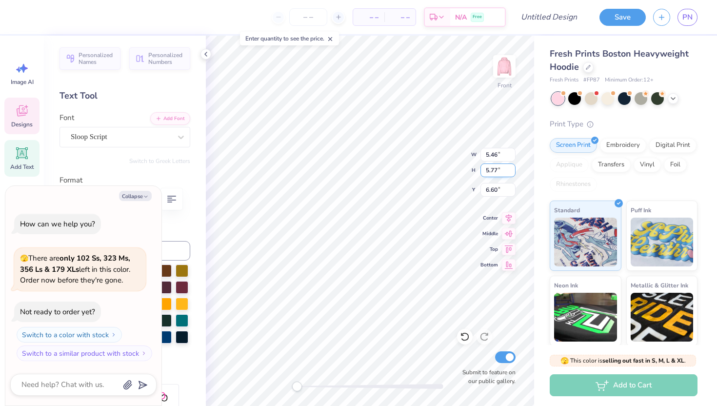
click at [509, 166] on input "5.77" at bounding box center [497, 170] width 35 height 14
type input "5.78"
click at [509, 166] on input "5.78" at bounding box center [497, 170] width 35 height 14
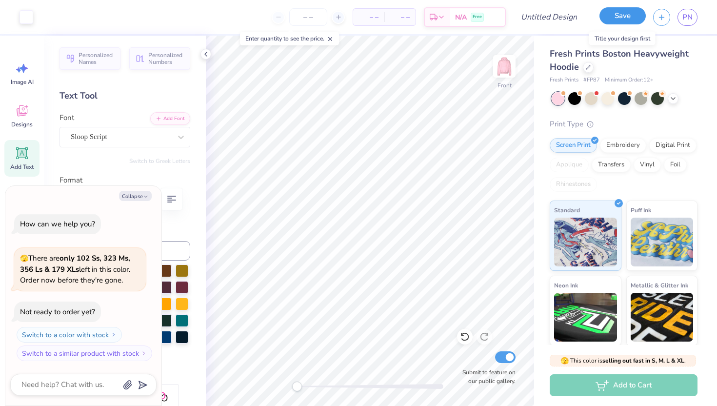
click at [610, 16] on button "Save" at bounding box center [622, 15] width 46 height 17
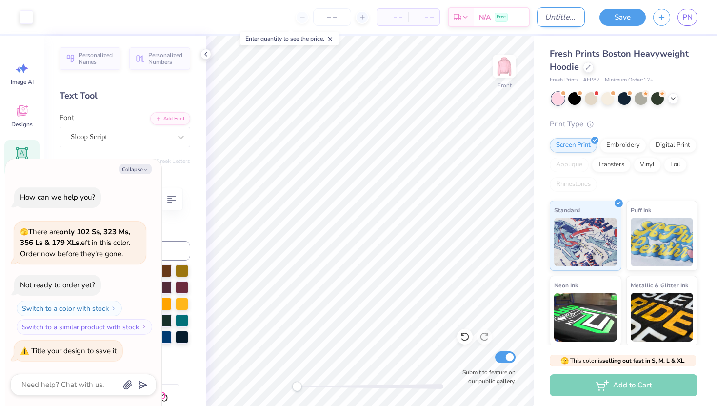
type textarea "x"
click at [546, 18] on input "Design Title" at bounding box center [561, 17] width 48 height 20
type input "b"
type textarea "x"
type input "bu"
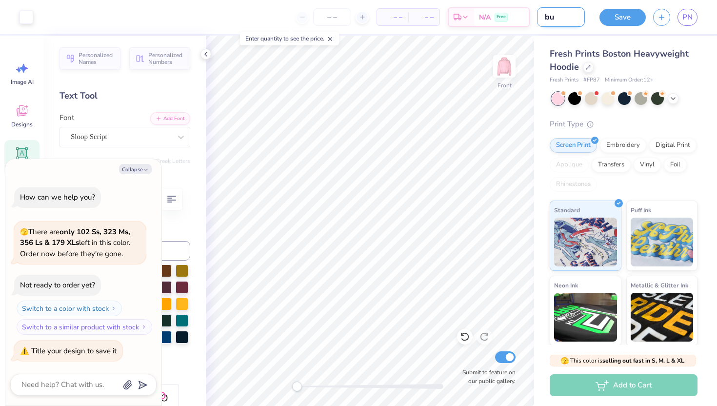
type textarea "x"
type input "bub"
type textarea "x"
type input "bubb"
type textarea "x"
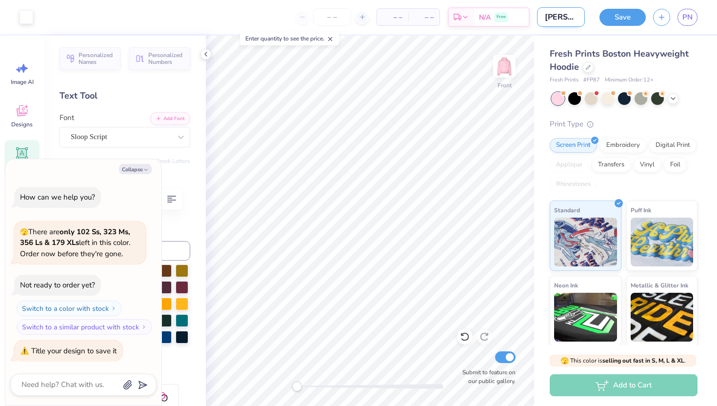
type input "bubbl"
type textarea "x"
type input "bubble"
type textarea "x"
type input "bubble"
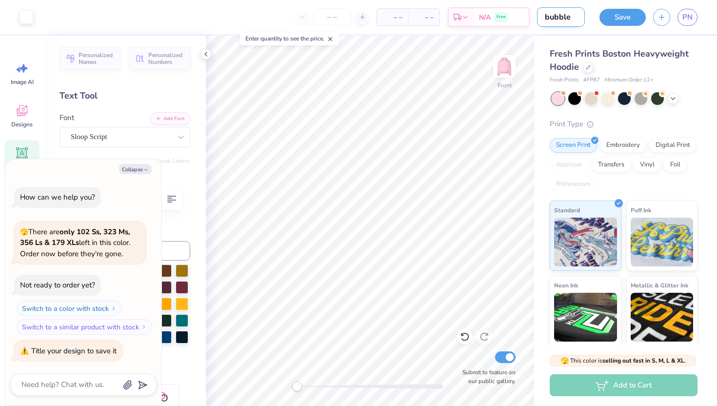
type textarea "x"
type input "bubble g"
type textarea "x"
type input "bubble gu"
type textarea "x"
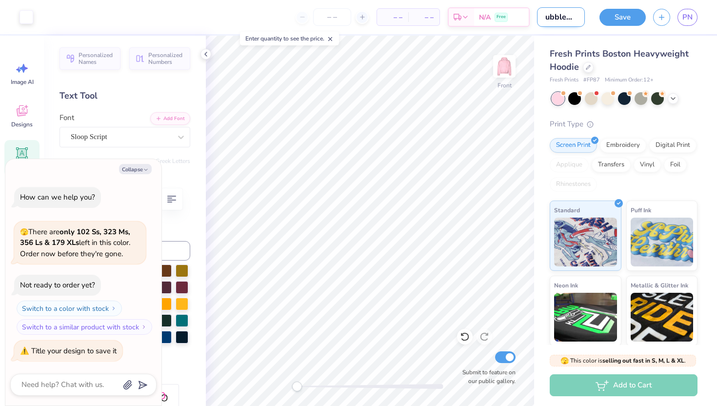
type input "bubble gum"
type textarea "x"
type input "bubble gum"
type textarea "x"
type input "bubble gum p"
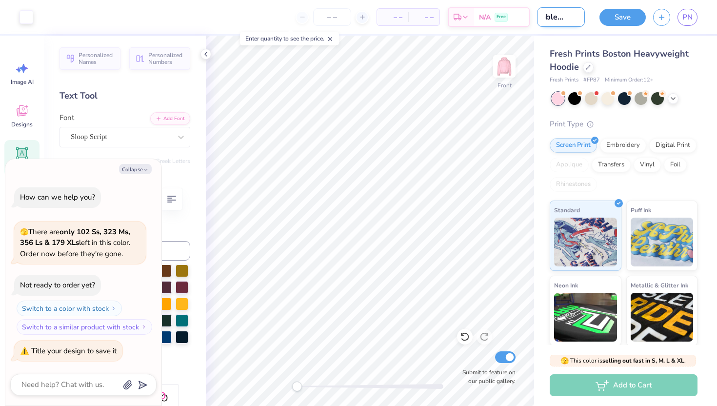
type textarea "x"
type input "bubble gum pi"
type textarea "x"
type input "bubble gum pin"
type textarea "x"
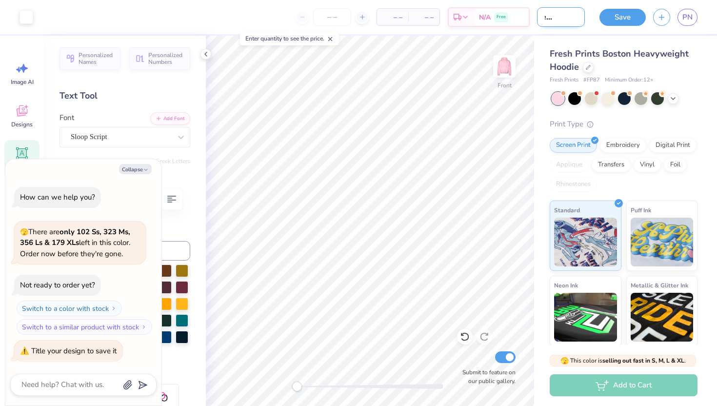
type input "bubble gum pink"
type textarea "x"
type input "bubble gum pink"
type textarea "x"
type input "bubble gum pink g"
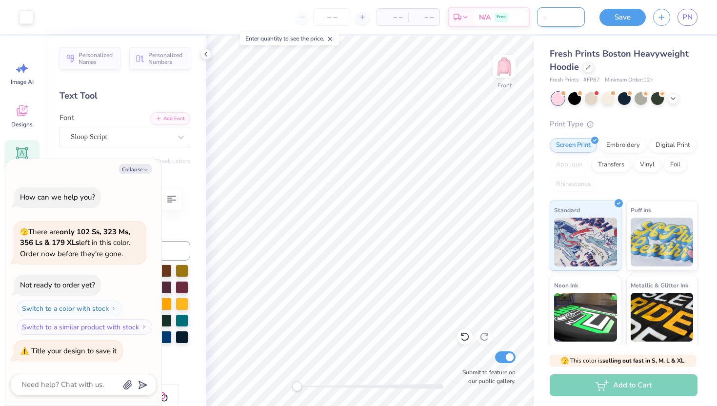
type textarea "x"
type input "bubble gum pink"
type textarea "x"
type input "bubble gum pink h"
type textarea "x"
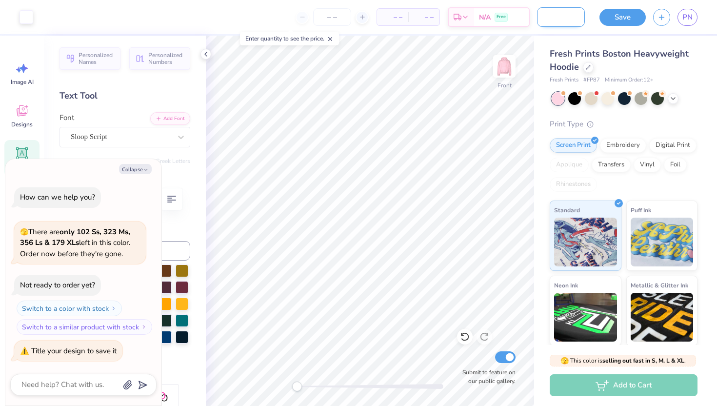
type input "bubble gum pink ho"
type textarea "x"
type input "bubble gum pink hoo"
type textarea "x"
type input "bubble gum pink hood"
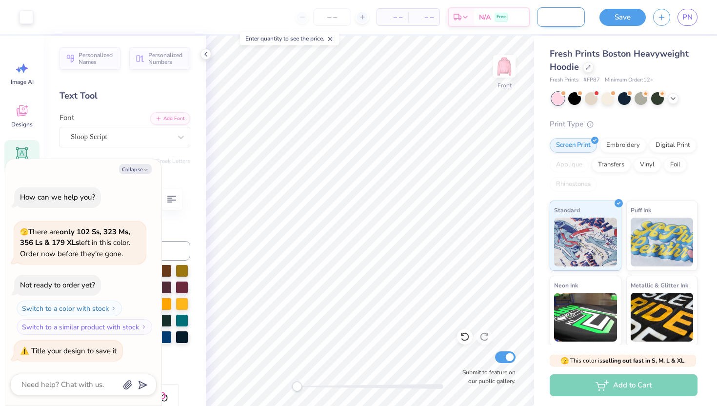
type textarea "x"
type input "bubble gum pink hoodi"
type textarea "x"
type input "bubble gum pink hoodie"
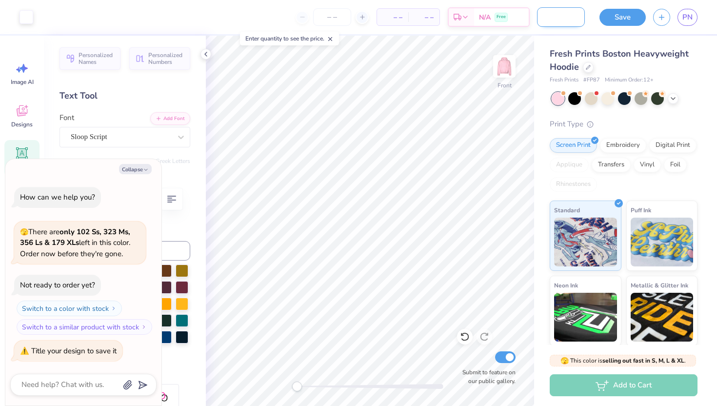
type textarea "x"
type input "bubble gum pink hoodiee"
type textarea "x"
type input "bubble gum pink hoodie"
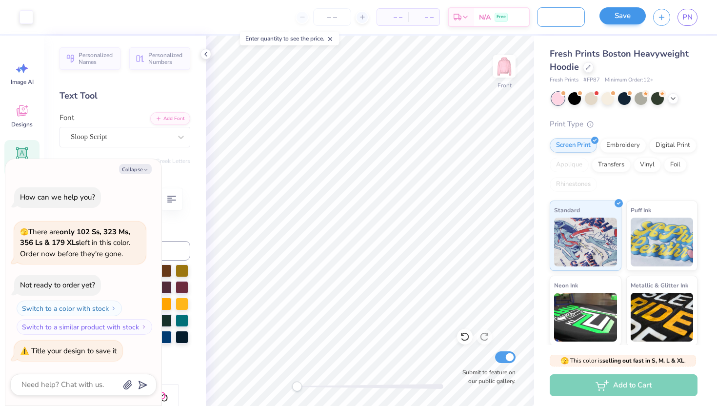
type textarea "x"
type input "bubble gum pink hoodie"
click at [612, 14] on button "Save" at bounding box center [622, 17] width 46 height 17
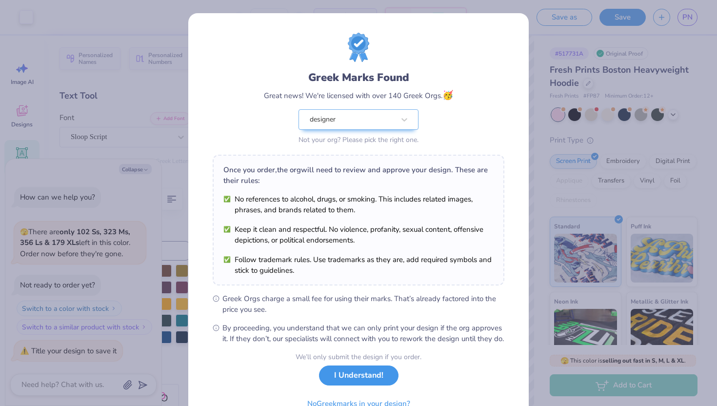
click at [338, 385] on button "I Understand!" at bounding box center [358, 375] width 79 height 20
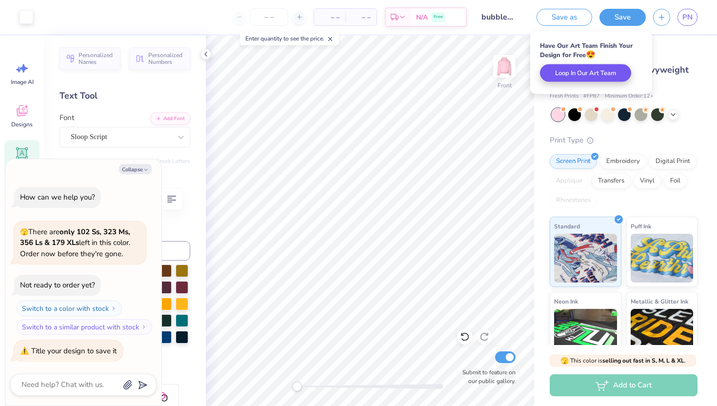
type textarea "x"
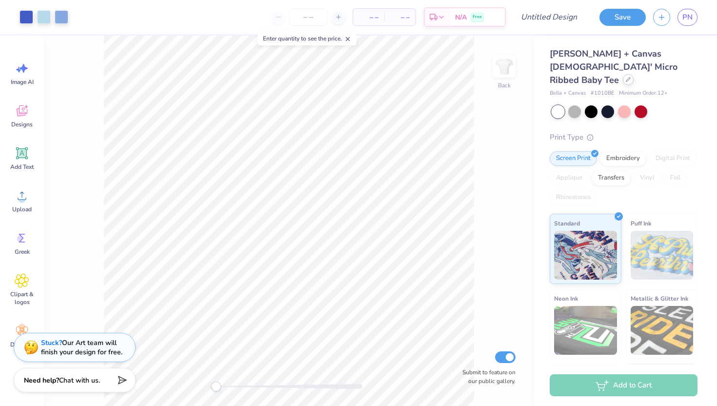
click at [625, 77] on icon at bounding box center [627, 79] width 5 height 5
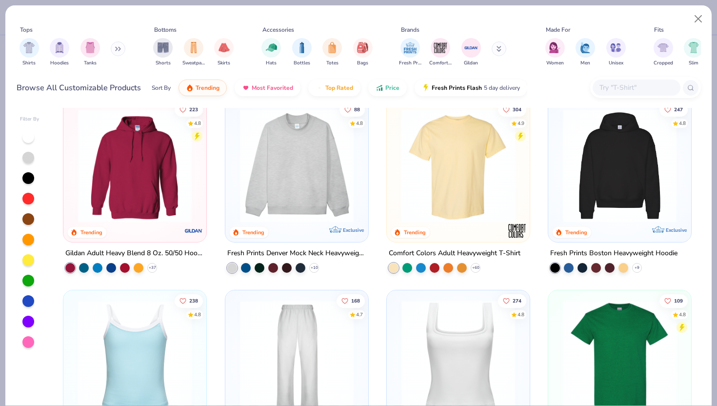
scroll to position [12, 0]
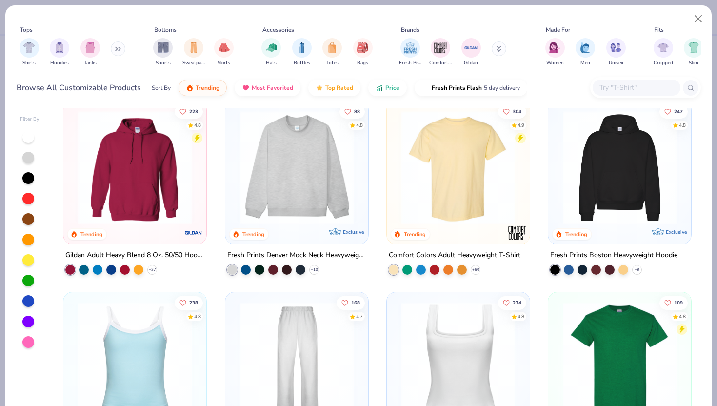
click at [166, 179] on img at bounding box center [134, 168] width 123 height 114
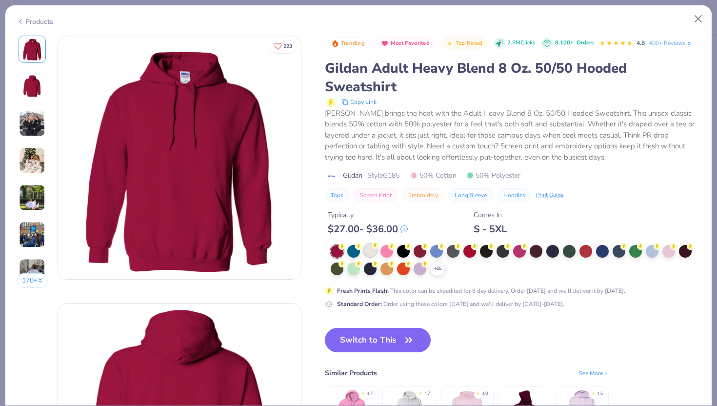
click at [370, 253] on div at bounding box center [370, 250] width 13 height 13
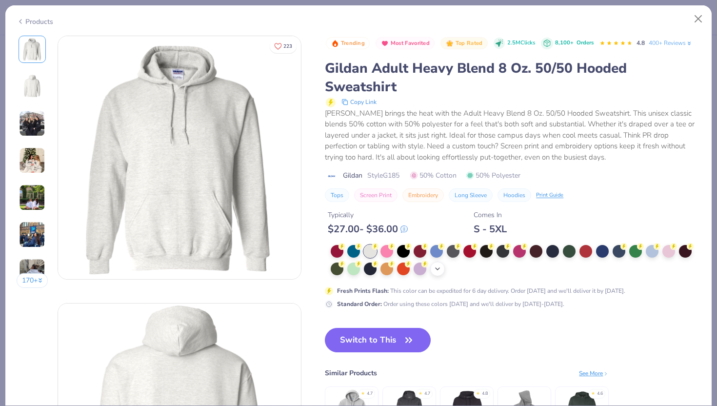
click at [437, 268] on icon at bounding box center [437, 269] width 8 height 8
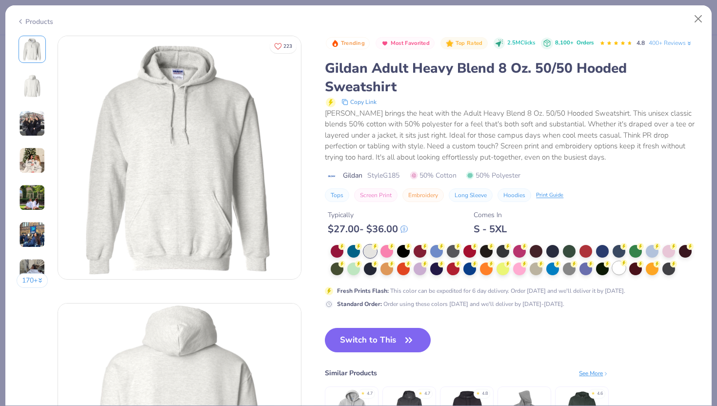
click at [620, 271] on div at bounding box center [618, 267] width 13 height 13
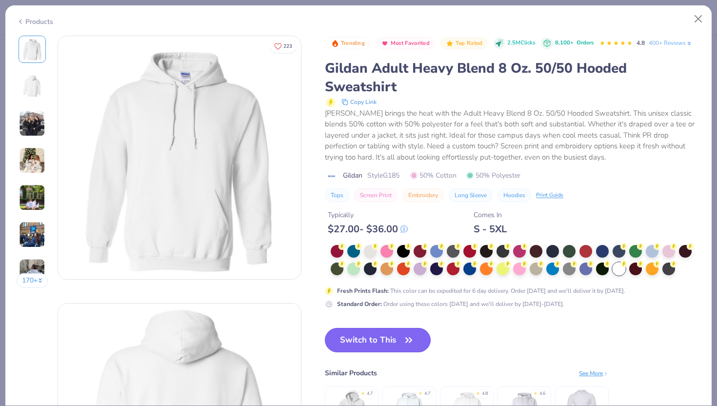
click at [407, 333] on icon "button" at bounding box center [409, 340] width 14 height 14
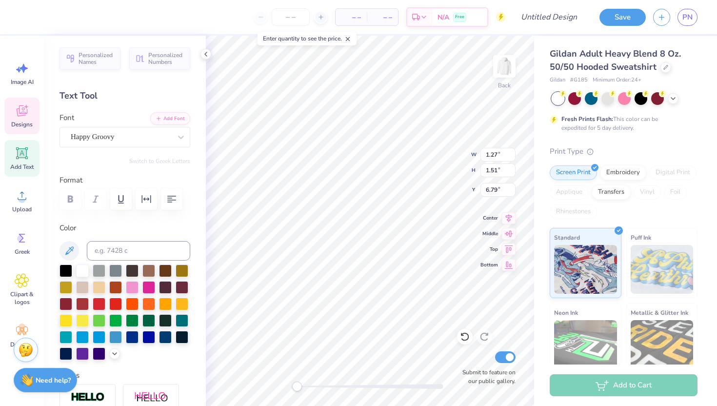
type textarea "N"
type input "1.06"
type input "1.44"
type input "5.16"
type textarea "D"
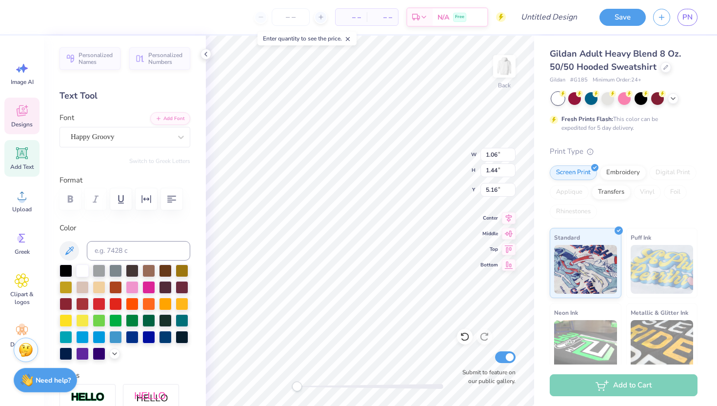
type input "1.27"
type input "1.31"
type input "7.04"
type textarea "G"
type textarea "S"
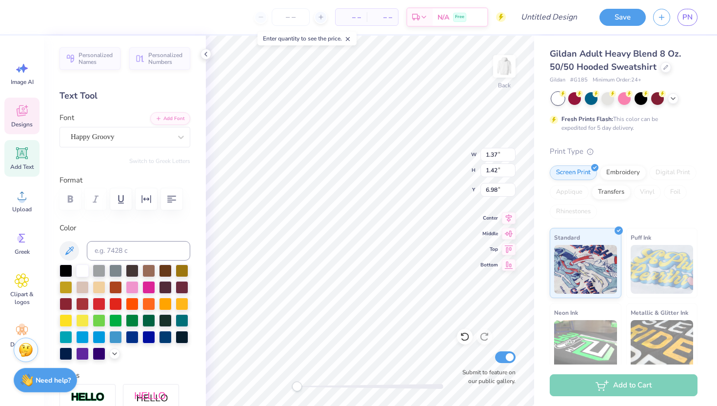
type input "1.10"
type input "1.26"
type input "4.27"
type input "4.44"
click at [465, 336] on icon at bounding box center [465, 337] width 10 height 10
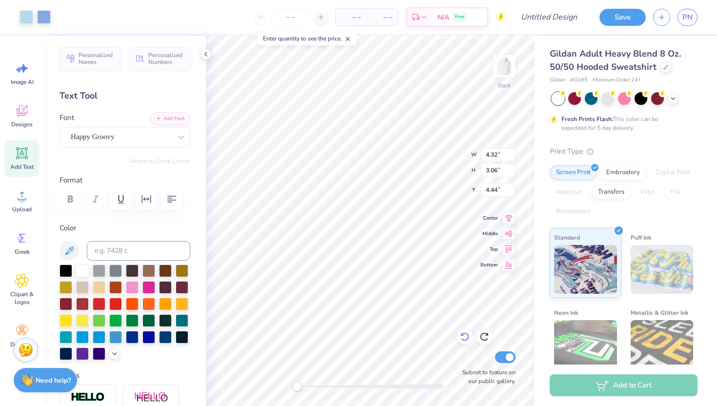
type input "5.34"
click at [465, 336] on icon at bounding box center [465, 337] width 10 height 10
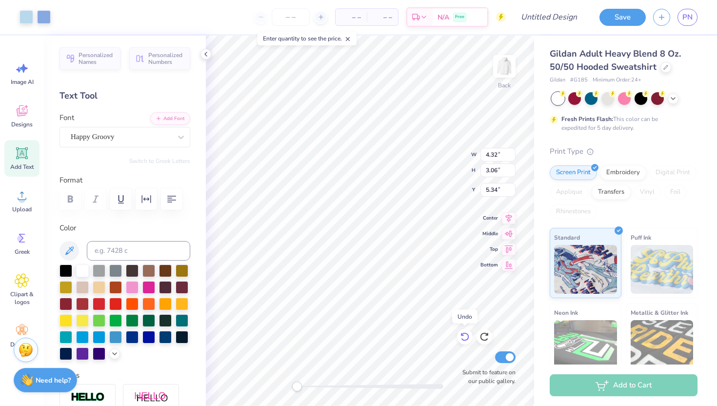
type input "3.45"
click at [465, 336] on icon at bounding box center [465, 337] width 10 height 10
type input "3.00"
click at [465, 336] on icon at bounding box center [465, 337] width 10 height 10
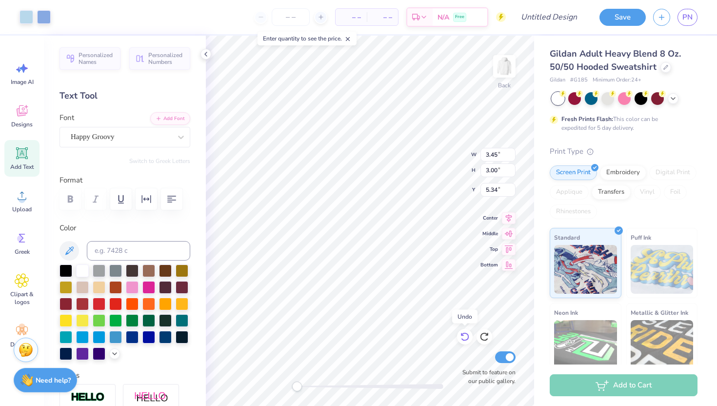
click at [465, 336] on icon at bounding box center [465, 337] width 10 height 10
type input "3.00"
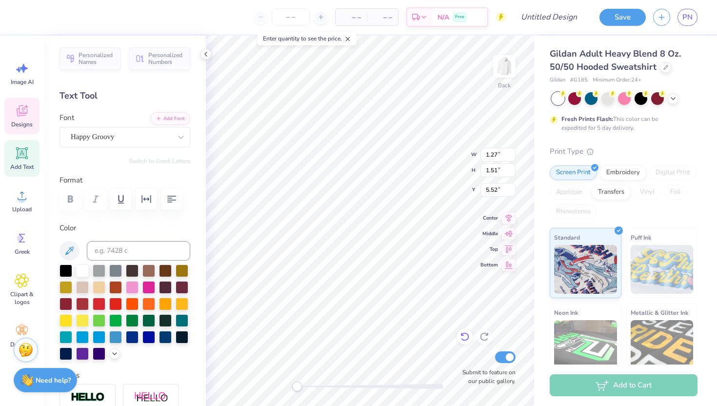
type textarea "N"
type input "1.06"
type input "1.44"
type input "3.89"
type textarea "D"
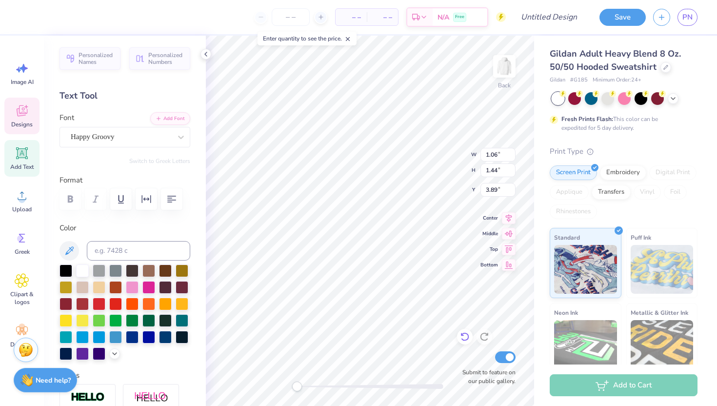
type input "1.27"
type input "1.31"
type input "5.76"
type textarea "S"
click at [116, 352] on polyline at bounding box center [115, 352] width 4 height 2
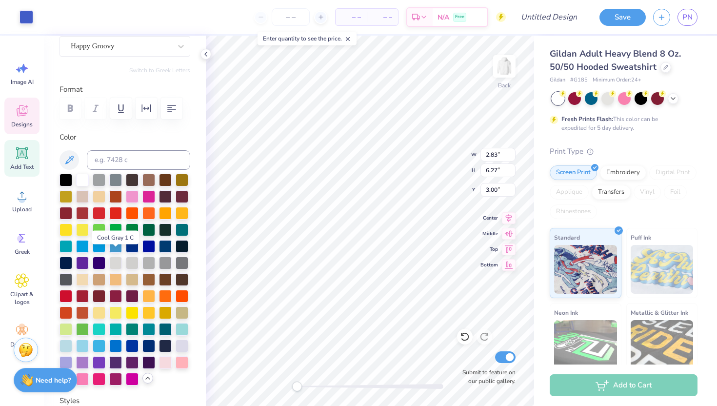
scroll to position [96, 0]
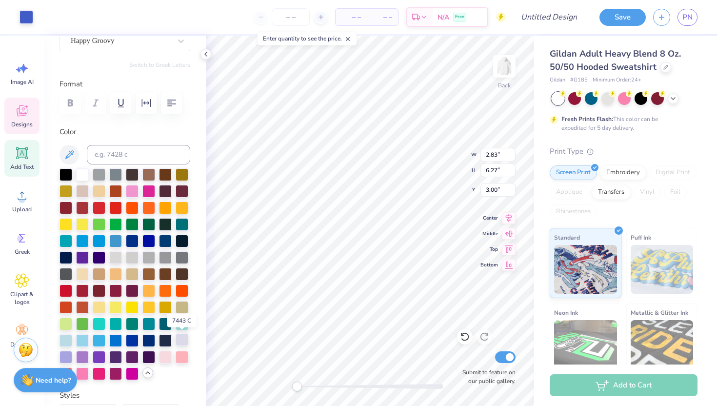
click at [178, 338] on div at bounding box center [182, 339] width 13 height 13
type input "0.98"
type input "1.40"
type input "3.95"
click at [179, 338] on div at bounding box center [182, 339] width 13 height 13
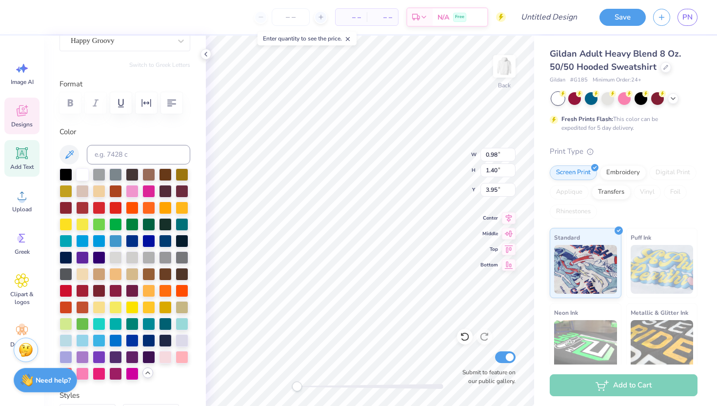
type input "1.38"
type input "1.58"
type input "5.25"
click at [187, 337] on div at bounding box center [182, 339] width 13 height 13
click at [66, 355] on div at bounding box center [65, 356] width 13 height 13
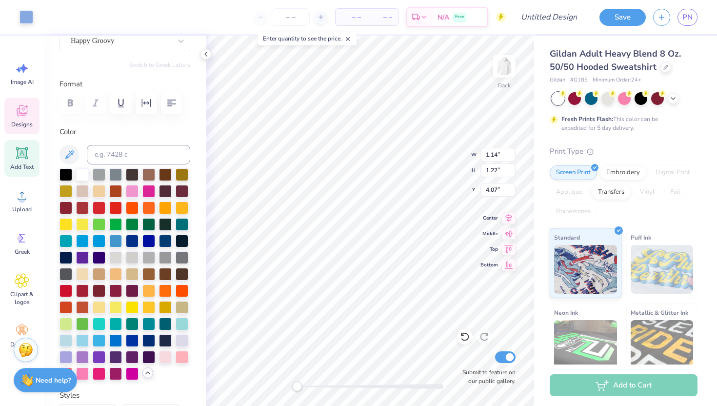
type input "0.98"
type input "1.40"
type input "3.98"
click at [69, 355] on div at bounding box center [65, 356] width 13 height 13
type input "1.37"
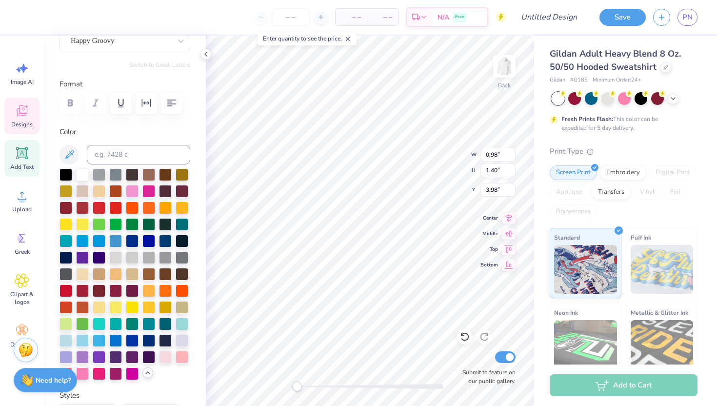
type input "1.42"
type input "5.71"
click at [69, 356] on div at bounding box center [65, 356] width 13 height 13
click at [185, 337] on div at bounding box center [182, 339] width 13 height 13
click at [68, 355] on div at bounding box center [65, 356] width 13 height 13
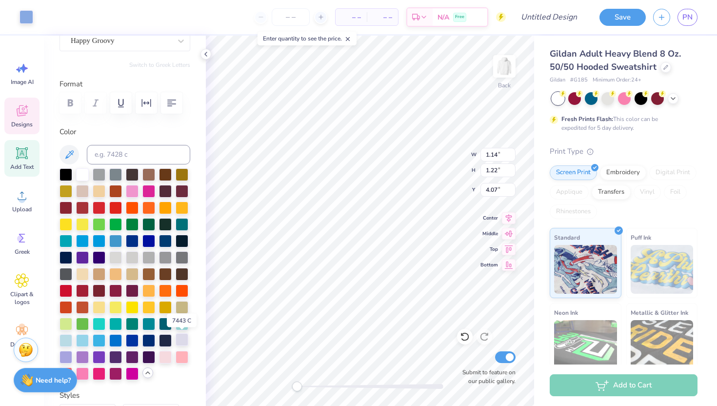
click at [180, 338] on div at bounding box center [182, 339] width 13 height 13
click at [61, 352] on div at bounding box center [65, 356] width 13 height 13
click at [176, 337] on div at bounding box center [182, 339] width 13 height 13
type input "0.98"
type input "1.40"
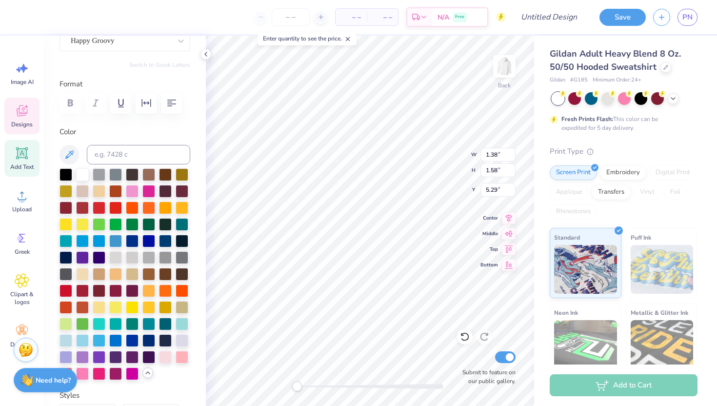
type input "3.98"
click at [184, 337] on div at bounding box center [182, 339] width 13 height 13
type input "1.37"
type input "1.42"
type input "5.71"
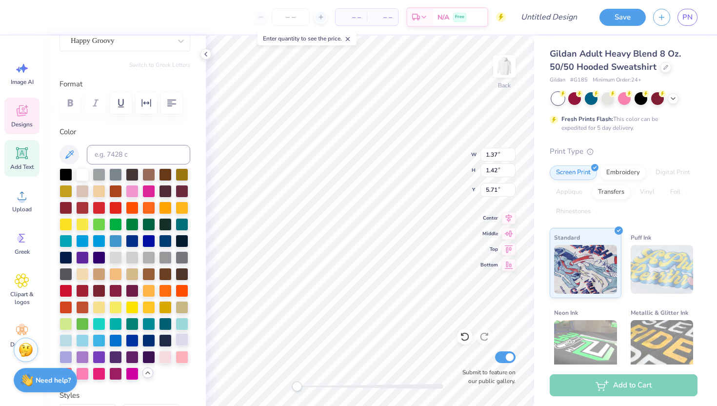
click at [182, 342] on div at bounding box center [182, 339] width 13 height 13
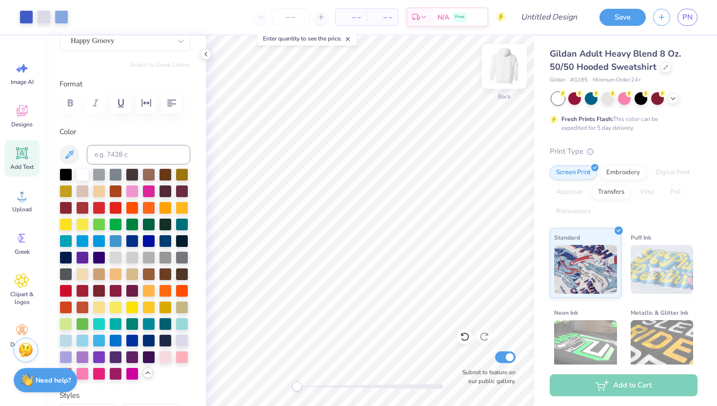
click at [515, 59] on div at bounding box center [504, 66] width 45 height 45
click at [499, 74] on img at bounding box center [504, 66] width 39 height 39
click at [495, 75] on img at bounding box center [504, 66] width 39 height 39
click at [497, 78] on img at bounding box center [504, 66] width 39 height 39
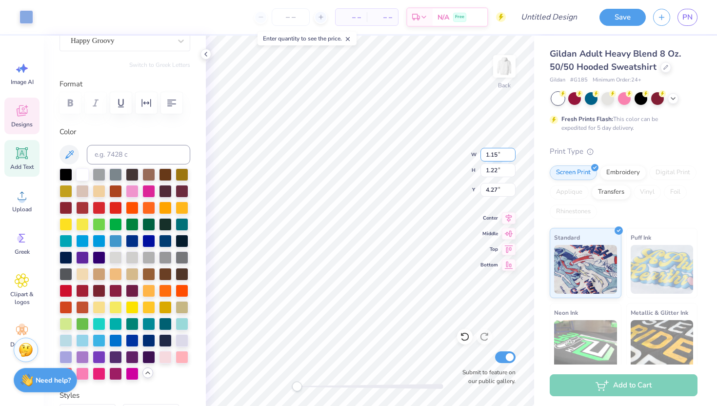
type input "1.15"
click at [511, 153] on input "1.15" at bounding box center [497, 155] width 35 height 14
click at [500, 172] on input "1.22" at bounding box center [497, 170] width 35 height 14
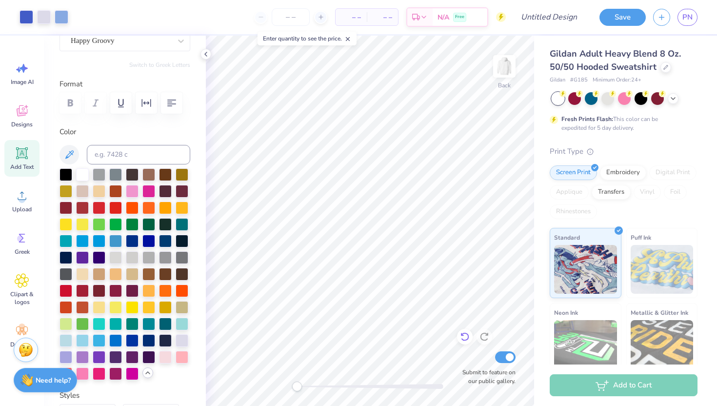
click at [467, 340] on icon at bounding box center [465, 337] width 10 height 10
click at [489, 337] on div at bounding box center [484, 337] width 16 height 16
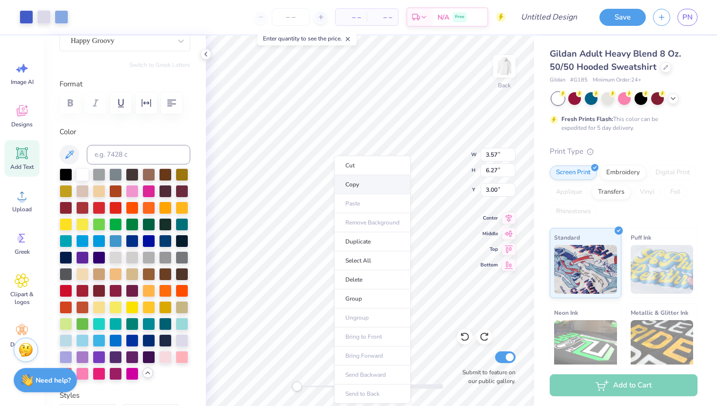
click at [365, 186] on li "Copy" at bounding box center [372, 184] width 77 height 19
click at [496, 71] on img at bounding box center [504, 66] width 39 height 39
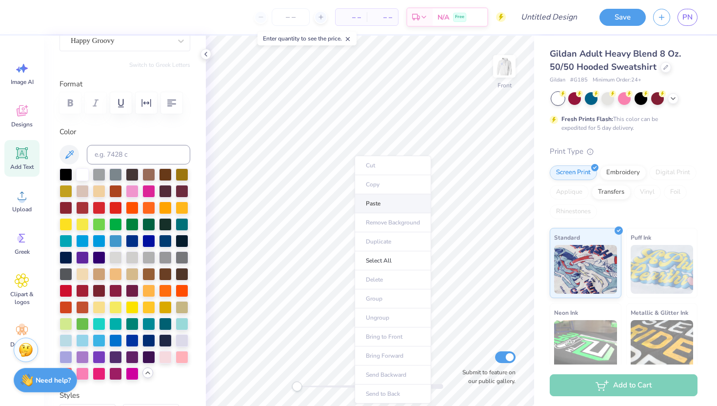
click at [374, 204] on li "Paste" at bounding box center [392, 203] width 77 height 19
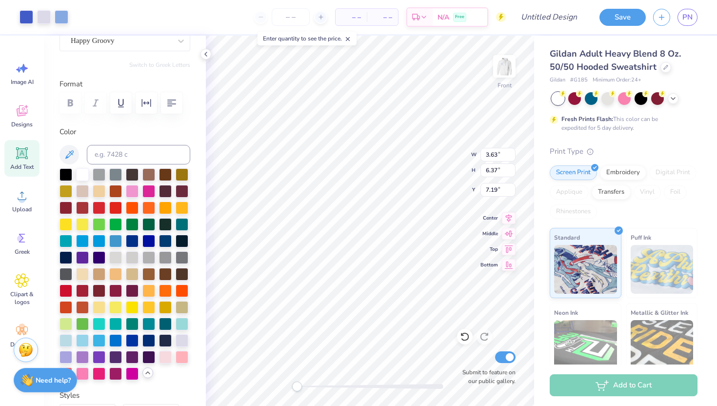
type input "11.31"
type input "10.42"
type input "7.66"
type input "2.51"
type input "2.68"
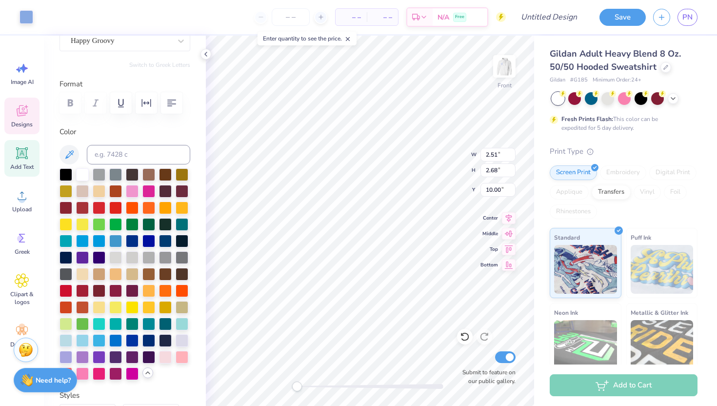
type input "10.00"
type input "6.22"
type input "13.77"
type input "7.19"
type input "6.38"
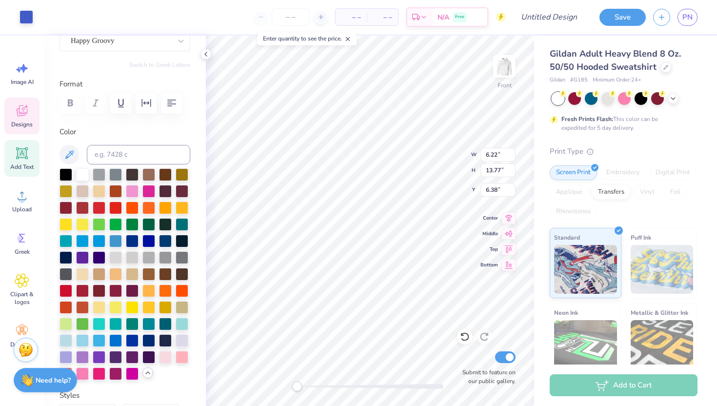
type input "6.22"
type input "13.77"
type input "6.38"
type input "2.42"
type input "2.73"
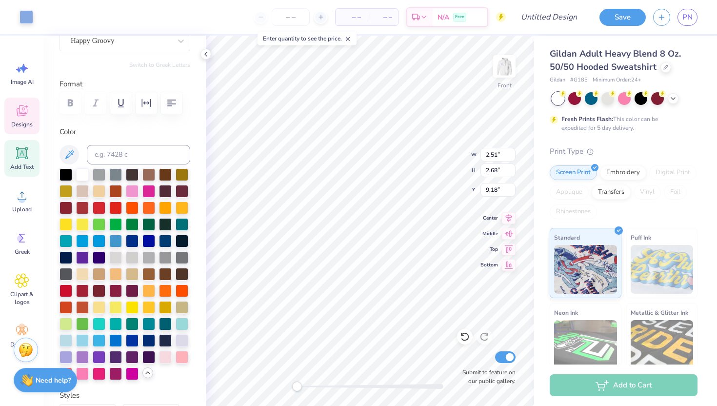
type input "11.15"
click at [180, 336] on div at bounding box center [182, 339] width 13 height 13
click at [66, 355] on div at bounding box center [65, 356] width 13 height 13
click at [82, 354] on div at bounding box center [82, 356] width 13 height 13
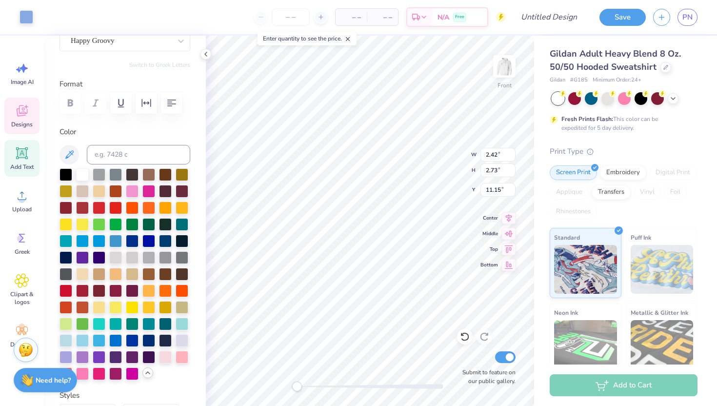
click at [57, 358] on div "Personalized Names Personalized Numbers Text Tool Add Font Font Happy Groovy Sw…" at bounding box center [125, 221] width 162 height 370
type input "2.16"
type input "3.06"
type input "8.53"
type input "3.01"
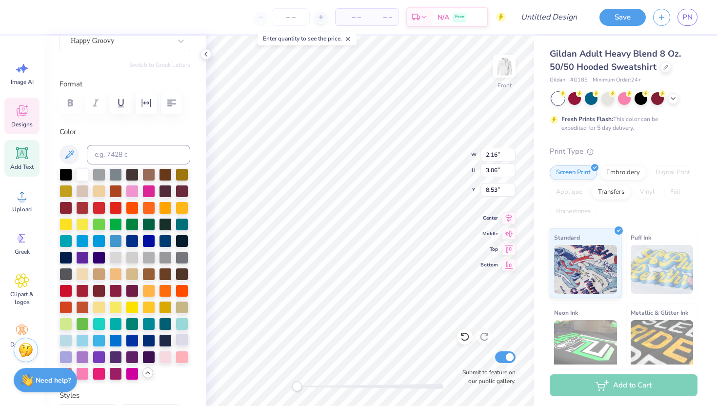
type input "3.12"
type input "12.32"
type input "2.16"
type input "3.06"
type input "10.10"
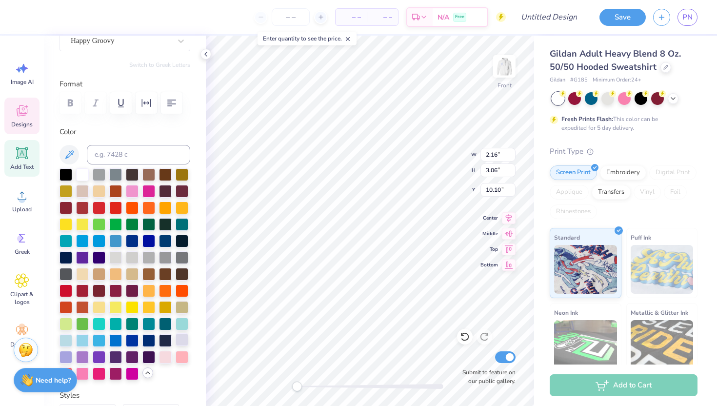
type input "3.01"
type input "3.12"
type input "13.83"
type input "2.42"
type input "3.09"
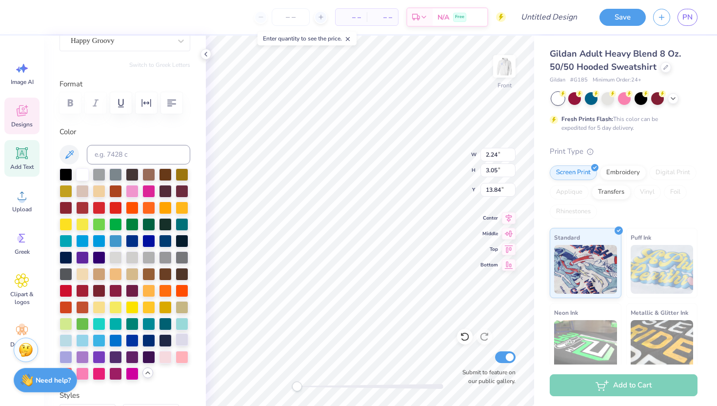
type input "6.20"
click at [510, 151] on input "2.43" at bounding box center [497, 155] width 35 height 14
click at [510, 151] on input "2.44" at bounding box center [497, 155] width 35 height 14
click at [510, 151] on input "2.45" at bounding box center [497, 155] width 35 height 14
click at [510, 151] on input "2.46" at bounding box center [497, 155] width 35 height 14
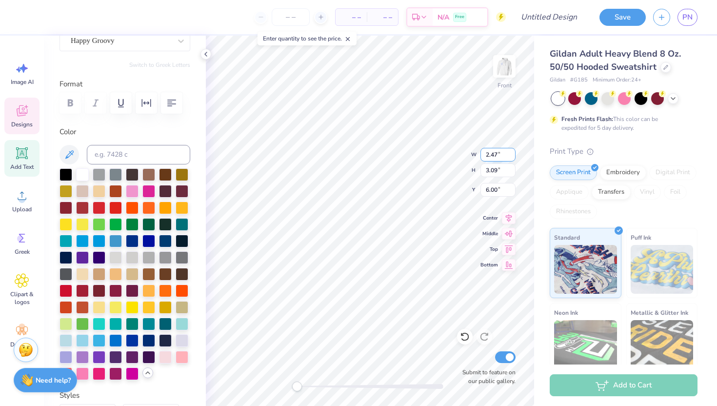
type input "2.47"
click at [510, 151] on input "2.47" at bounding box center [497, 155] width 35 height 14
click at [510, 165] on div "Front W 2.47 H 3.09 Y 6.00 Center Middle Top Bottom Submit to feature on our pu…" at bounding box center [370, 221] width 328 height 370
click at [465, 332] on icon at bounding box center [465, 337] width 10 height 10
click at [511, 166] on input "3.1" at bounding box center [497, 170] width 35 height 14
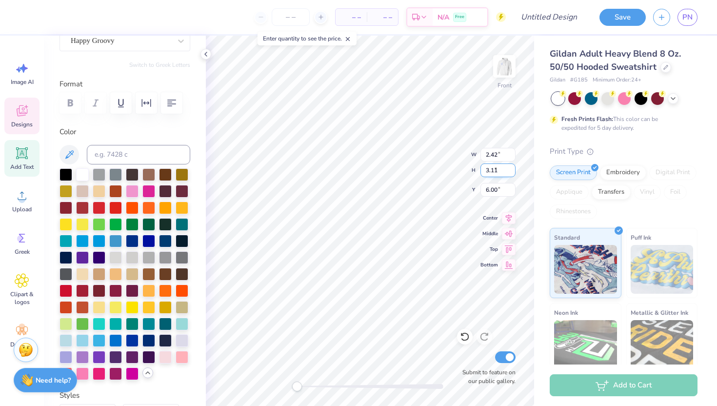
click at [511, 166] on input "3.11" at bounding box center [497, 170] width 35 height 14
click at [511, 166] on input "3.12" at bounding box center [497, 170] width 35 height 14
click at [511, 166] on input "3.13" at bounding box center [497, 170] width 35 height 14
click at [511, 166] on input "3.14" at bounding box center [497, 170] width 35 height 14
click at [511, 166] on input "3.15" at bounding box center [497, 170] width 35 height 14
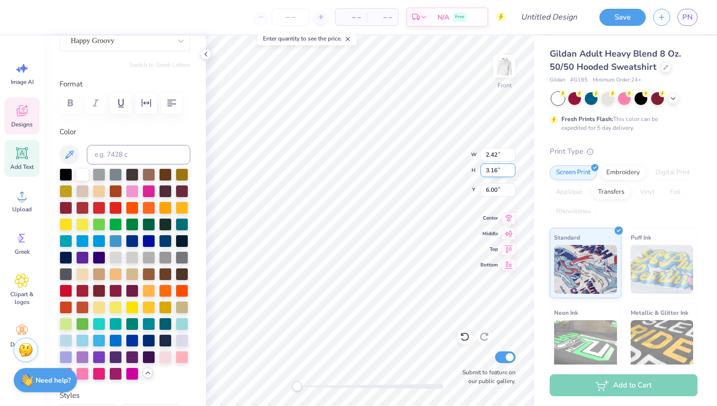
click at [511, 166] on input "3.16" at bounding box center [497, 170] width 35 height 14
type input "3.17"
click at [511, 166] on input "3.17" at bounding box center [497, 170] width 35 height 14
type input "2.43"
click at [466, 336] on icon at bounding box center [465, 337] width 10 height 10
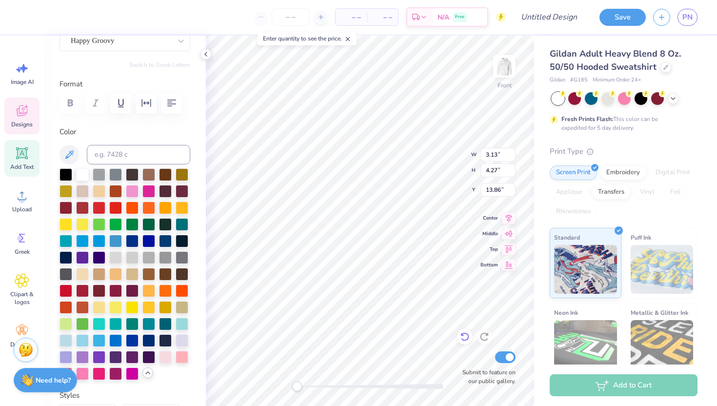
click at [464, 332] on icon at bounding box center [465, 337] width 10 height 10
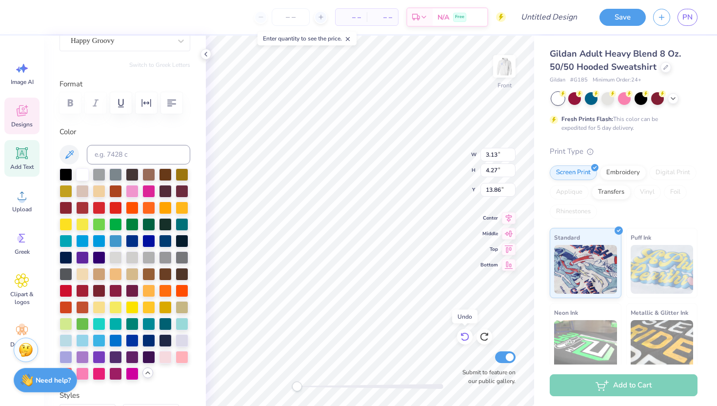
click at [464, 332] on icon at bounding box center [465, 337] width 10 height 10
type input "12.62"
click at [464, 332] on icon at bounding box center [465, 337] width 10 height 10
type input "2.24"
type input "3.05"
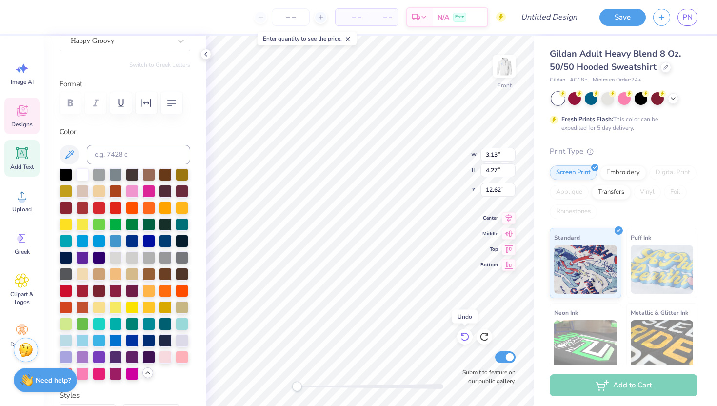
type input "13.84"
type input "2.03"
type input "3.04"
type input "10.04"
type input "2.42"
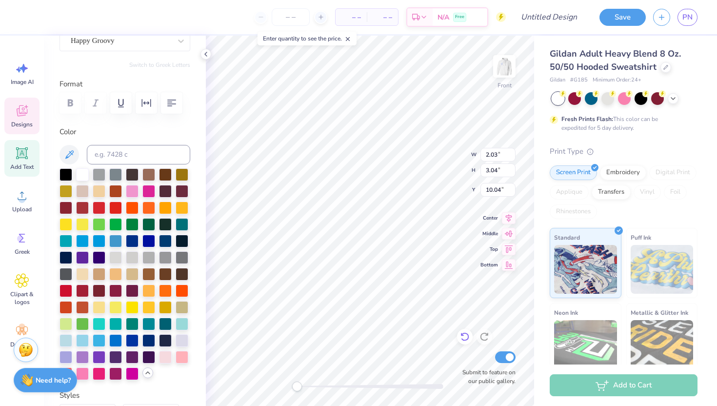
type input "3.09"
type input "6.20"
type input "2.25"
type input "3.38"
type input "9.71"
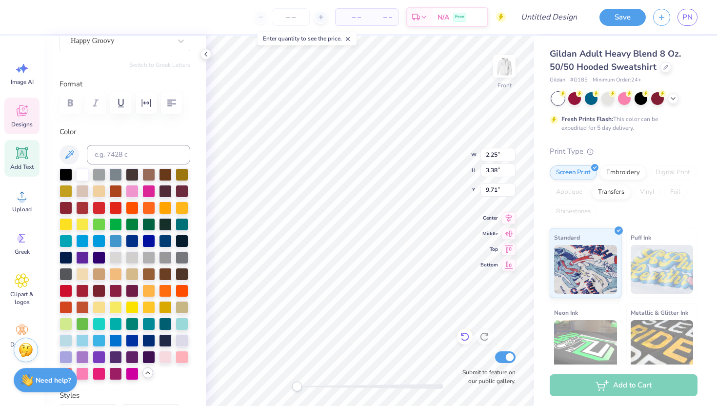
type input "2.79"
type input "3.56"
type input "6.00"
click at [22, 158] on icon at bounding box center [22, 153] width 15 height 15
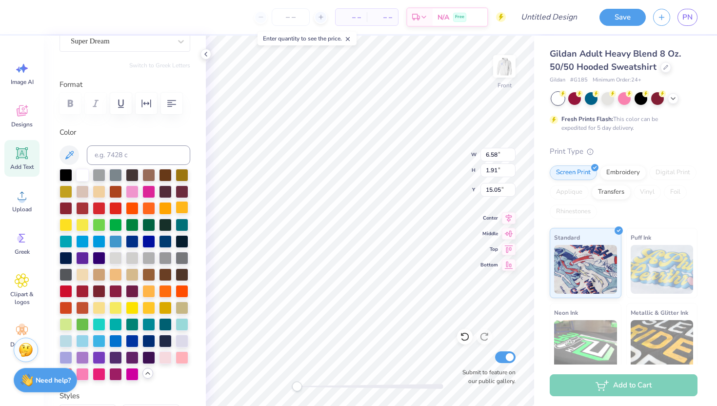
type input "3.04"
type input "3.88"
type input "7.11"
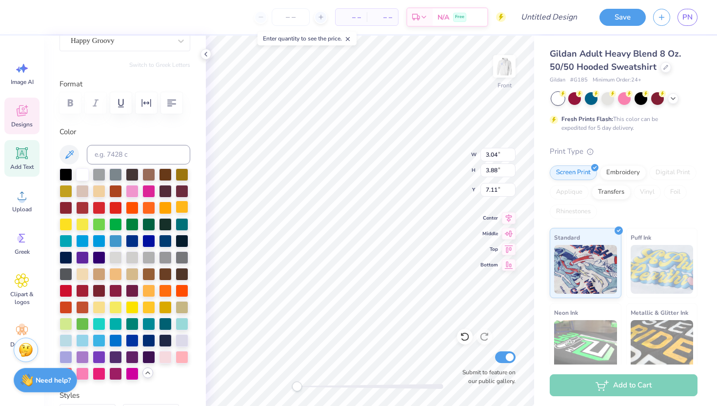
type input "6.58"
type input "1.91"
type input "15.05"
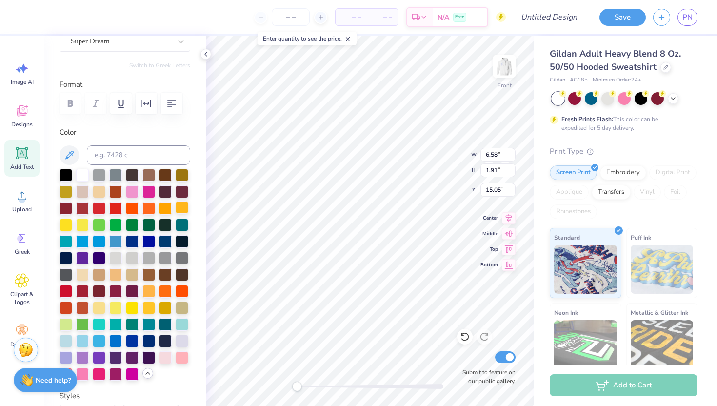
scroll to position [0, 0]
type textarea "otre"
click at [165, 47] on div at bounding box center [121, 41] width 100 height 13
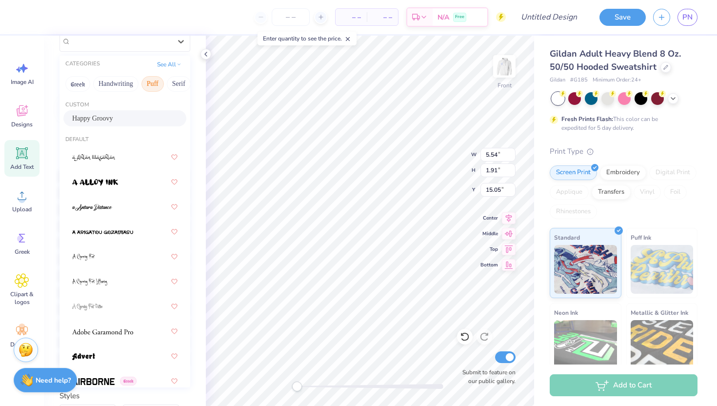
click at [155, 89] on button "Puff" at bounding box center [152, 84] width 22 height 16
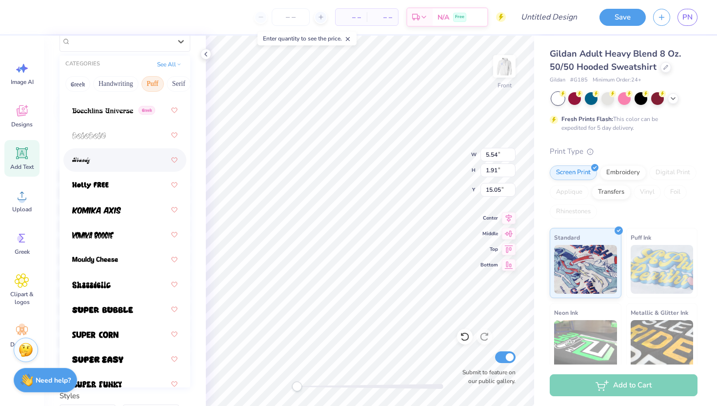
scroll to position [86, 0]
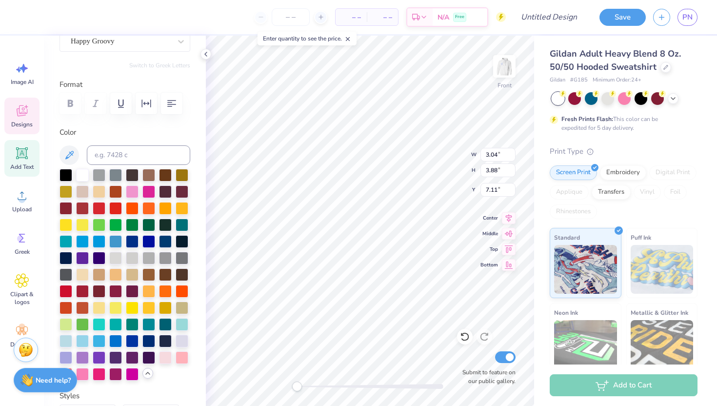
type input "3.04"
type input "3.88"
type input "7.11"
type input "5.54"
type input "1.91"
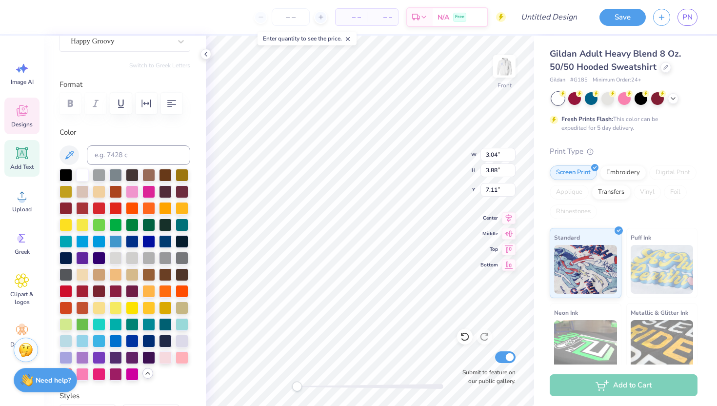
type input "15.05"
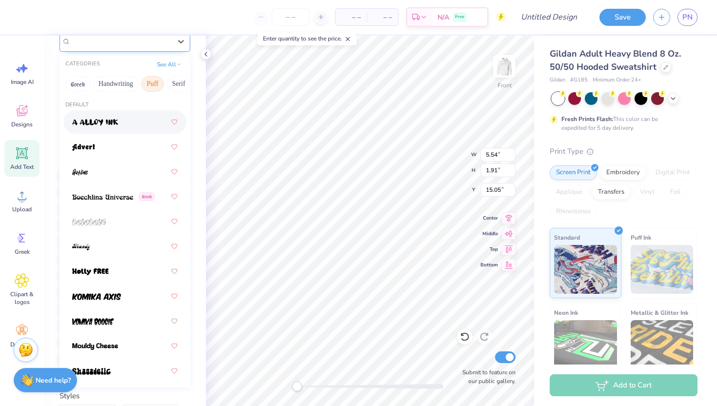
click at [136, 45] on div "Super Dream" at bounding box center [121, 41] width 102 height 15
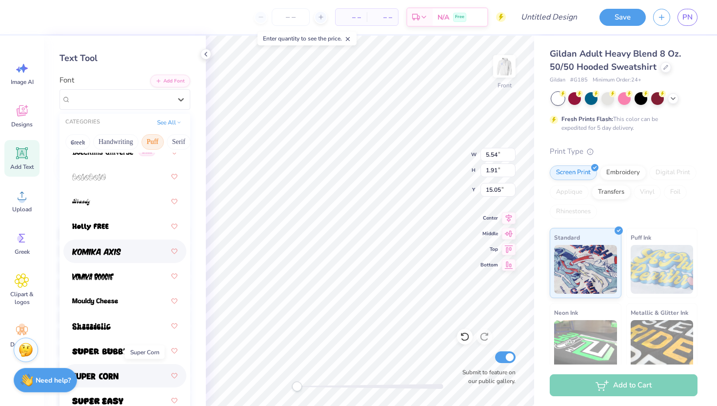
scroll to position [0, 0]
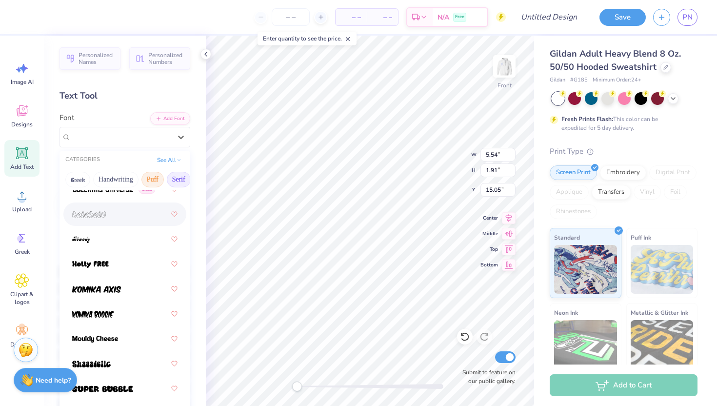
click at [184, 180] on button "Serif" at bounding box center [179, 180] width 24 height 16
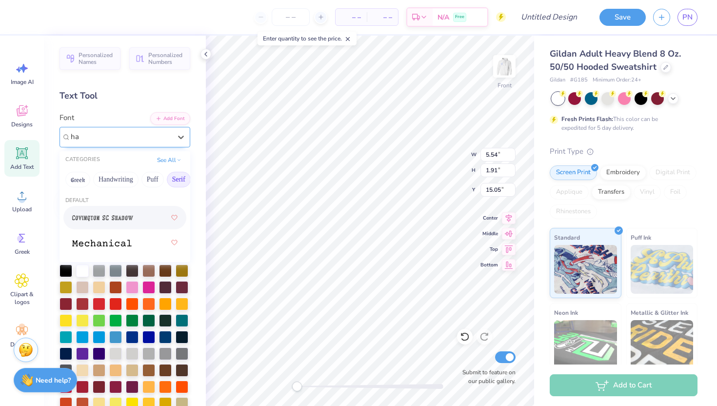
type input "h"
type input "g"
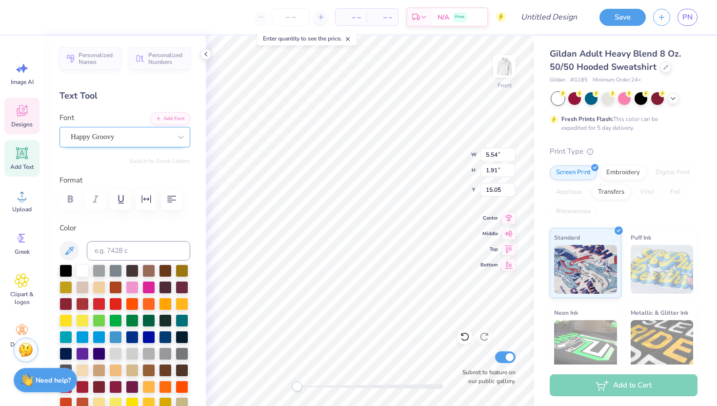
type input "3.04"
type input "3.88"
type input "7.12"
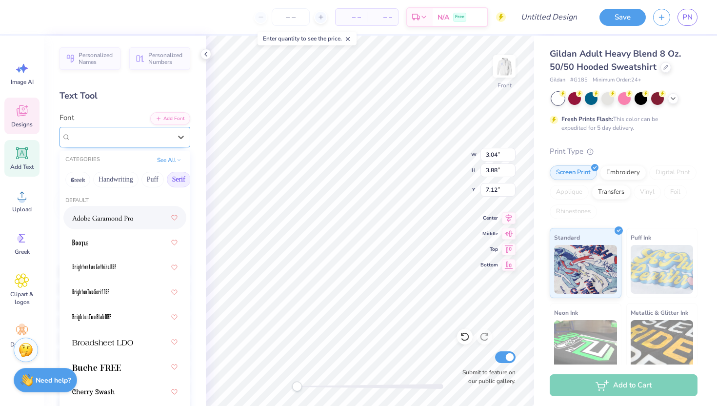
click at [166, 139] on div "Happy Groovy" at bounding box center [121, 136] width 102 height 15
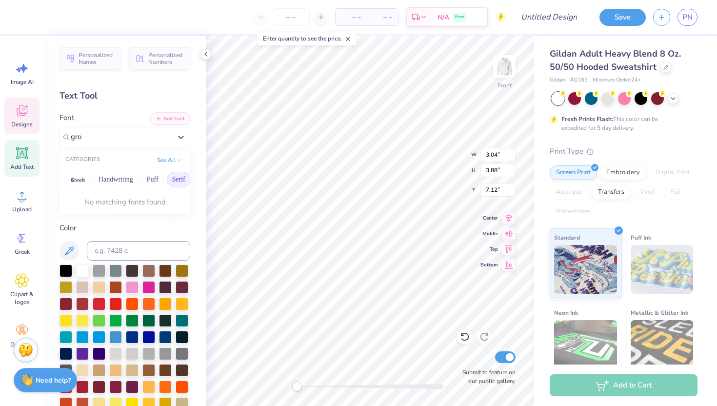
type input "gro"
type input "5.54"
type input "1.91"
type input "15.05"
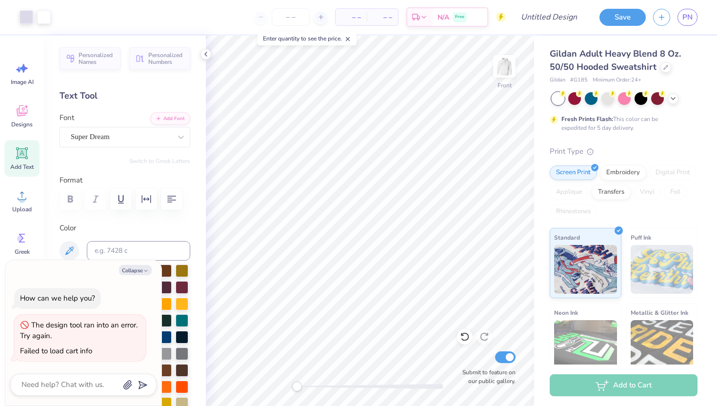
click at [19, 155] on icon at bounding box center [22, 153] width 9 height 9
type textarea "x"
type textarea "d"
type textarea "x"
type textarea "da"
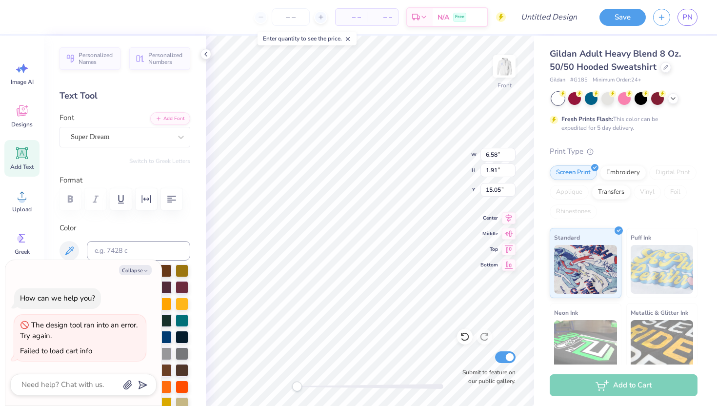
type textarea "x"
type textarea "dam"
type textarea "x"
type textarea "dame"
type textarea "x"
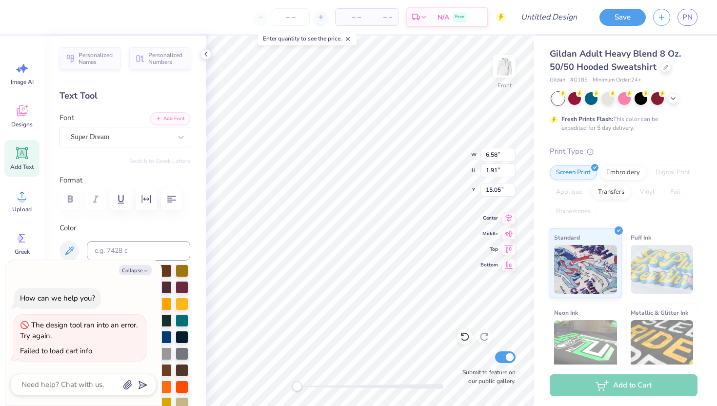
type textarea "dame"
type textarea "x"
type textarea "dame d"
type textarea "x"
type textarea "dame de"
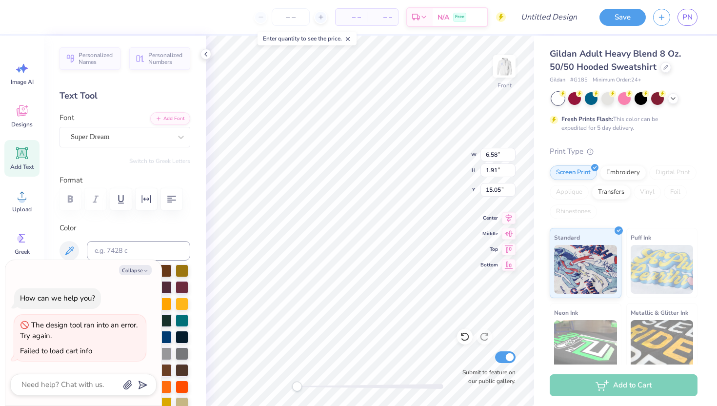
scroll to position [0, 1]
click at [30, 166] on span "Add Text" at bounding box center [21, 167] width 23 height 8
type textarea "x"
type input "6.58"
type input "15.05"
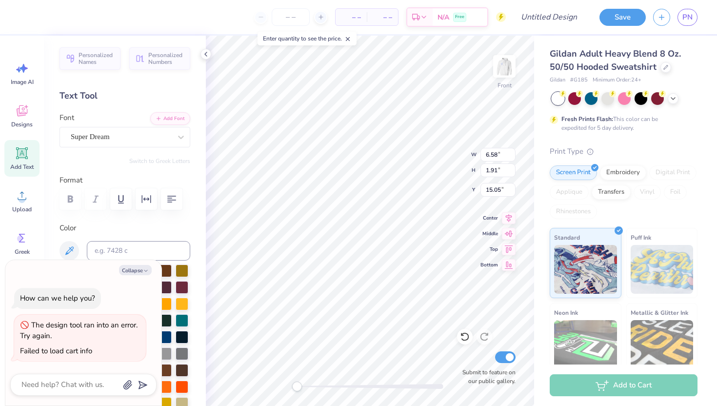
type textarea "x"
type textarea "i"
type textarea "x"
type textarea "io"
type textarea "x"
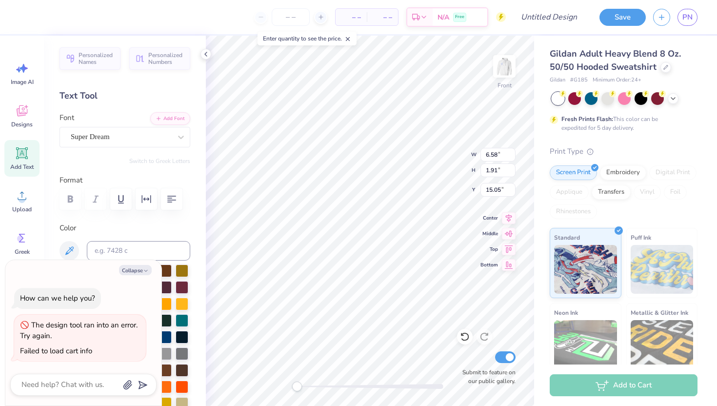
type textarea "ion"
click at [510, 65] on img at bounding box center [504, 66] width 39 height 39
click at [509, 68] on img at bounding box center [504, 66] width 39 height 39
click at [203, 53] on icon at bounding box center [206, 54] width 8 height 8
type textarea "x"
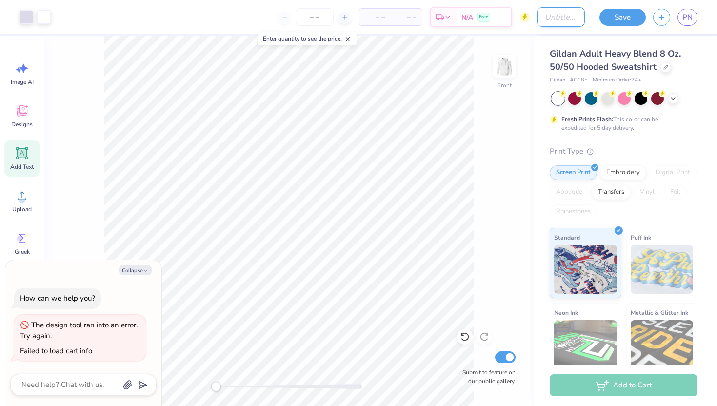
click at [550, 21] on input "Design Title" at bounding box center [561, 17] width 48 height 20
type input "N"
type textarea "x"
type input "ND"
type textarea "x"
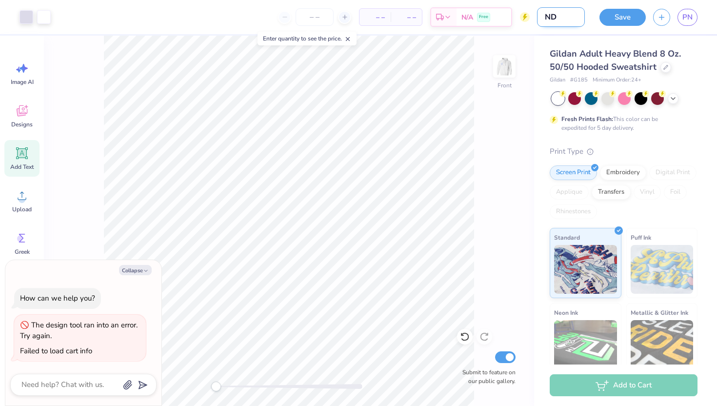
type input "NDS"
type textarea "x"
type input "NDS"
type textarea "x"
type input "NDS h"
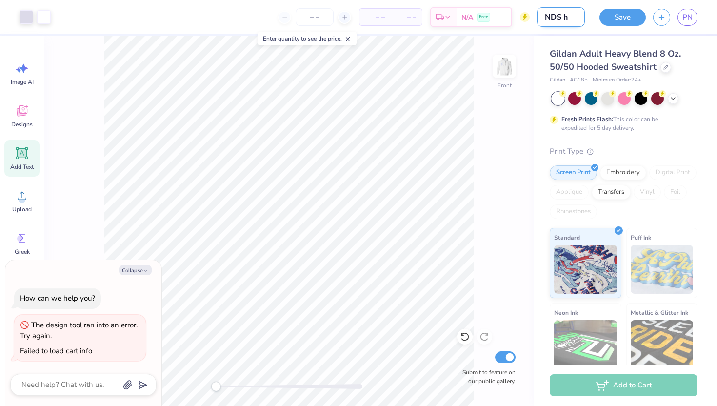
type textarea "x"
type input "NDS ho"
type textarea "x"
type input "NDS hoo"
type textarea "x"
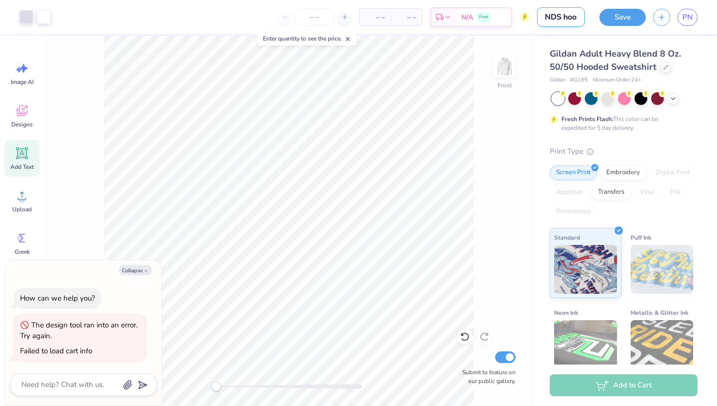
scroll to position [0, 0]
type input "NDS hood"
type textarea "x"
type input "NDS hoodi"
type textarea "x"
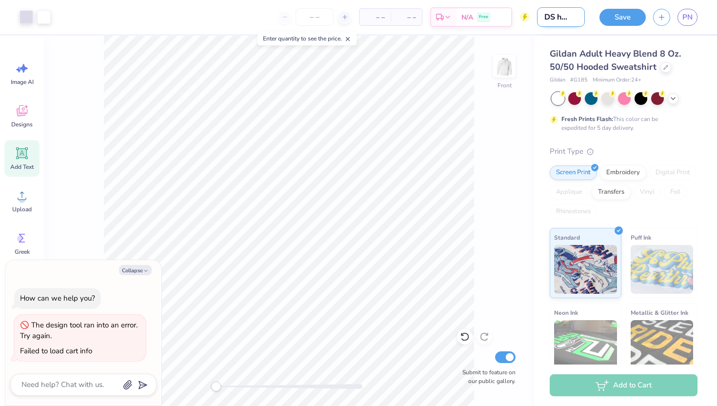
type input "NDS hoodie"
type textarea "x"
type input "NDS hoodie"
click at [479, 130] on div "Front Submit to feature on our public gallery." at bounding box center [289, 221] width 490 height 370
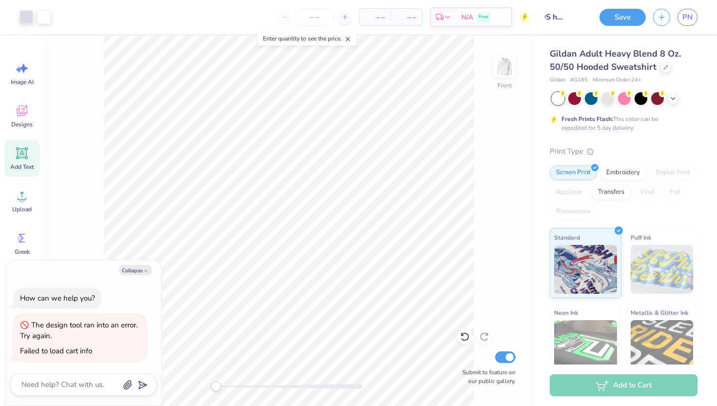
scroll to position [0, 0]
click at [508, 68] on img at bounding box center [504, 66] width 39 height 39
click at [141, 271] on button "Collapse" at bounding box center [135, 270] width 33 height 10
type textarea "x"
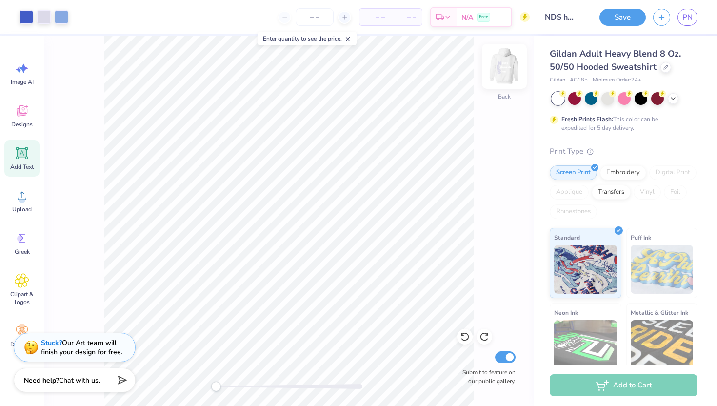
click at [504, 67] on img at bounding box center [504, 66] width 39 height 39
